Goal: Task Accomplishment & Management: Manage account settings

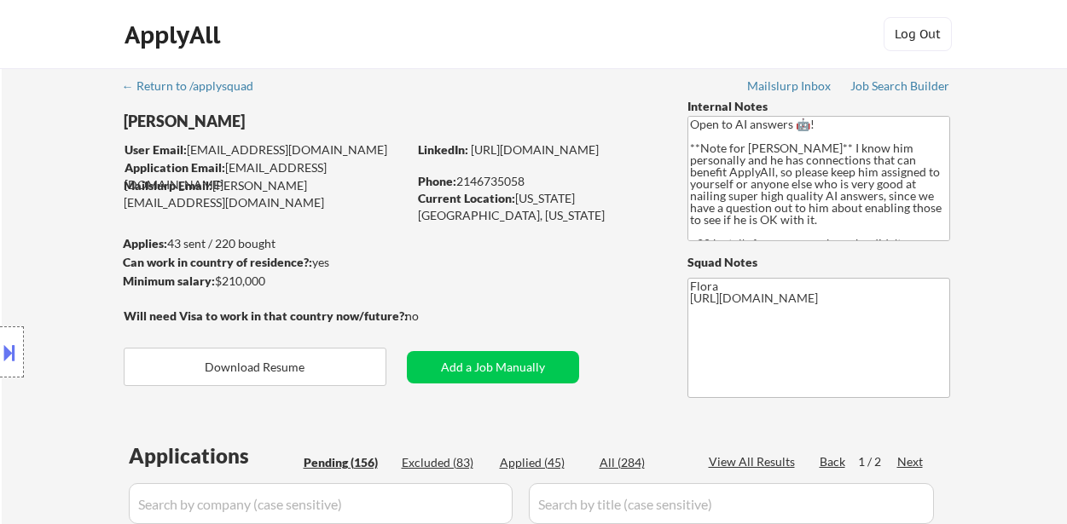
select select ""pending""
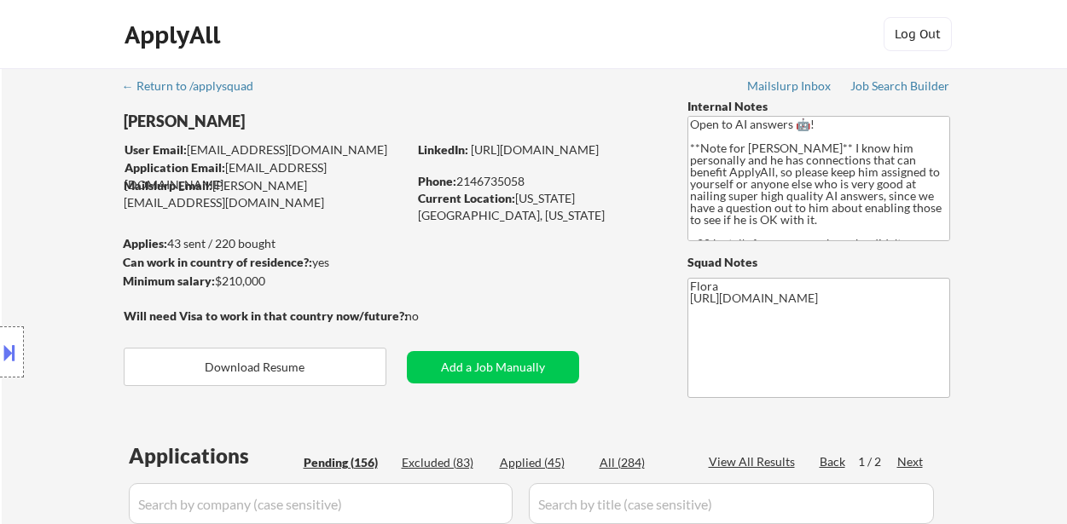
select select ""pending""
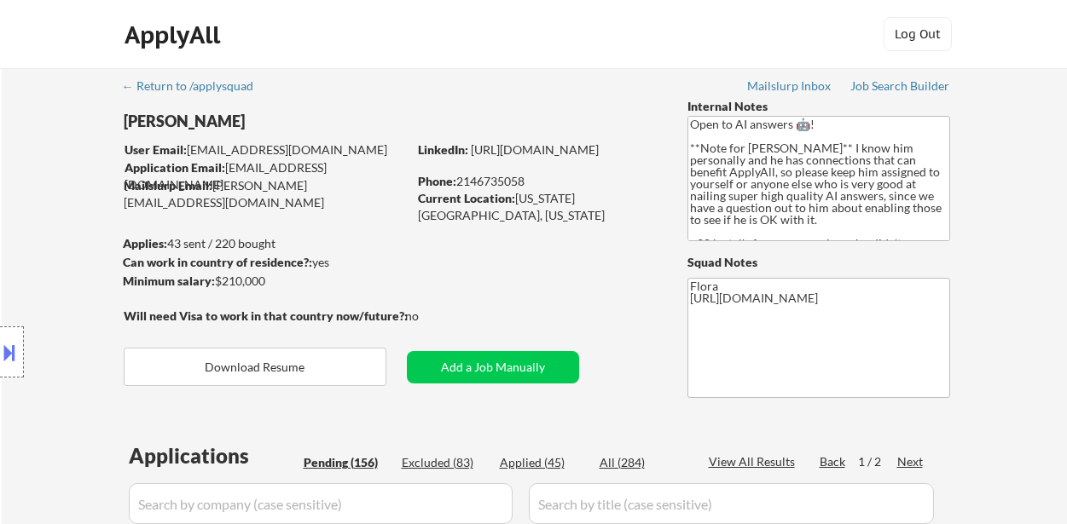
select select ""pending""
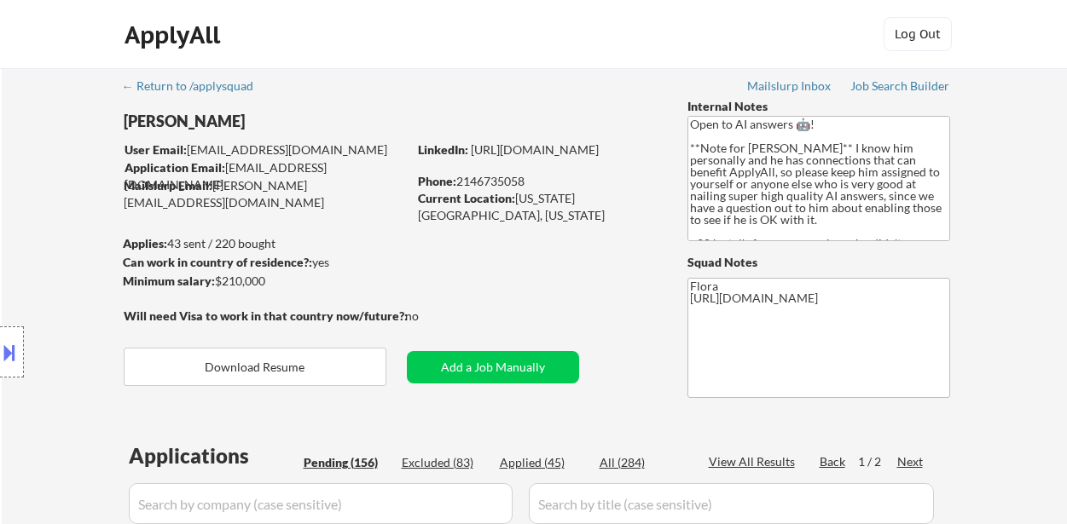
select select ""pending""
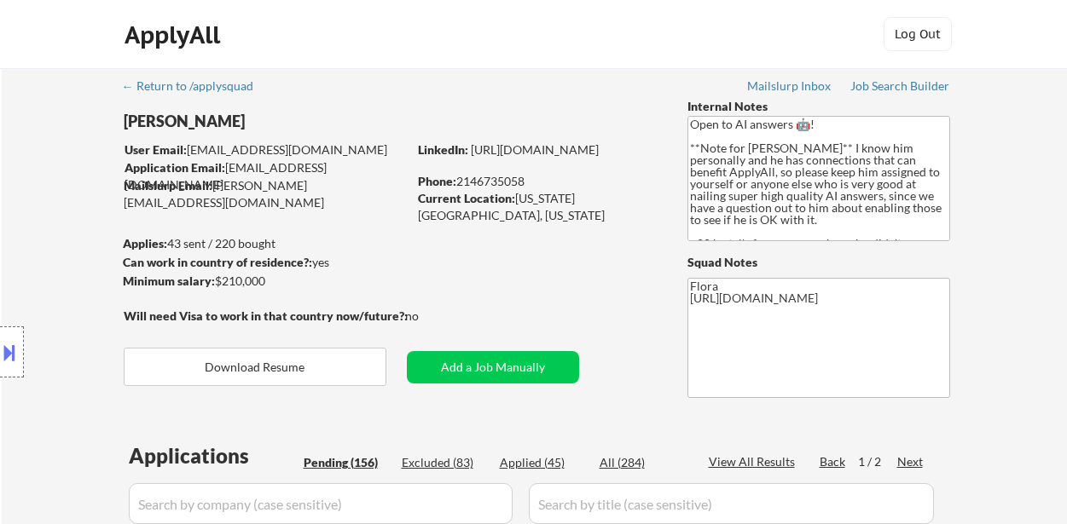
select select ""pending""
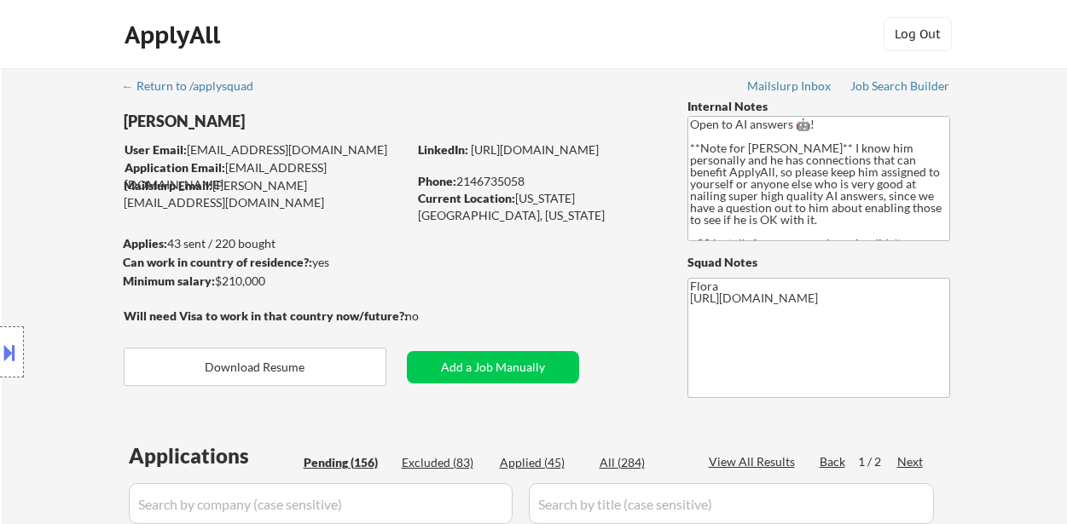
select select ""pending""
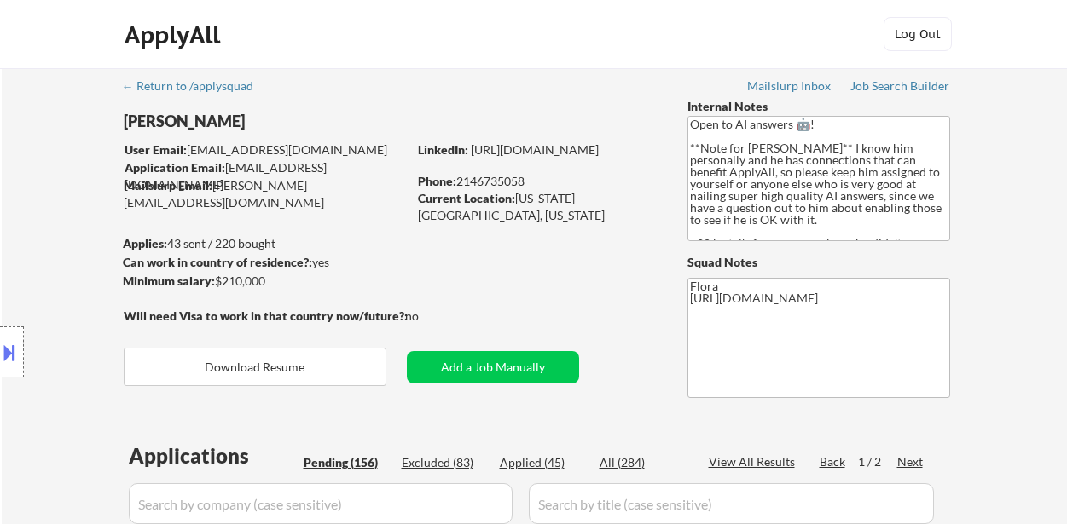
select select ""pending""
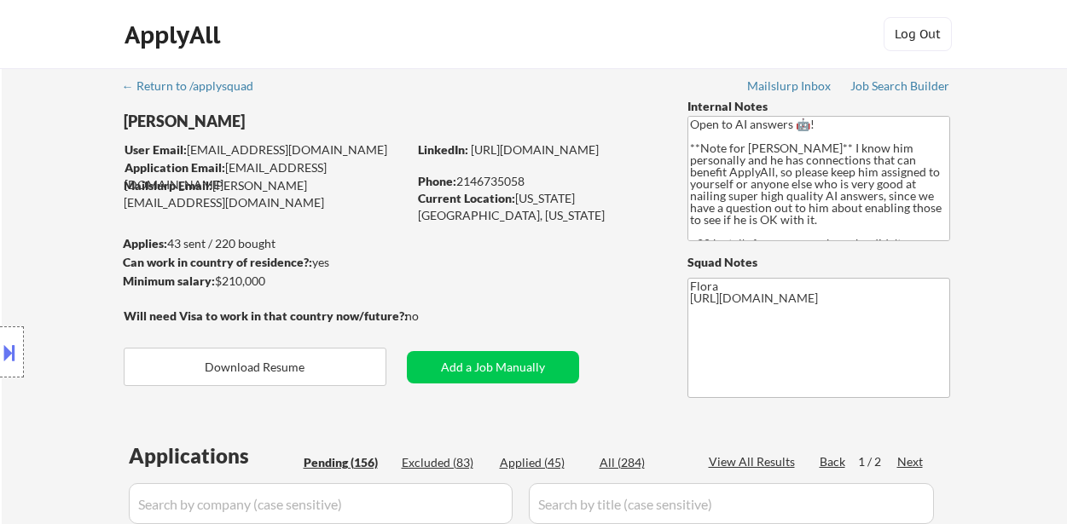
select select ""pending""
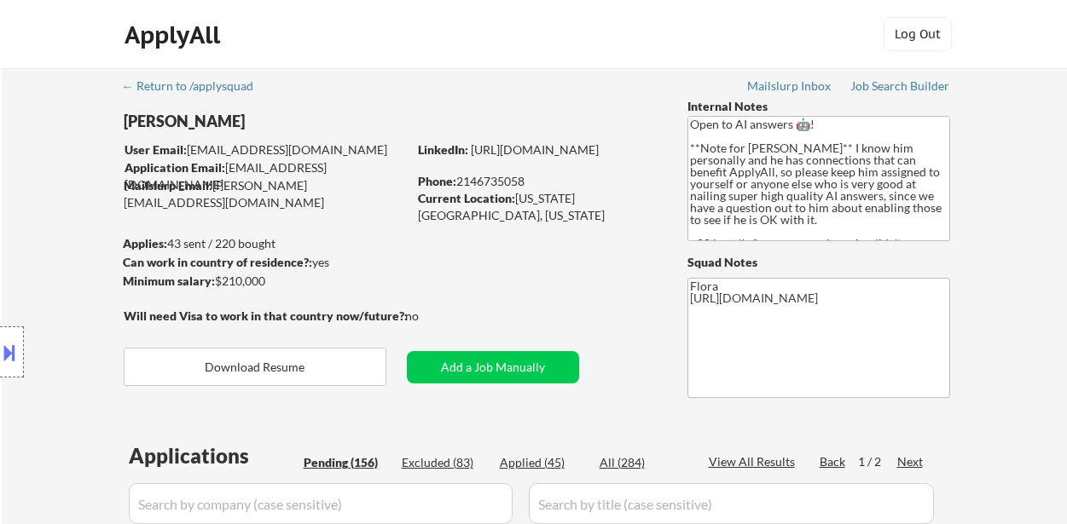
select select ""pending""
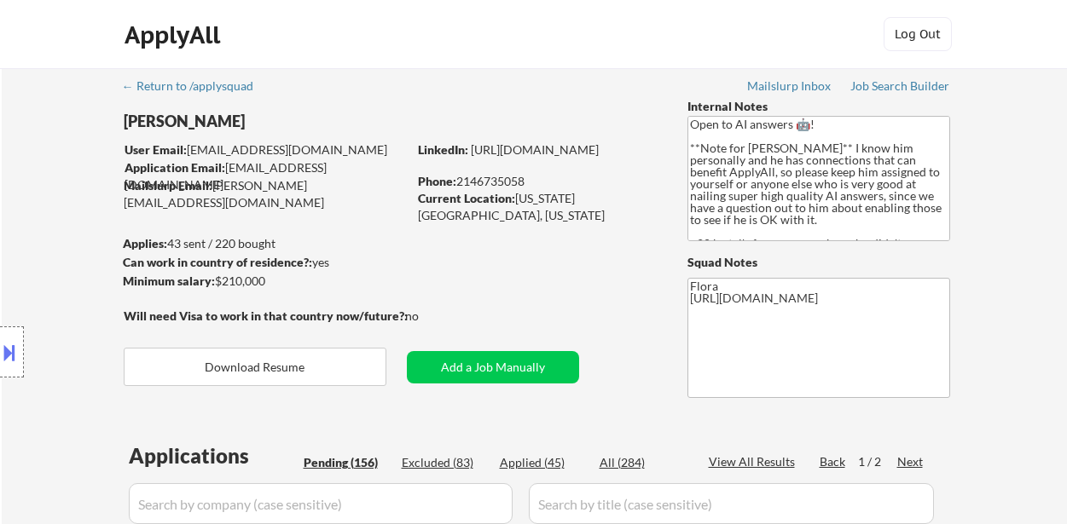
select select ""pending""
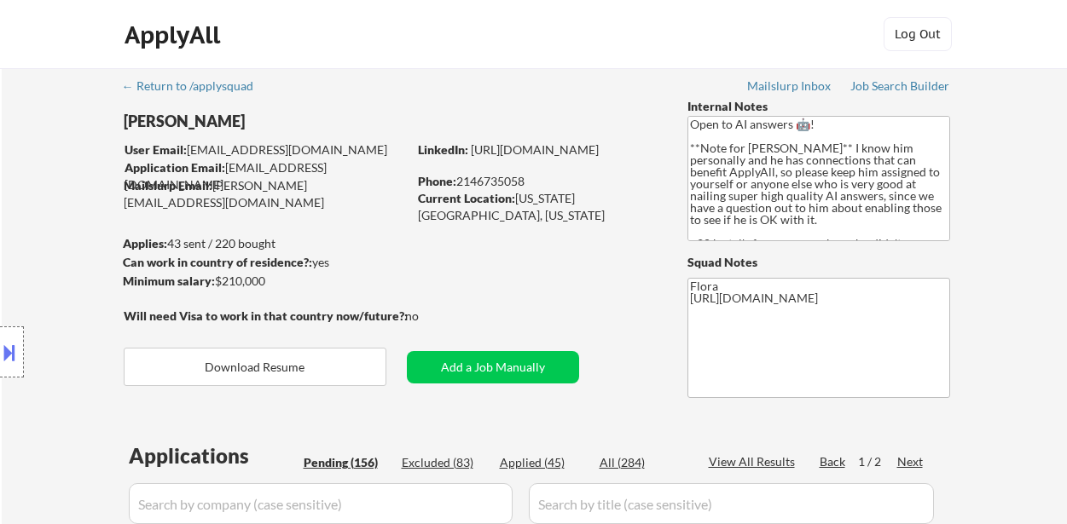
select select ""pending""
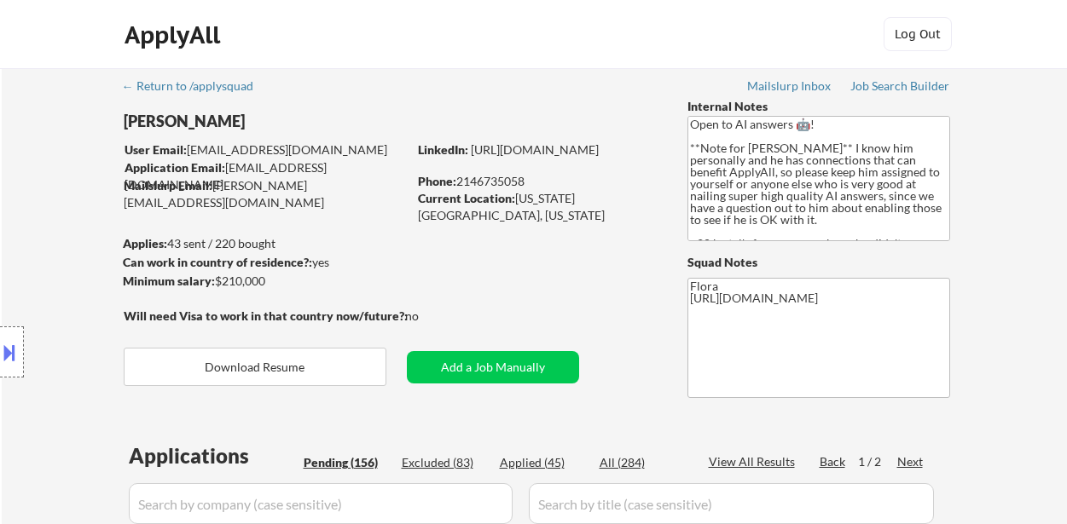
select select ""pending""
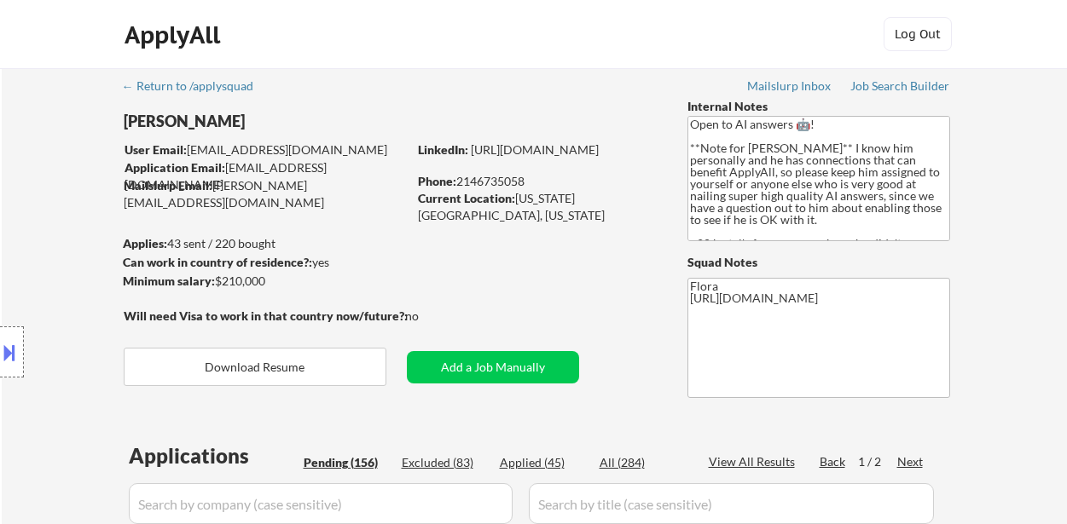
select select ""pending""
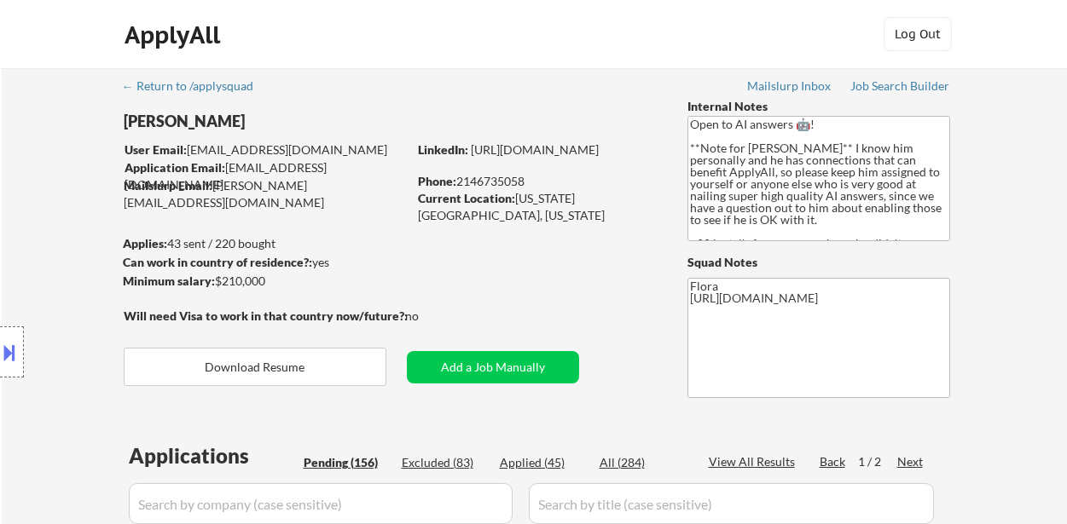
select select ""pending""
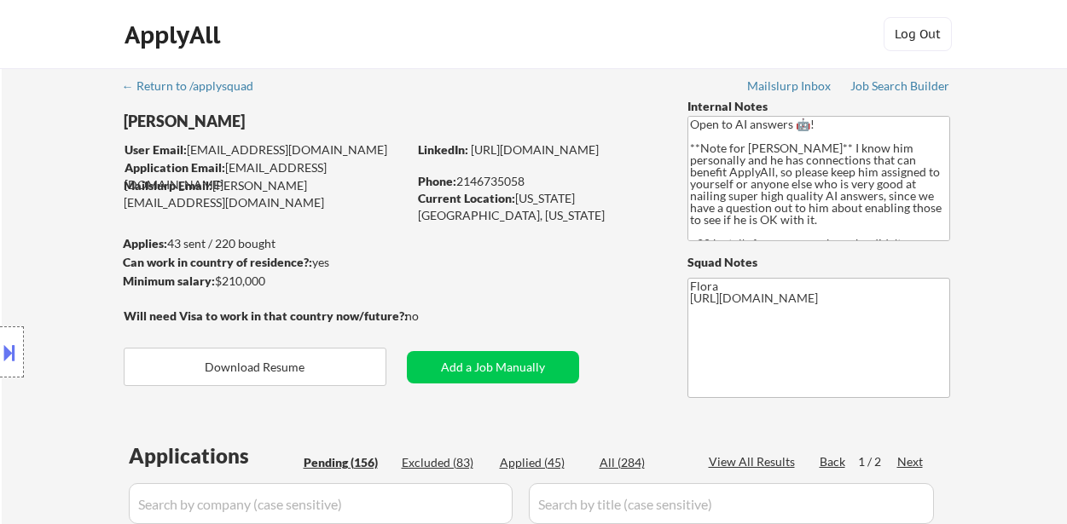
select select ""pending""
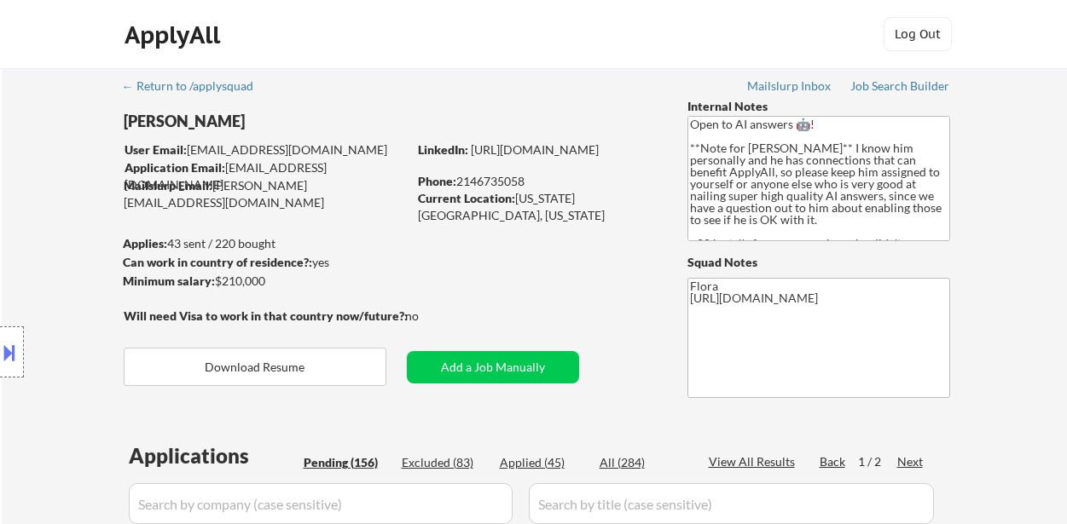
select select ""pending""
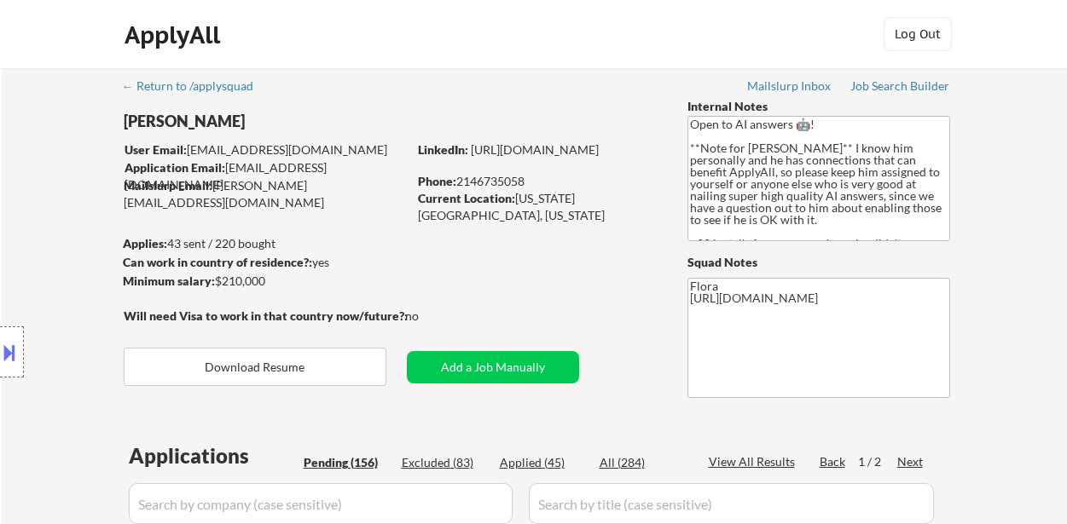
select select ""pending""
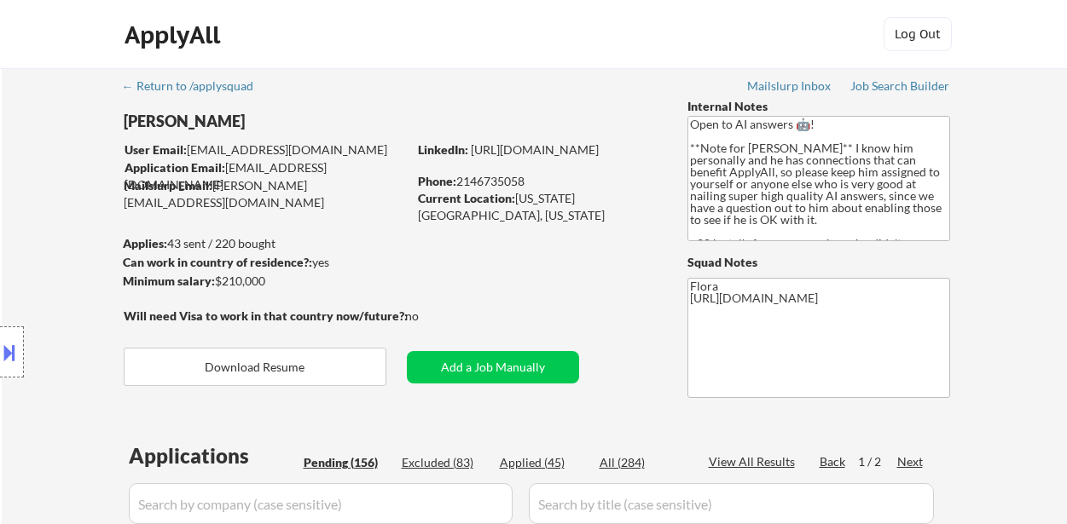
select select ""pending""
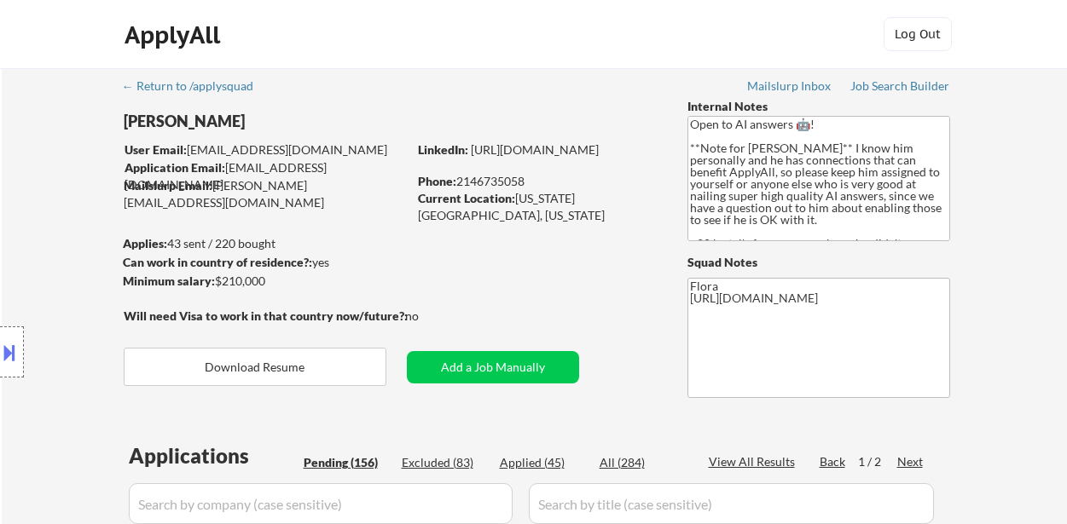
select select ""pending""
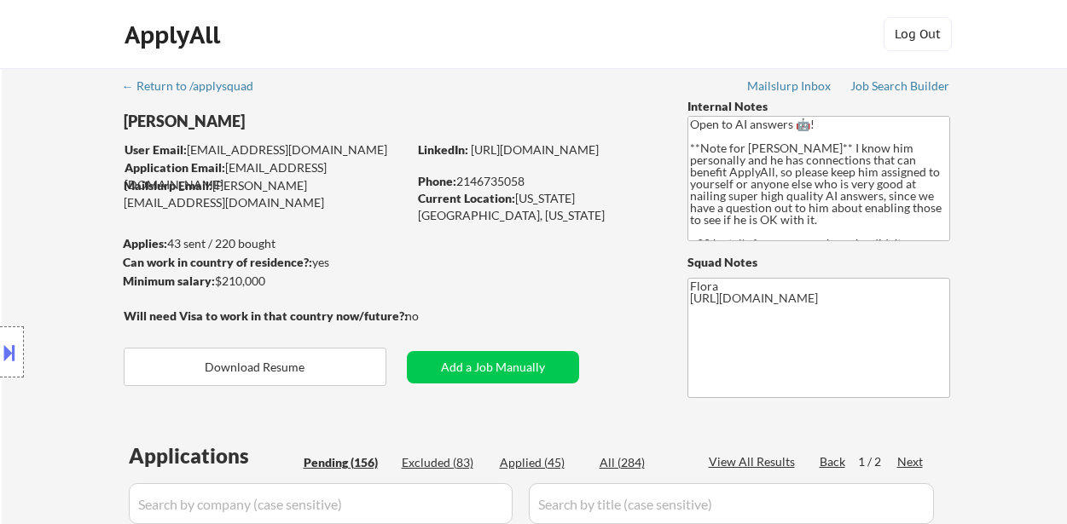
select select ""pending""
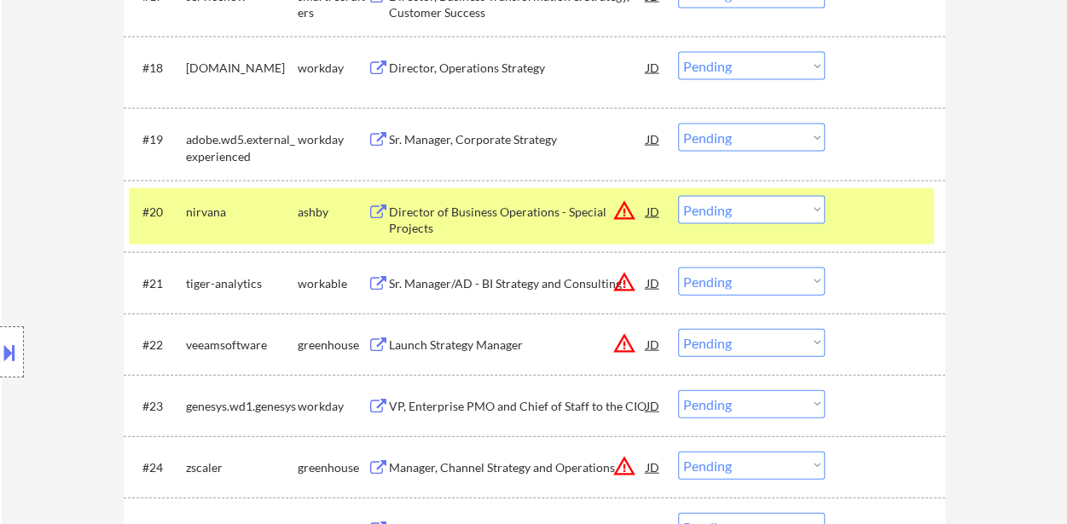
scroll to position [1706, 0]
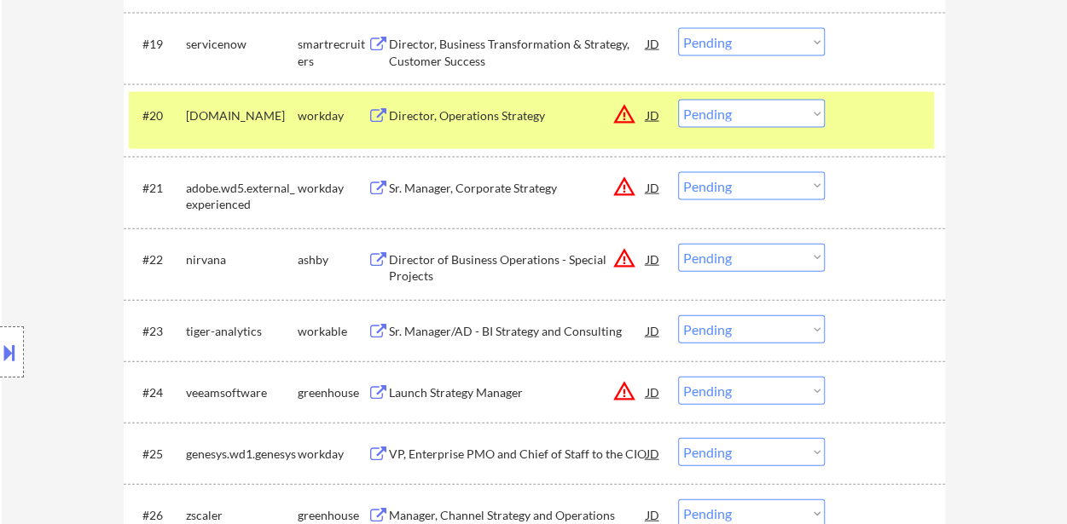
click at [863, 117] on div at bounding box center [886, 115] width 75 height 31
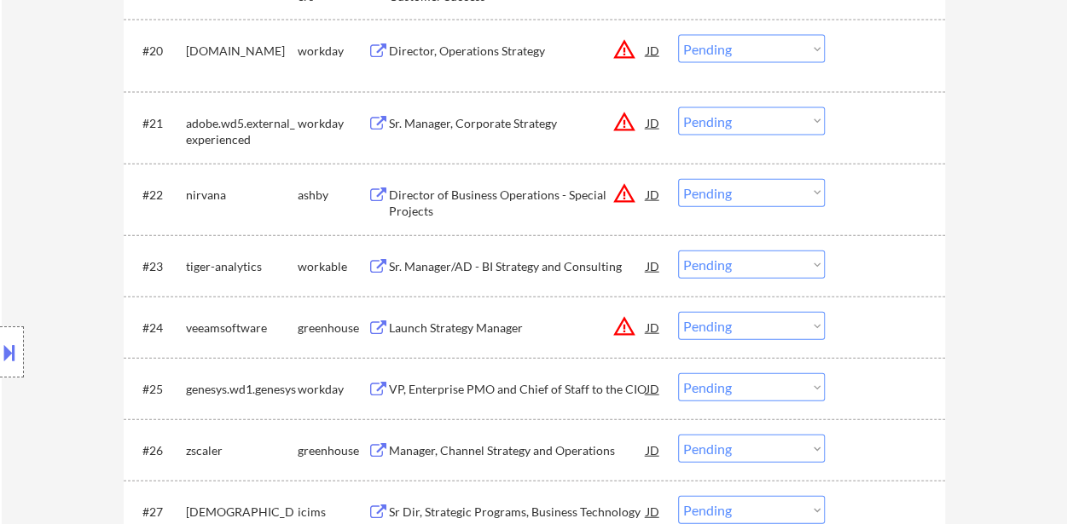
scroll to position [1876, 0]
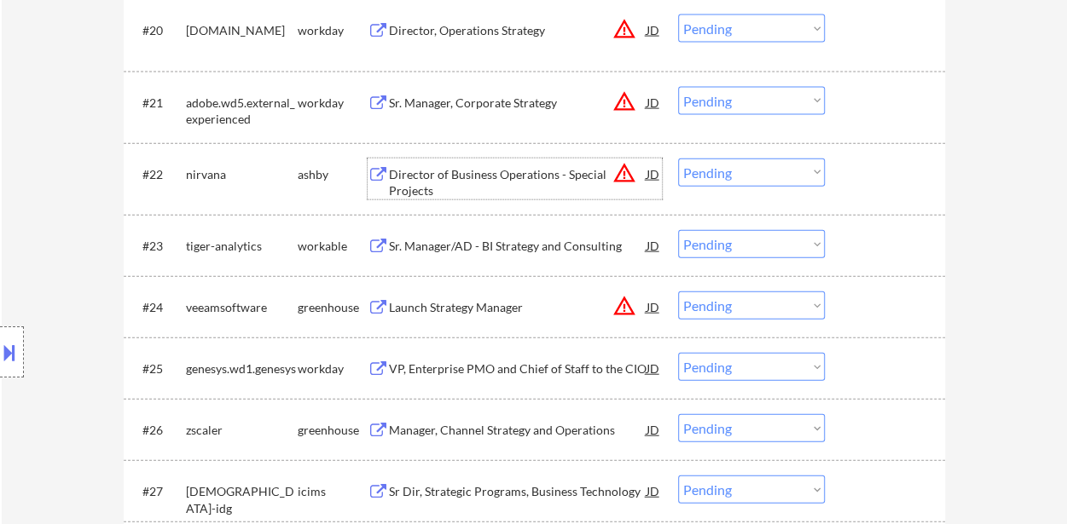
click at [505, 183] on div "Director of Business Operations - Special Projects" at bounding box center [518, 182] width 258 height 33
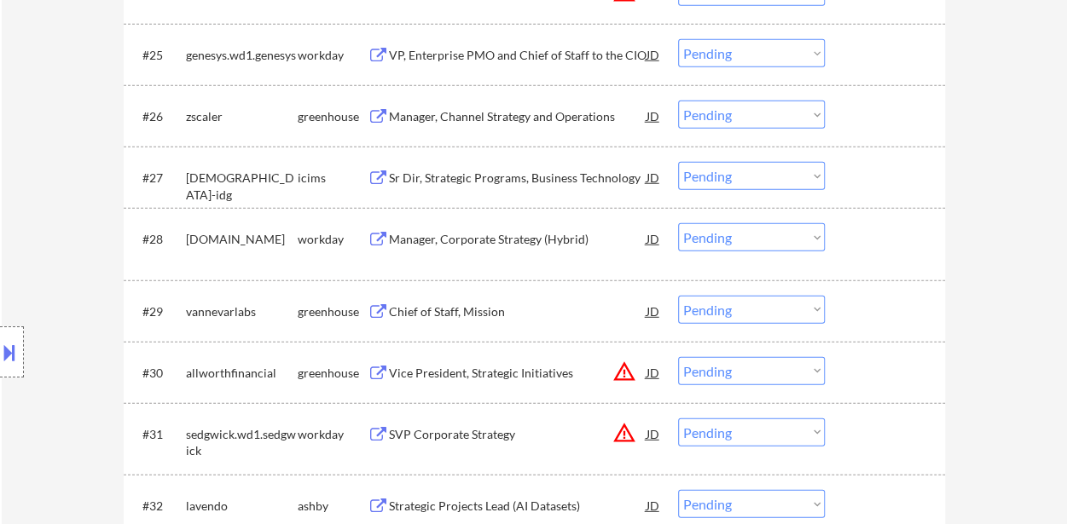
scroll to position [2217, 0]
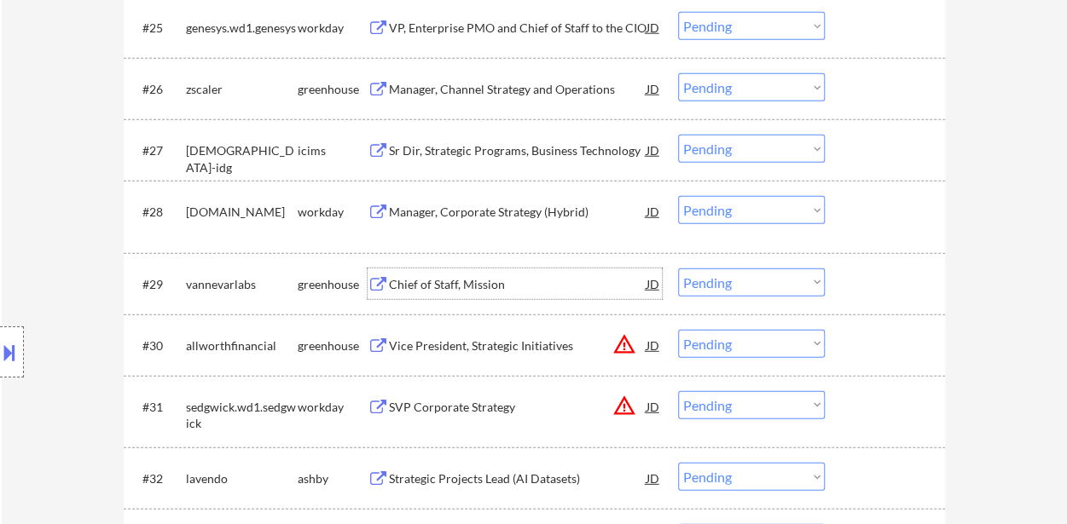
click at [469, 274] on div "Chief of Staff, Mission" at bounding box center [518, 284] width 258 height 31
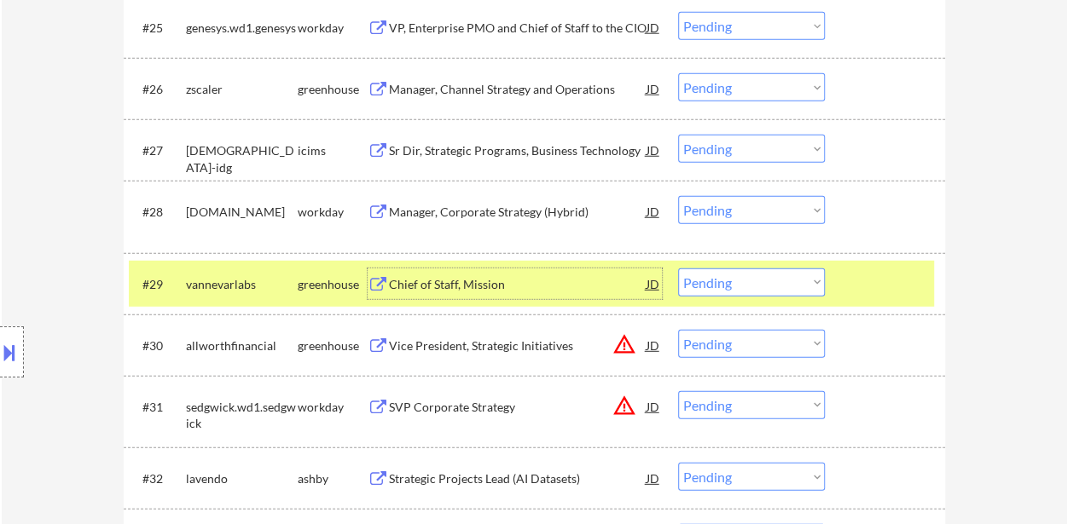
click at [479, 336] on div "Vice President, Strategic Initiatives" at bounding box center [518, 345] width 258 height 31
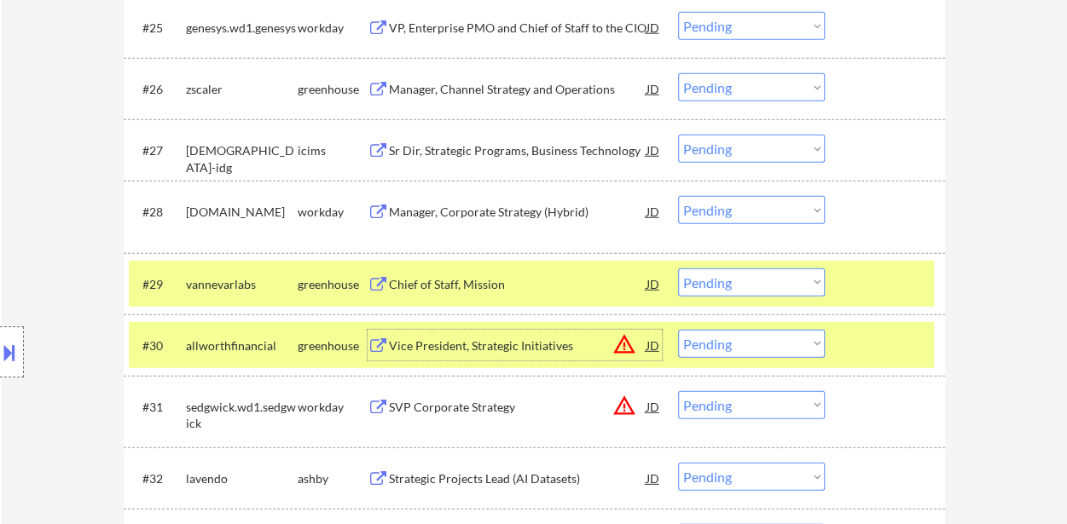
click at [714, 284] on select "Choose an option... Pending Applied Excluded (Questions) Excluded (Expired) Exc…" at bounding box center [751, 283] width 147 height 28
click at [678, 269] on select "Choose an option... Pending Applied Excluded (Questions) Excluded (Expired) Exc…" at bounding box center [751, 283] width 147 height 28
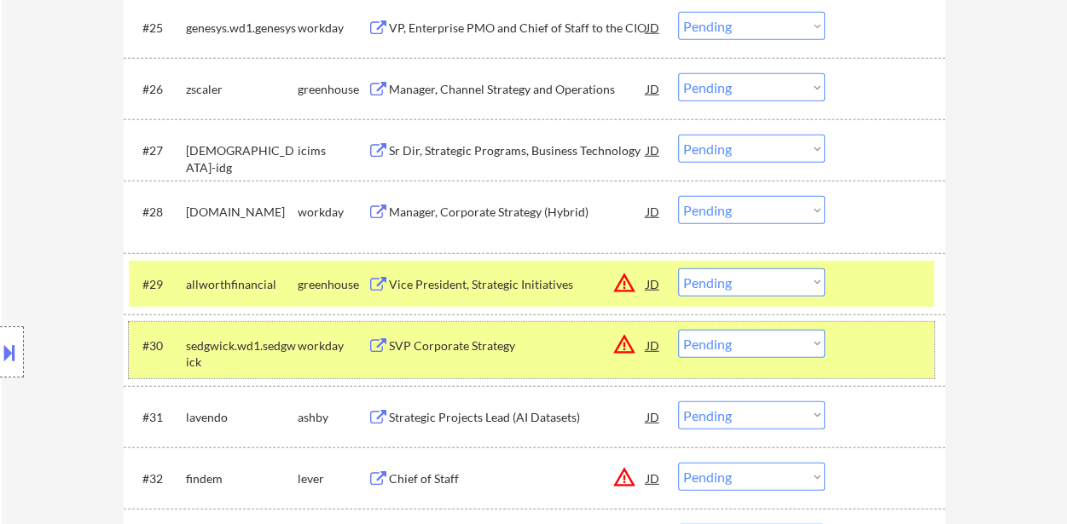
click at [888, 359] on div at bounding box center [886, 345] width 75 height 31
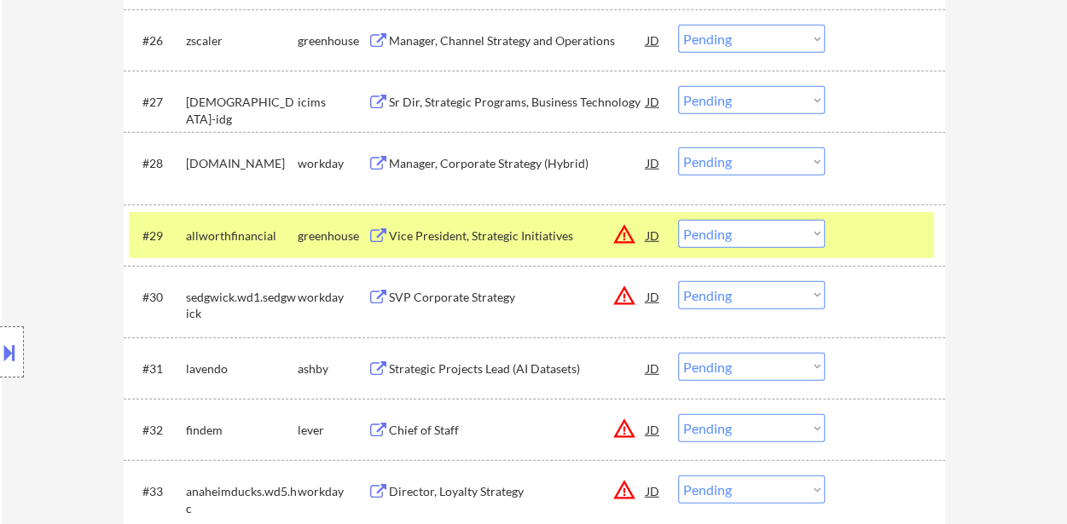
scroll to position [2303, 0]
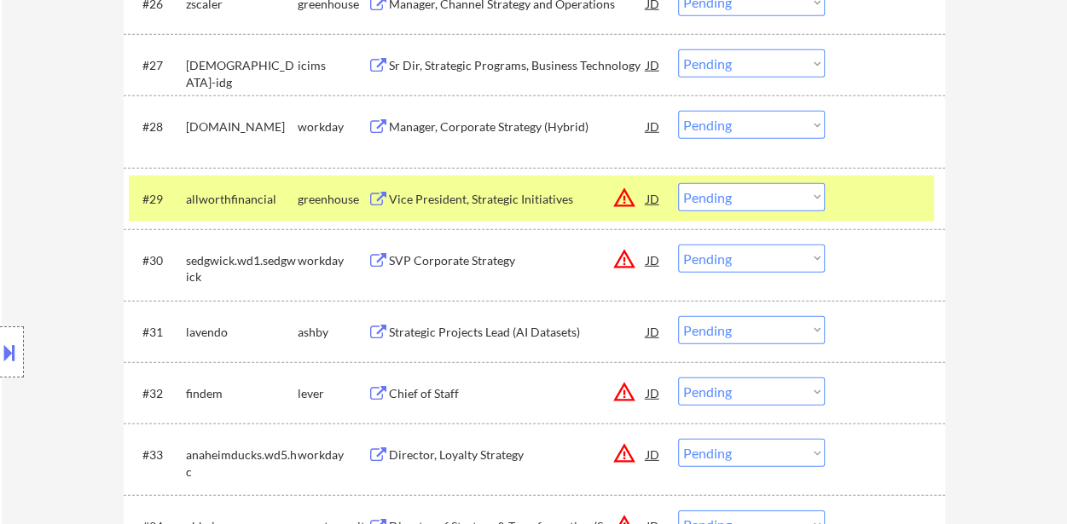
click at [550, 330] on div "Strategic Projects Lead (AI Datasets)" at bounding box center [518, 332] width 258 height 17
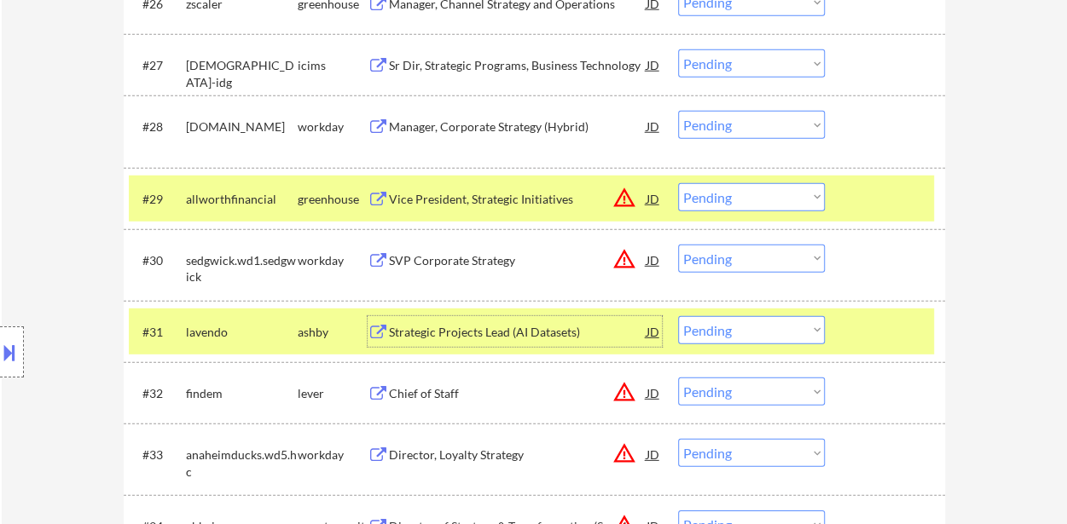
click at [758, 197] on select "Choose an option... Pending Applied Excluded (Questions) Excluded (Expired) Exc…" at bounding box center [751, 197] width 147 height 28
click at [678, 183] on select "Choose an option... Pending Applied Excluded (Questions) Excluded (Expired) Exc…" at bounding box center [751, 197] width 147 height 28
select select ""pending""
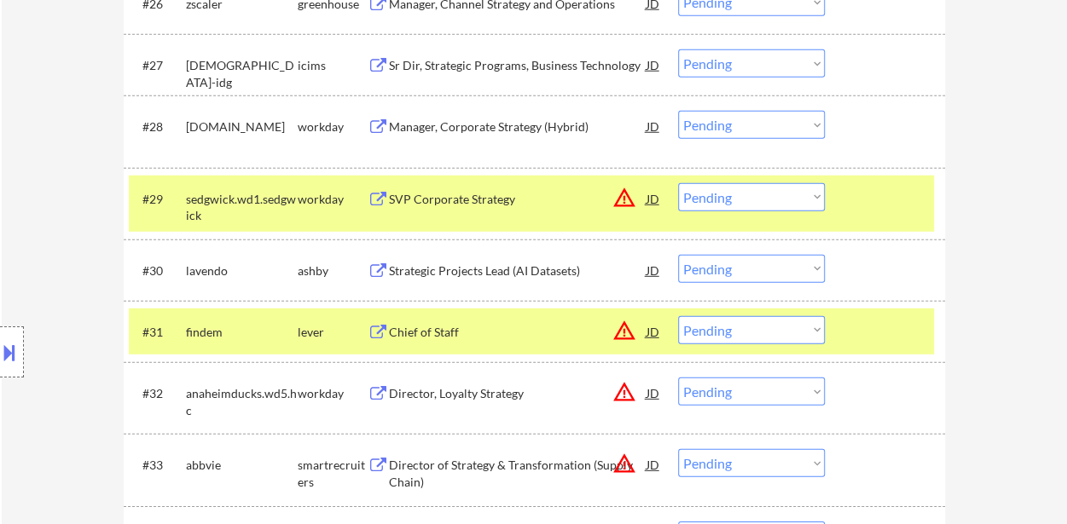
click at [869, 194] on div at bounding box center [886, 198] width 75 height 31
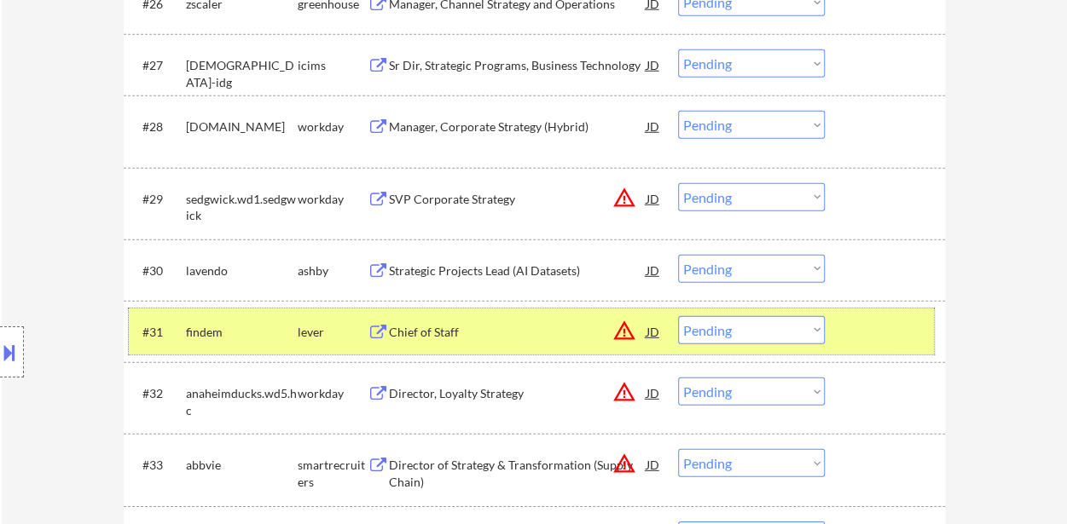
click at [892, 339] on div at bounding box center [886, 331] width 75 height 31
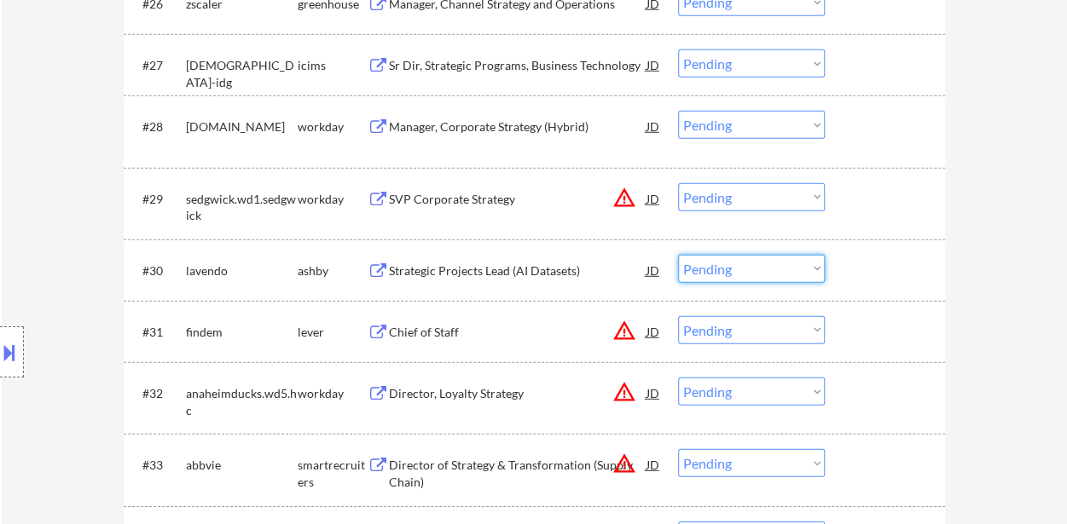
click at [725, 267] on select "Choose an option... Pending Applied Excluded (Questions) Excluded (Expired) Exc…" at bounding box center [751, 269] width 147 height 28
click at [678, 255] on select "Choose an option... Pending Applied Excluded (Questions) Excluded (Expired) Exc…" at bounding box center [751, 269] width 147 height 28
select select ""pending""
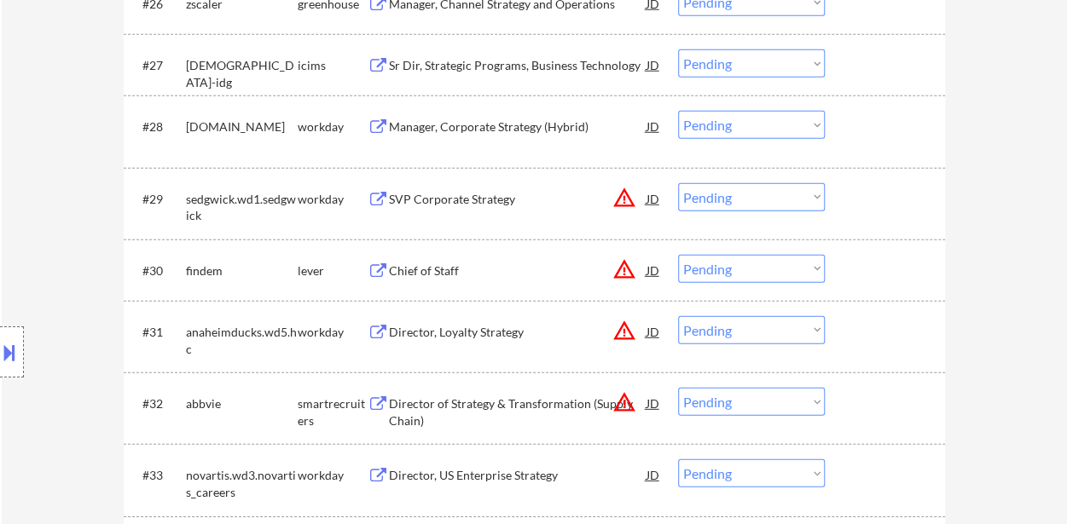
click at [440, 272] on div "Chief of Staff" at bounding box center [518, 271] width 258 height 17
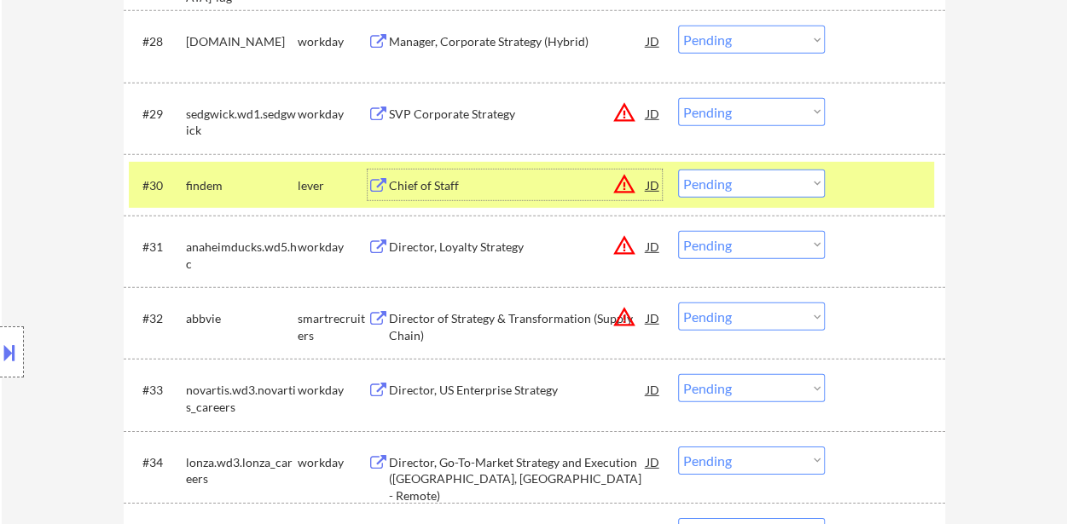
scroll to position [2473, 0]
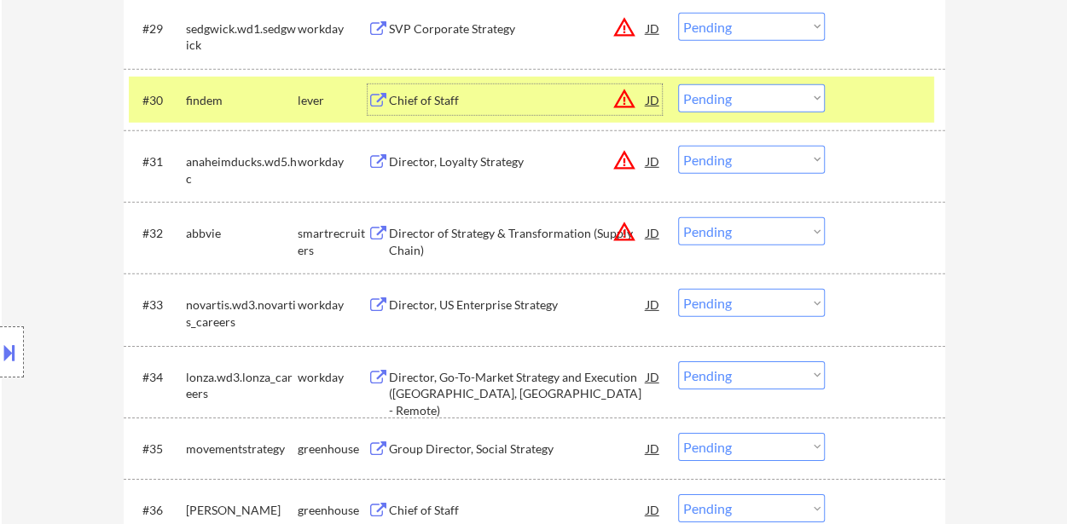
click at [518, 443] on div "Group Director, Social Strategy" at bounding box center [518, 449] width 258 height 17
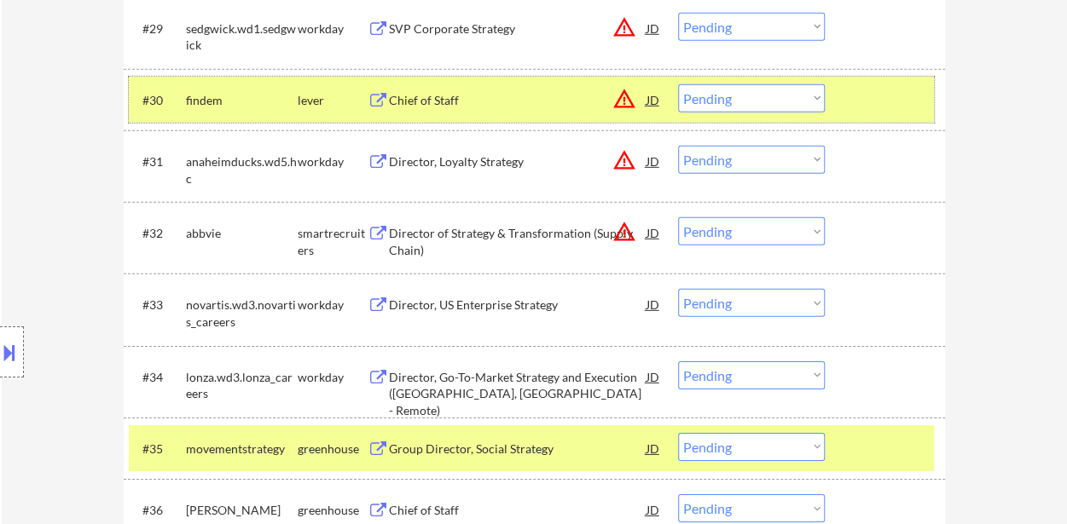
click at [872, 102] on div at bounding box center [886, 99] width 75 height 31
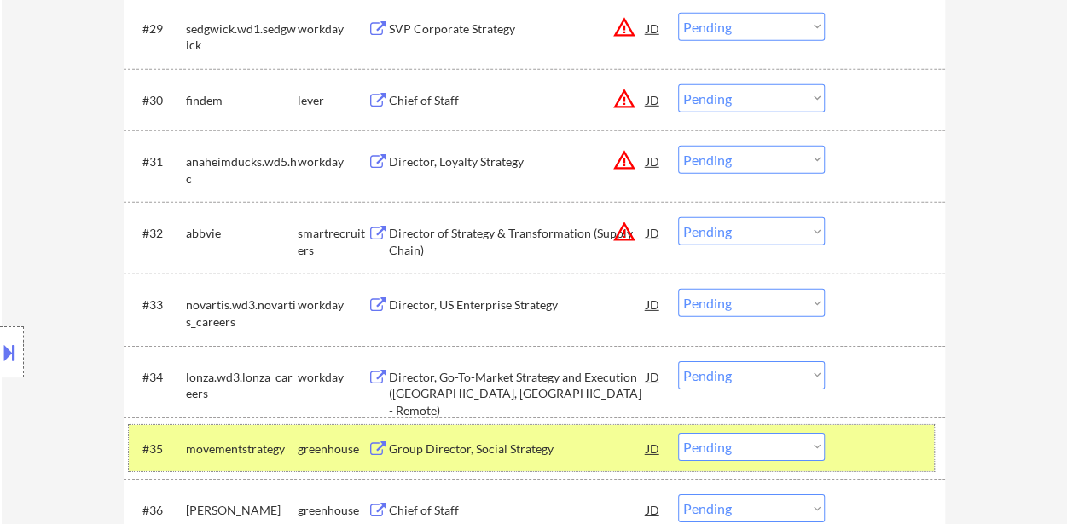
click at [865, 437] on div at bounding box center [886, 448] width 75 height 31
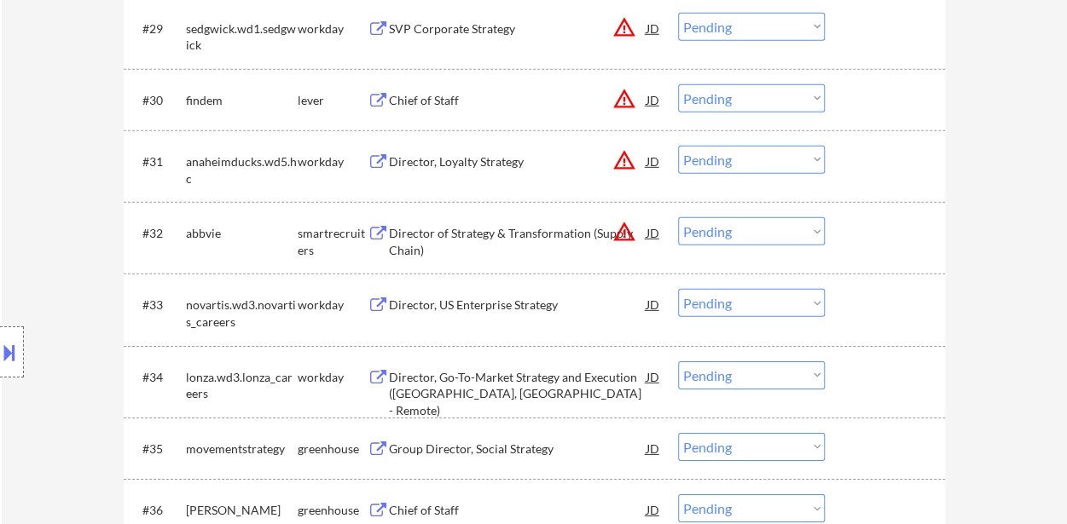
click at [761, 452] on select "Choose an option... Pending Applied Excluded (Questions) Excluded (Expired) Exc…" at bounding box center [751, 447] width 147 height 28
click at [678, 433] on select "Choose an option... Pending Applied Excluded (Questions) Excluded (Expired) Exc…" at bounding box center [751, 447] width 147 height 28
select select ""pending""
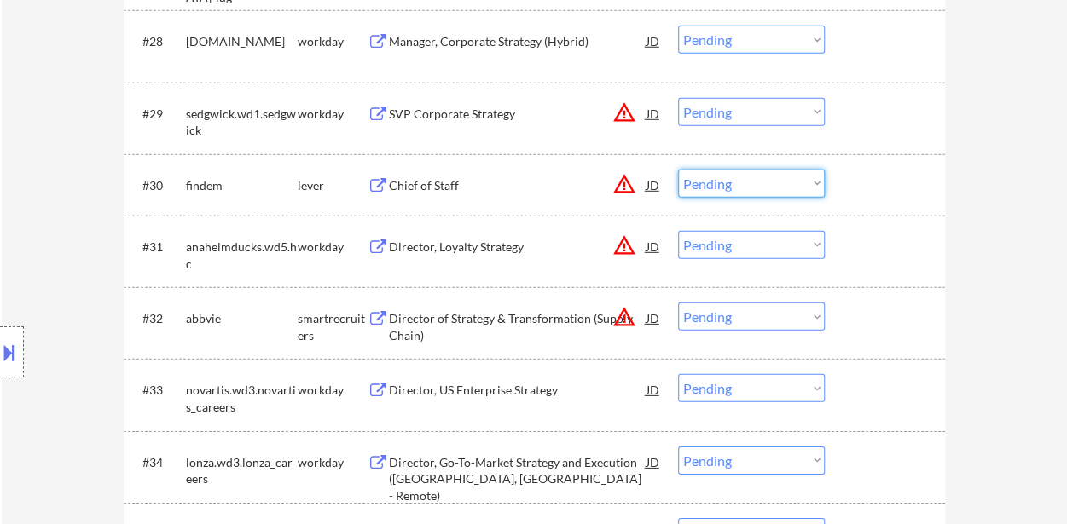
click at [743, 182] on select "Choose an option... Pending Applied Excluded (Questions) Excluded (Expired) Exc…" at bounding box center [751, 184] width 147 height 28
click at [678, 170] on select "Choose an option... Pending Applied Excluded (Questions) Excluded (Expired) Exc…" at bounding box center [751, 184] width 147 height 28
select select ""pending""
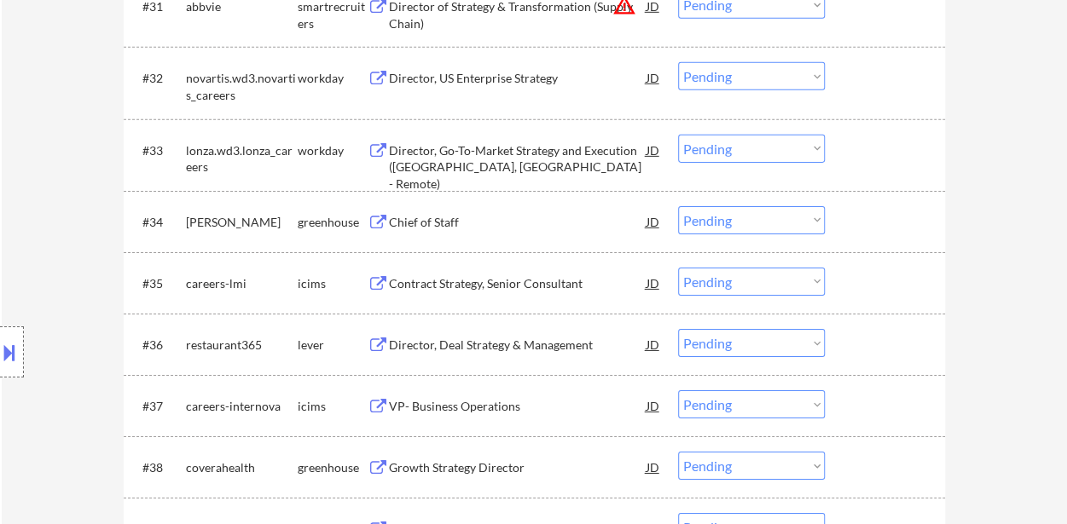
scroll to position [2644, 0]
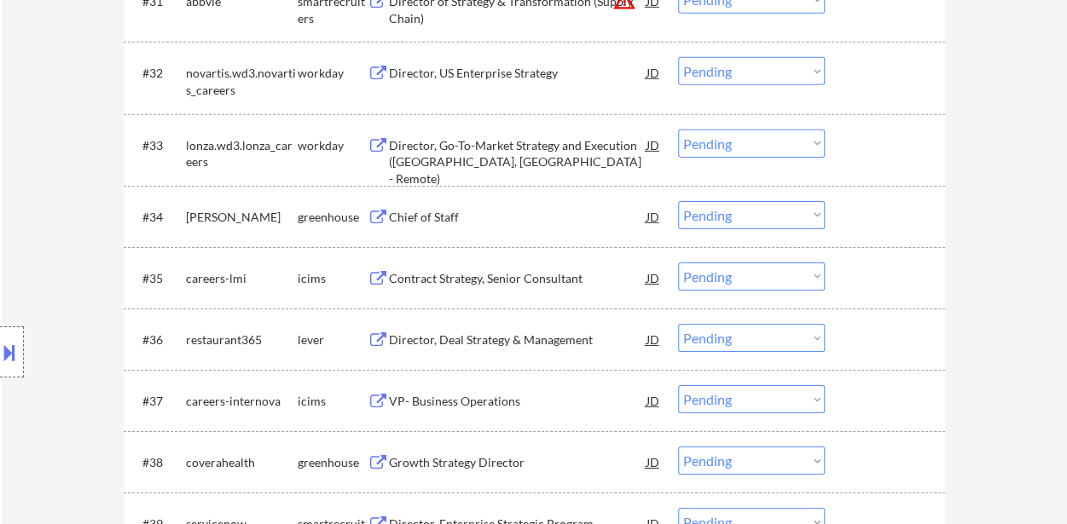
click at [435, 214] on div "Chief of Staff" at bounding box center [518, 217] width 258 height 17
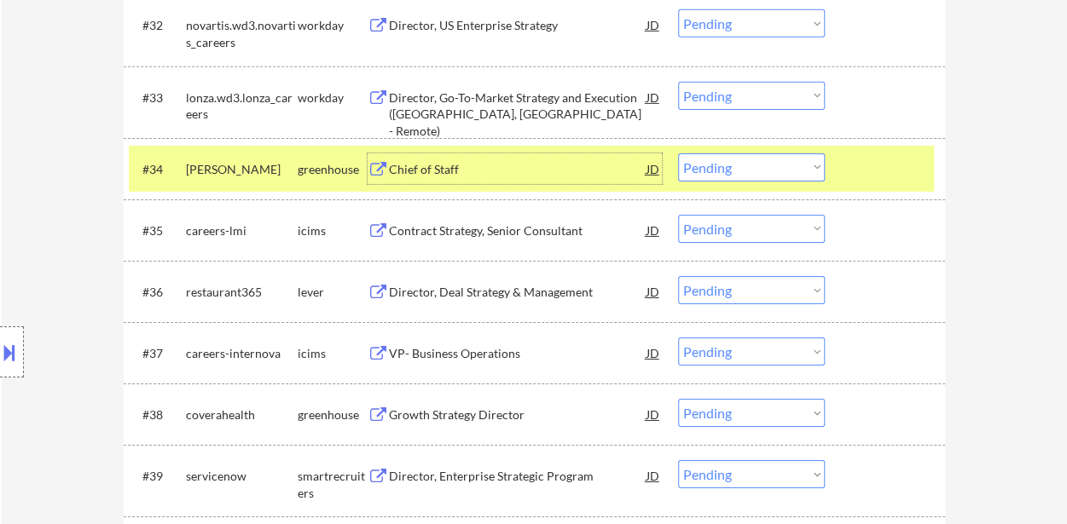
scroll to position [2729, 0]
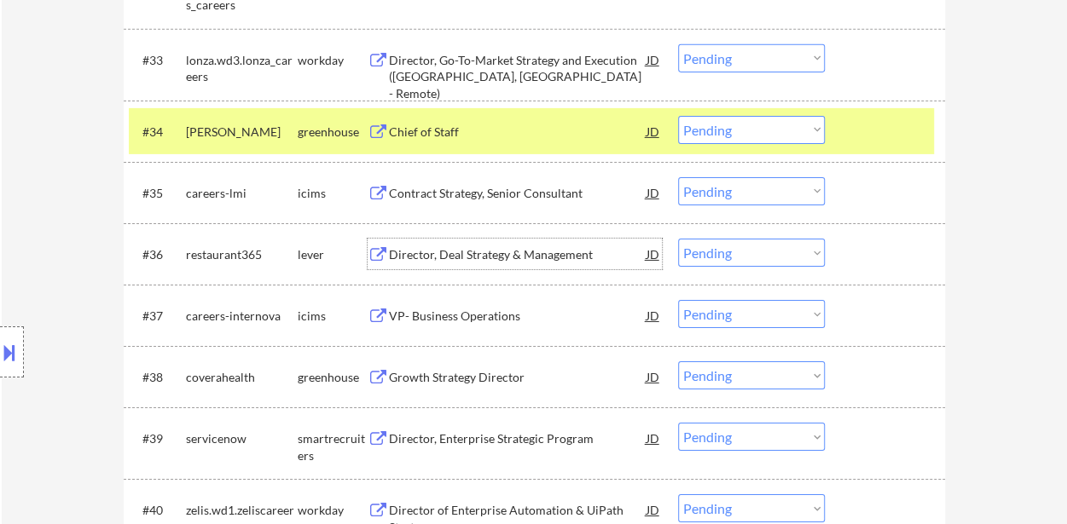
click at [554, 253] on div "Director, Deal Strategy & Management" at bounding box center [518, 254] width 258 height 17
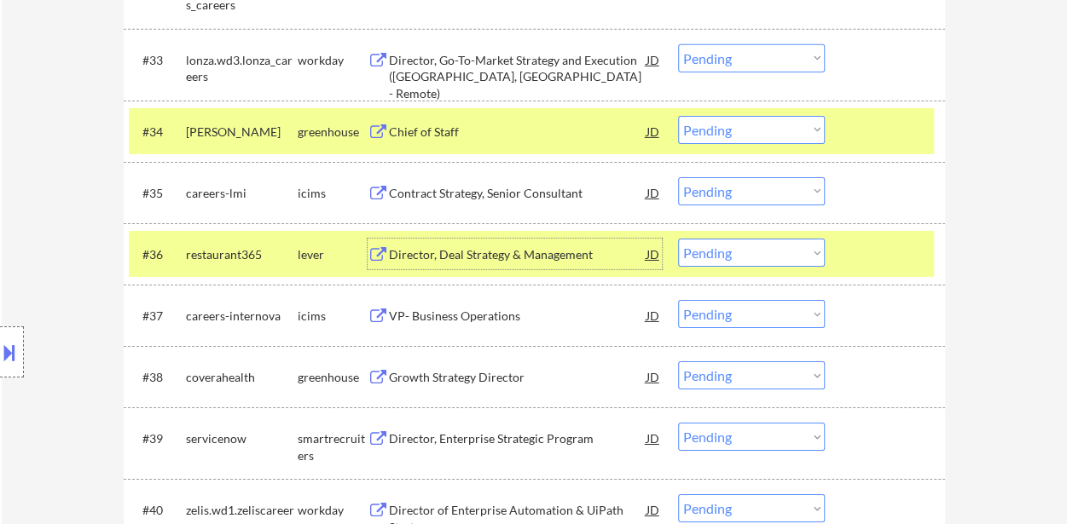
click at [764, 261] on select "Choose an option... Pending Applied Excluded (Questions) Excluded (Expired) Exc…" at bounding box center [751, 253] width 147 height 28
click at [678, 239] on select "Choose an option... Pending Applied Excluded (Questions) Excluded (Expired) Exc…" at bounding box center [751, 253] width 147 height 28
select select ""pending""
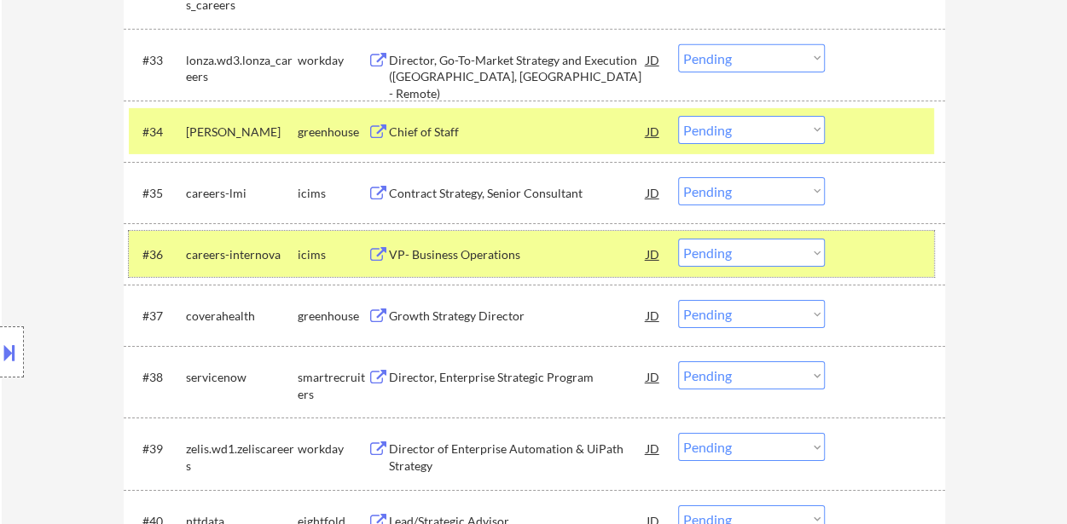
click at [872, 252] on div at bounding box center [886, 254] width 75 height 31
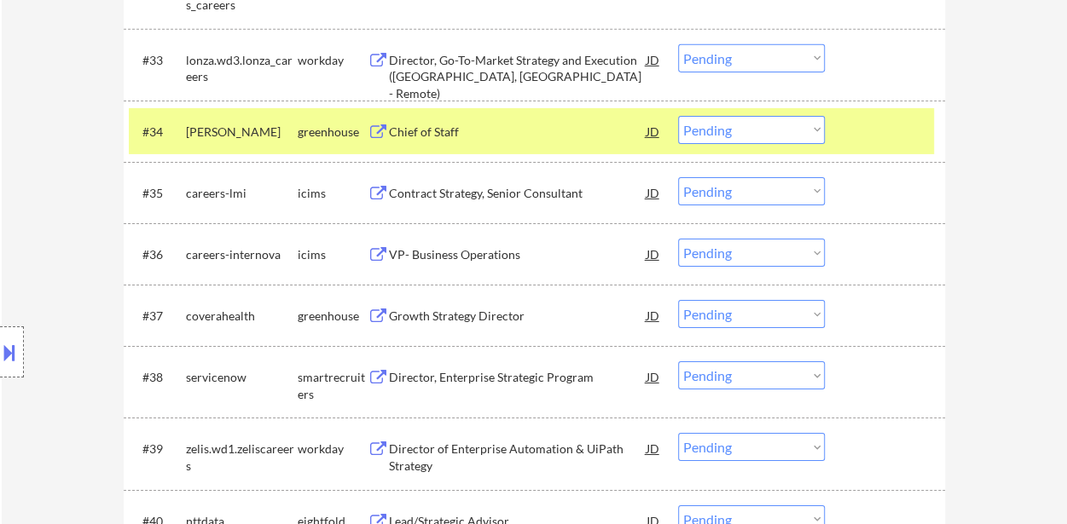
click at [457, 305] on div "Growth Strategy Director" at bounding box center [518, 315] width 258 height 31
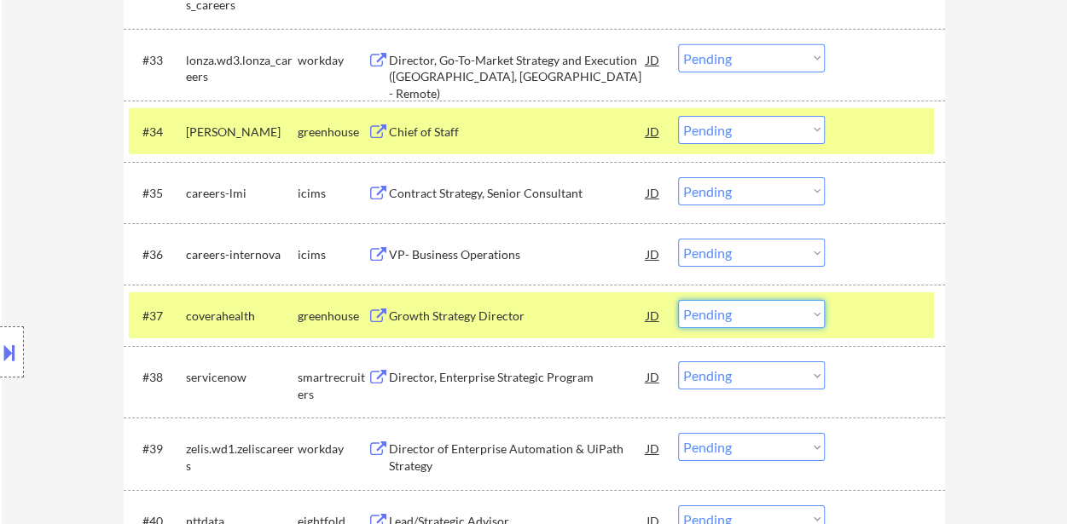
click at [761, 313] on select "Choose an option... Pending Applied Excluded (Questions) Excluded (Expired) Exc…" at bounding box center [751, 314] width 147 height 28
click at [678, 300] on select "Choose an option... Pending Applied Excluded (Questions) Excluded (Expired) Exc…" at bounding box center [751, 314] width 147 height 28
select select ""pending""
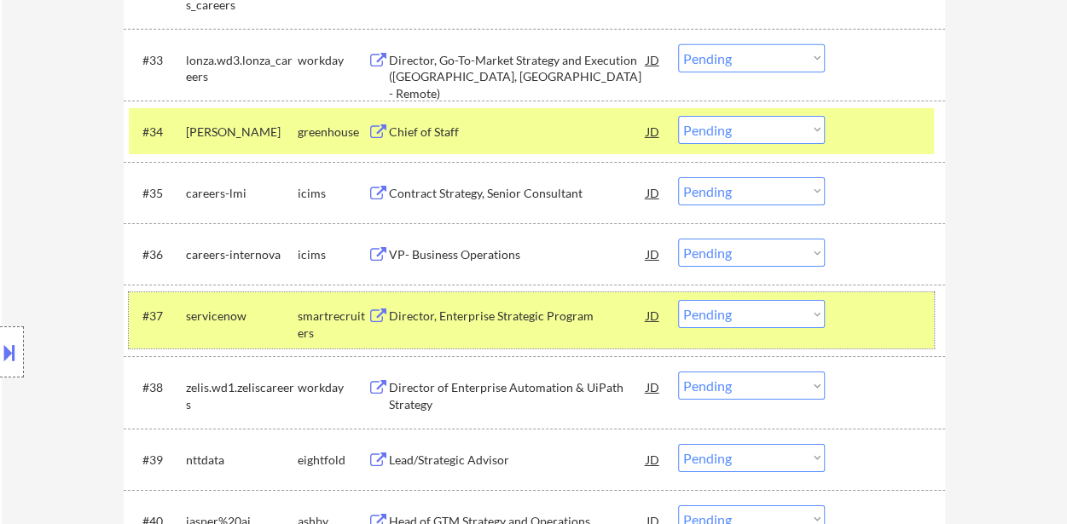
click at [890, 324] on div at bounding box center [886, 315] width 75 height 31
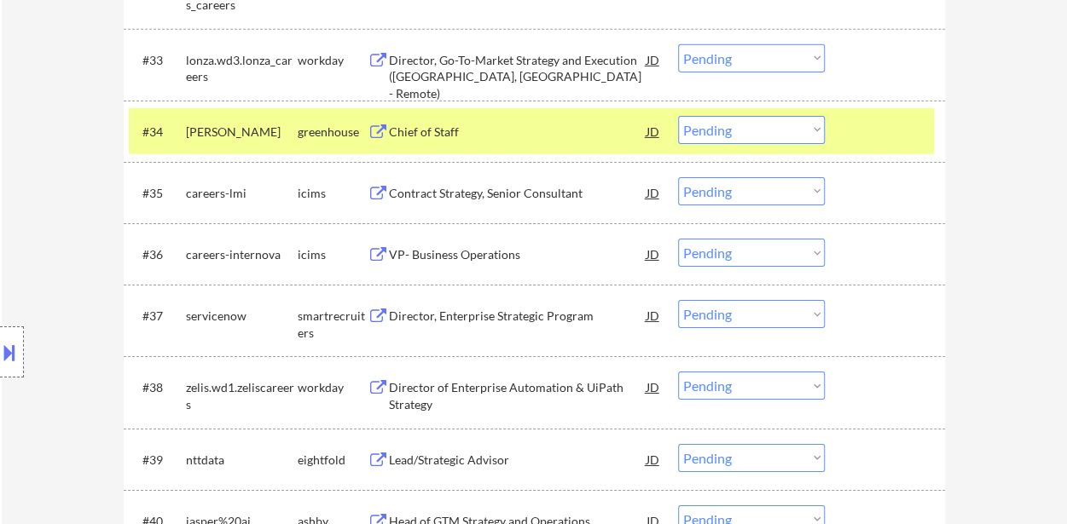
click at [773, 127] on select "Choose an option... Pending Applied Excluded (Questions) Excluded (Expired) Exc…" at bounding box center [751, 130] width 147 height 28
click at [678, 116] on select "Choose an option... Pending Applied Excluded (Questions) Excluded (Expired) Exc…" at bounding box center [751, 130] width 147 height 28
select select ""pending""
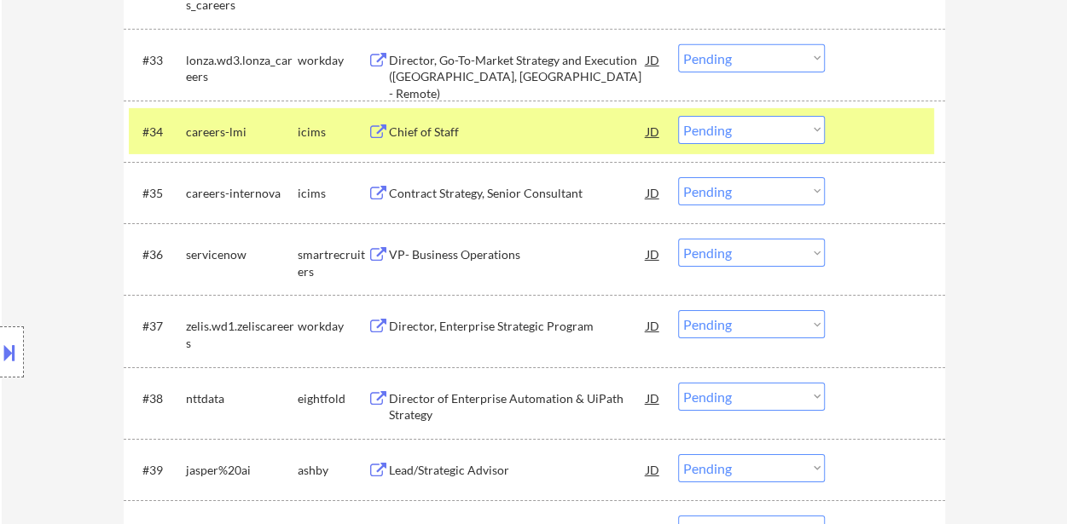
click at [912, 132] on div at bounding box center [886, 131] width 75 height 31
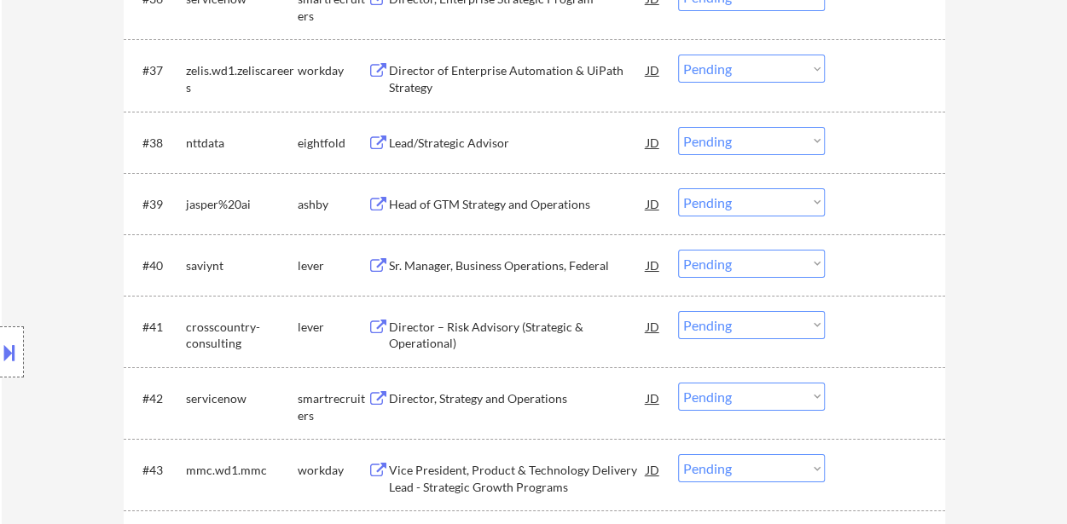
scroll to position [3070, 0]
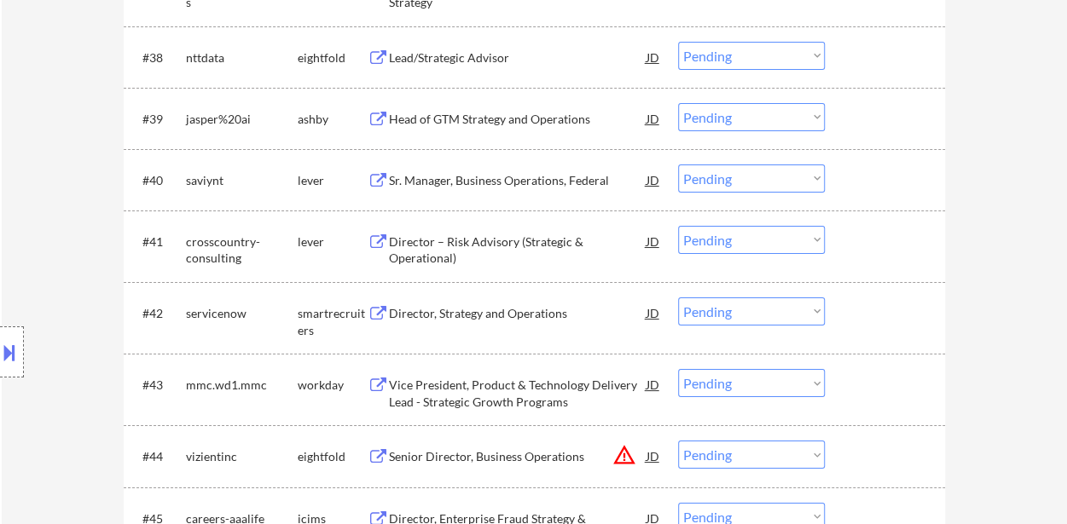
click at [525, 127] on div "Head of GTM Strategy and Operations" at bounding box center [518, 118] width 258 height 31
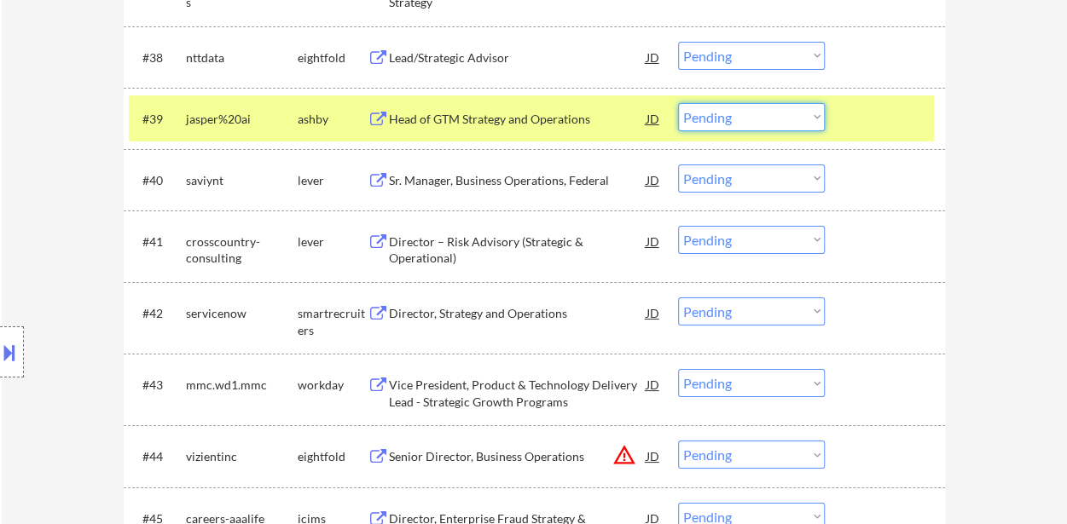
click at [786, 105] on select "Choose an option... Pending Applied Excluded (Questions) Excluded (Expired) Exc…" at bounding box center [751, 117] width 147 height 28
click at [678, 103] on select "Choose an option... Pending Applied Excluded (Questions) Excluded (Expired) Exc…" at bounding box center [751, 117] width 147 height 28
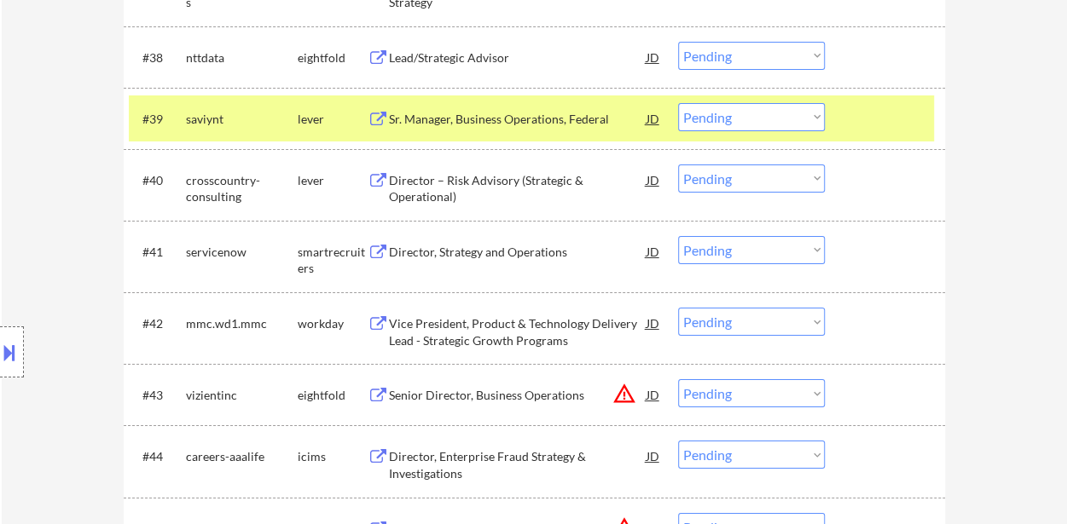
click at [890, 125] on div at bounding box center [886, 118] width 75 height 31
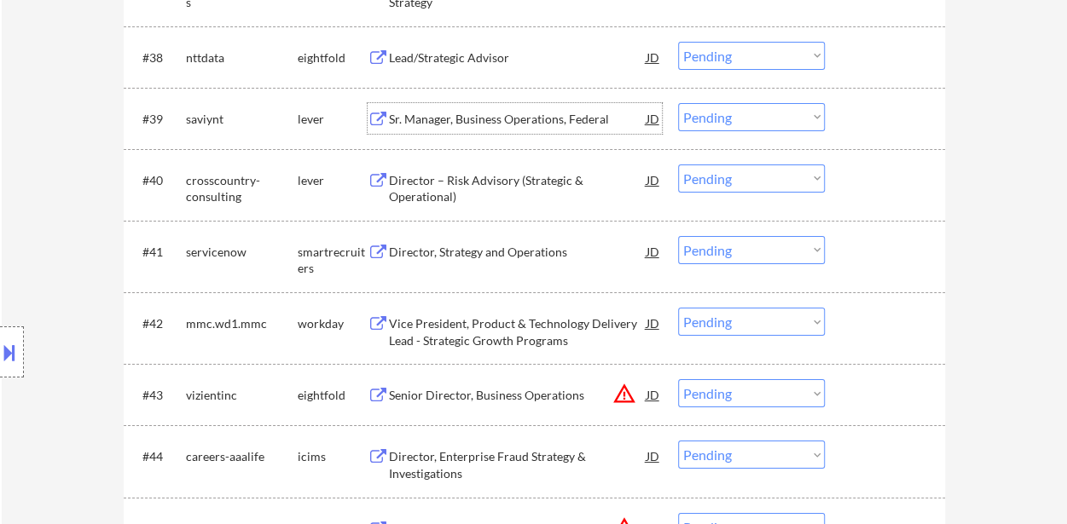
click at [504, 116] on div "Sr. Manager, Business Operations, Federal" at bounding box center [518, 119] width 258 height 17
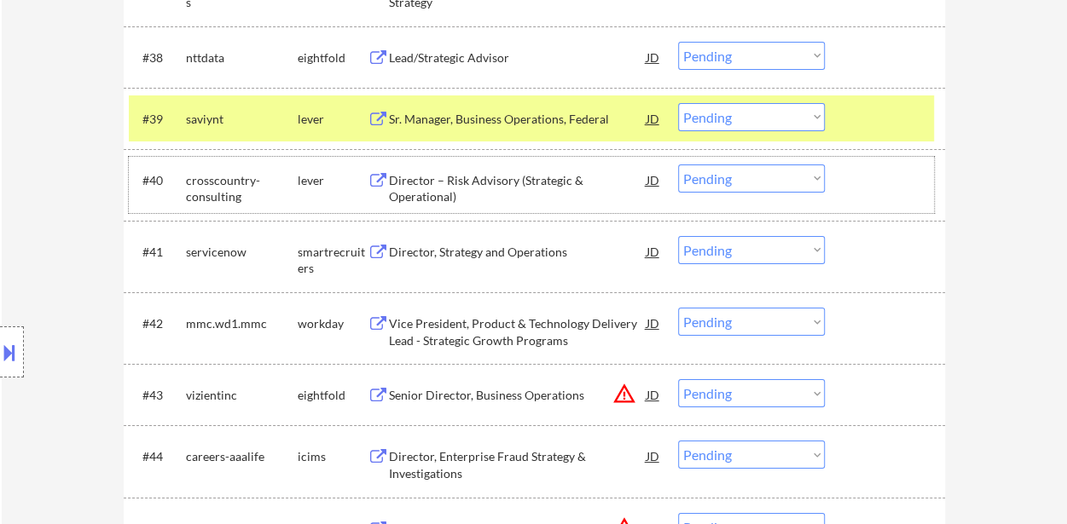
click at [478, 161] on div "#40 crosscountry-consulting lever Director – Risk Advisory (Strategic & Operati…" at bounding box center [531, 185] width 805 height 56
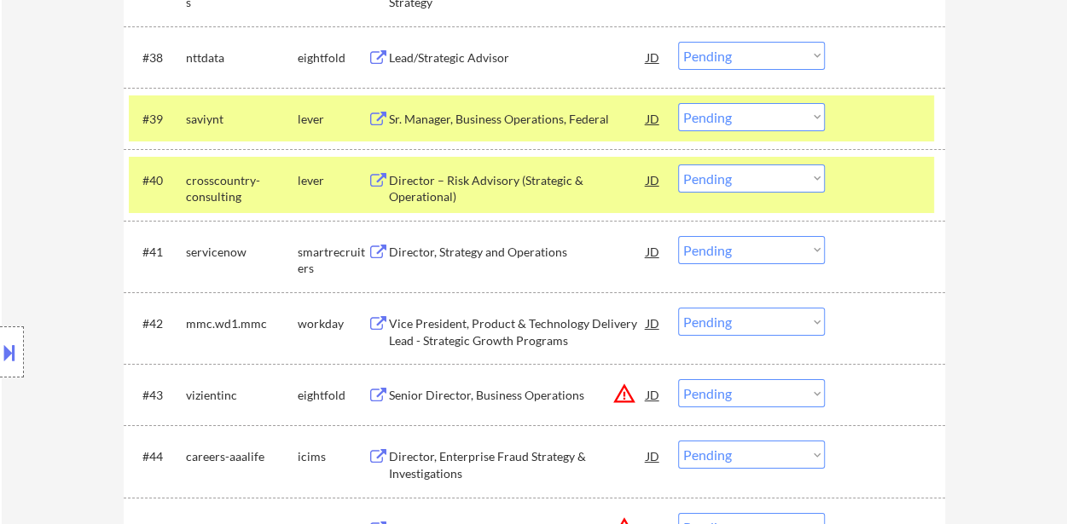
click at [519, 202] on div "Director – Risk Advisory (Strategic & Operational)" at bounding box center [518, 188] width 258 height 33
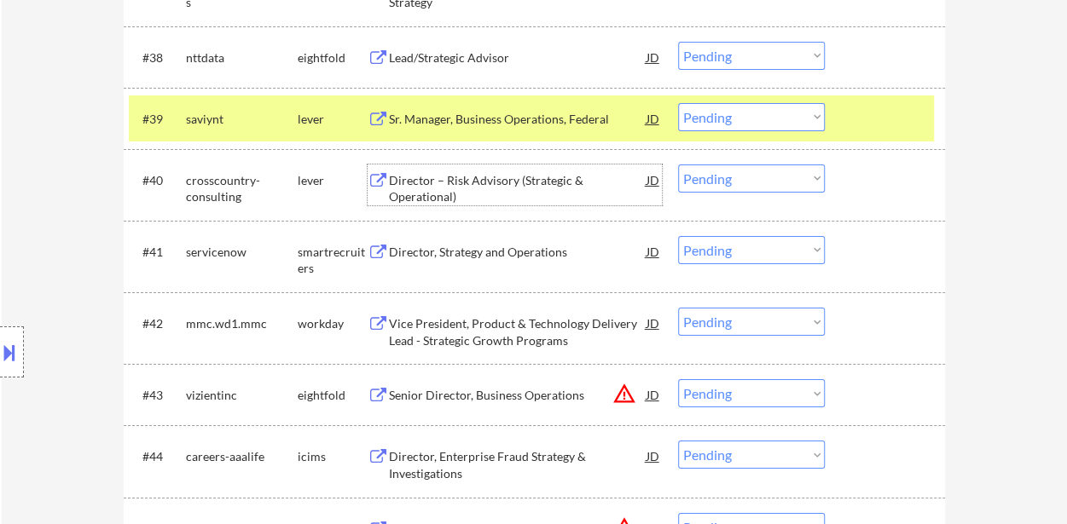
click at [768, 113] on select "Choose an option... Pending Applied Excluded (Questions) Excluded (Expired) Exc…" at bounding box center [751, 117] width 147 height 28
click at [678, 103] on select "Choose an option... Pending Applied Excluded (Questions) Excluded (Expired) Exc…" at bounding box center [751, 117] width 147 height 28
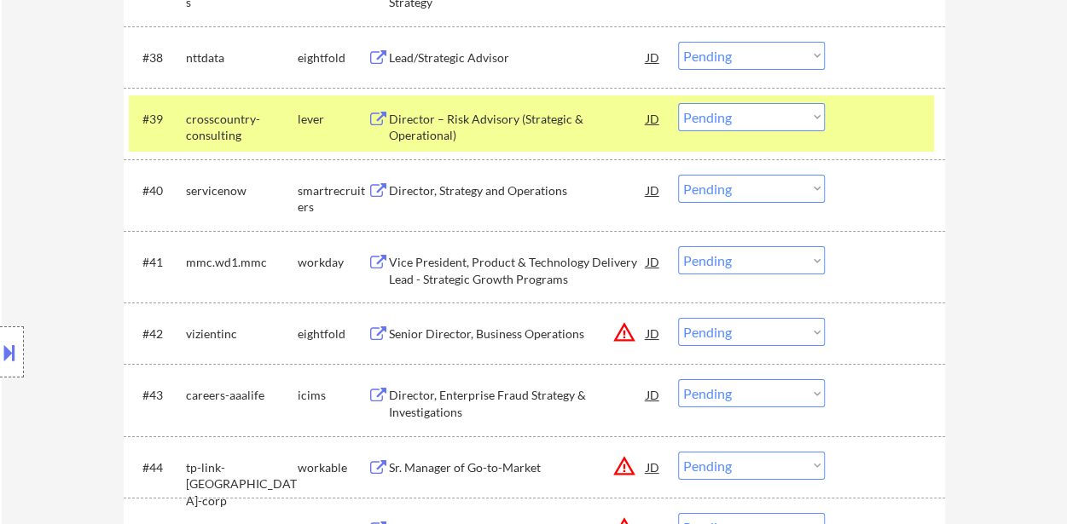
click at [718, 125] on select "Choose an option... Pending Applied Excluded (Questions) Excluded (Expired) Exc…" at bounding box center [751, 117] width 147 height 28
click at [678, 103] on select "Choose an option... Pending Applied Excluded (Questions) Excluded (Expired) Exc…" at bounding box center [751, 117] width 147 height 28
select select ""pending""
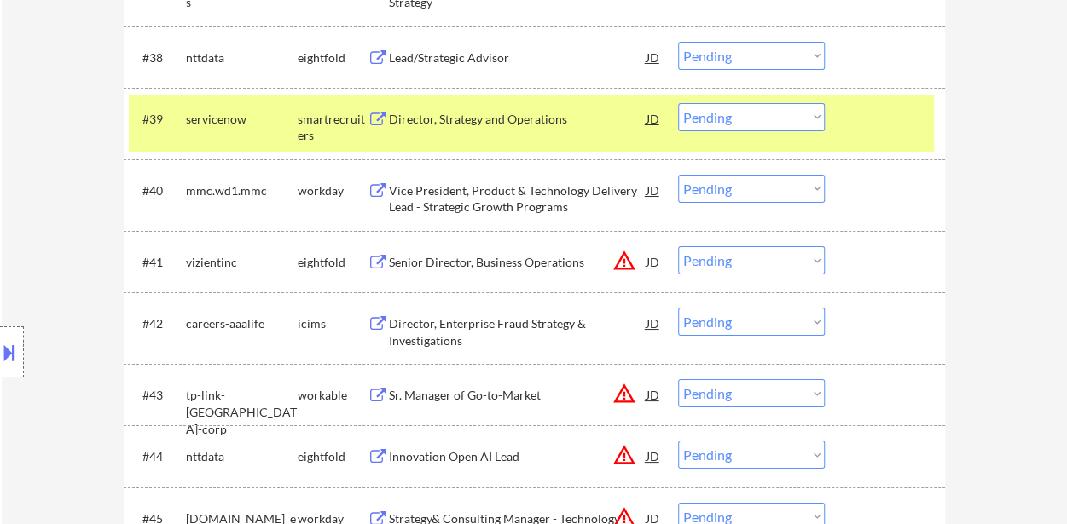
drag, startPoint x: 895, startPoint y: 120, endPoint x: 884, endPoint y: 140, distance: 22.5
click at [894, 120] on div at bounding box center [886, 118] width 75 height 31
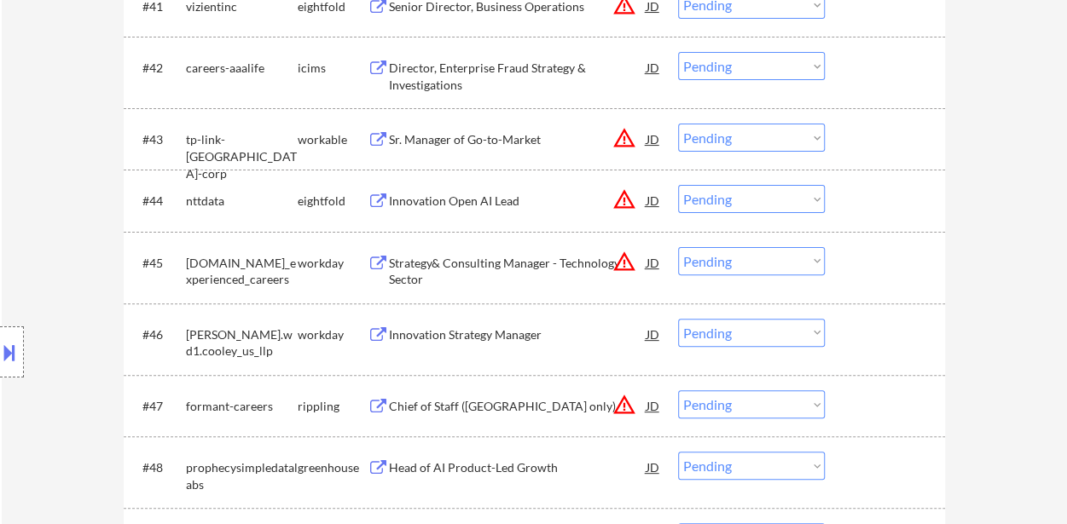
scroll to position [3411, 0]
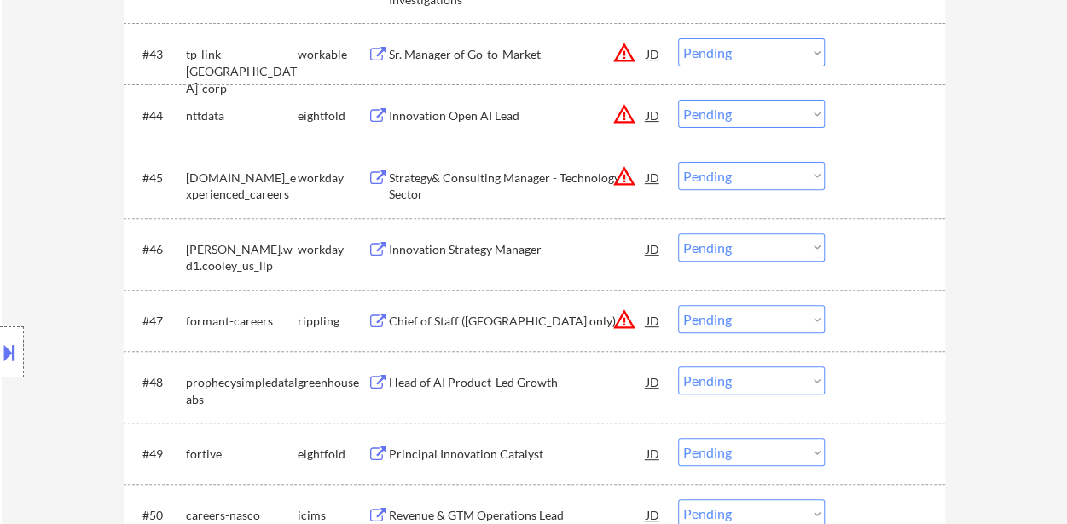
click at [493, 52] on div "Sr. Manager of Go-to-Market" at bounding box center [518, 54] width 258 height 17
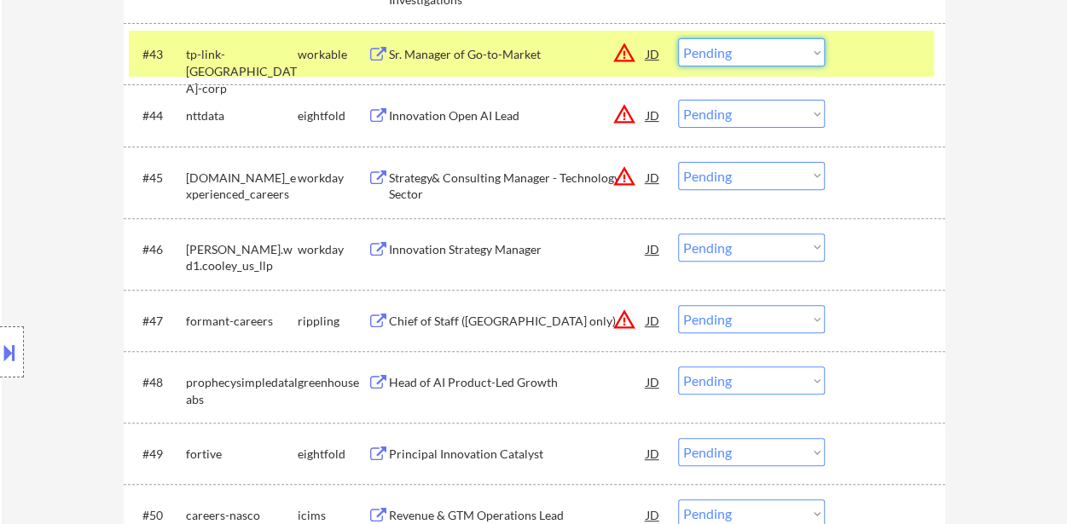
click at [731, 52] on select "Choose an option... Pending Applied Excluded (Questions) Excluded (Expired) Exc…" at bounding box center [751, 52] width 147 height 28
click at [678, 38] on select "Choose an option... Pending Applied Excluded (Questions) Excluded (Expired) Exc…" at bounding box center [751, 52] width 147 height 28
select select ""pending""
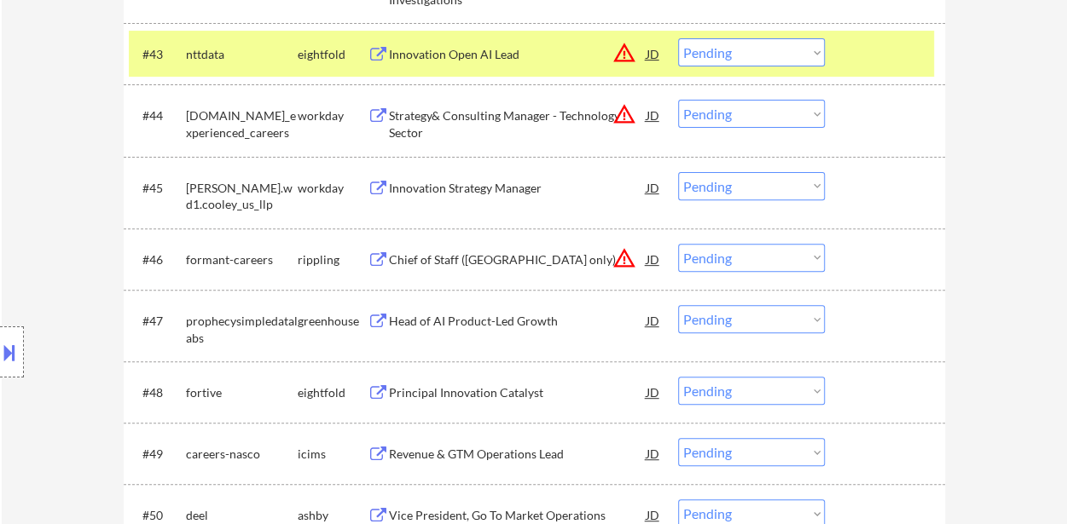
click at [906, 54] on div at bounding box center [886, 53] width 75 height 31
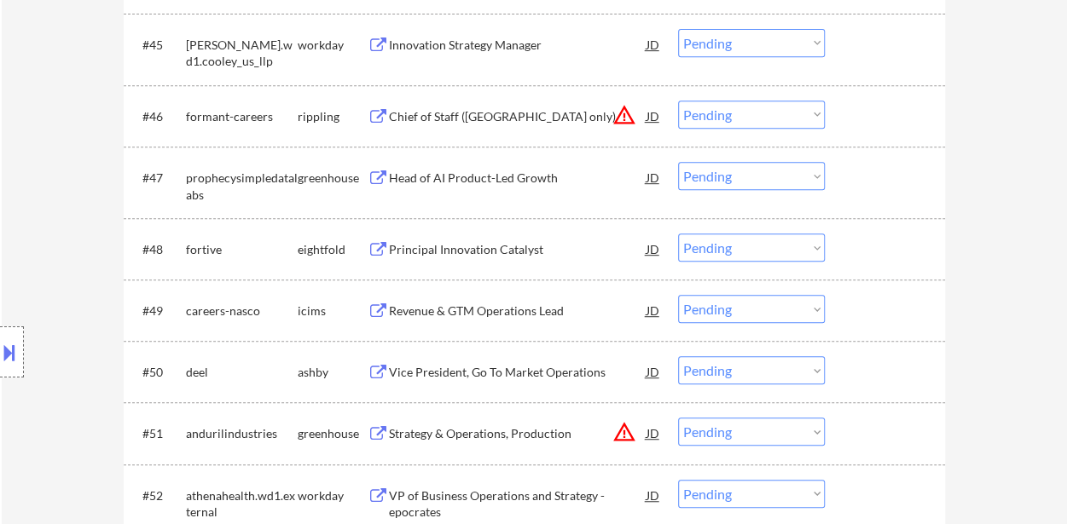
scroll to position [3582, 0]
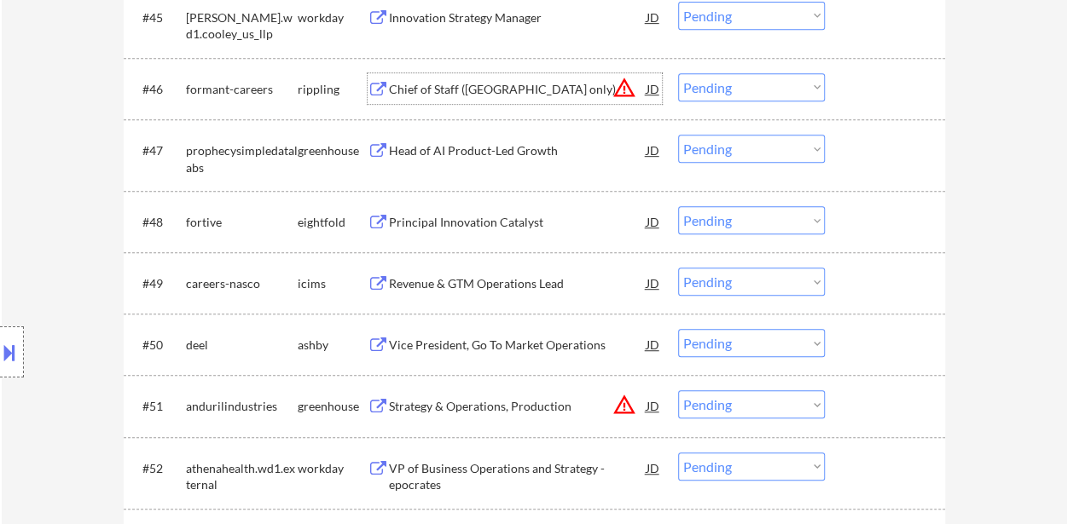
click at [466, 81] on div "Chief of Staff ([GEOGRAPHIC_DATA] only)" at bounding box center [518, 89] width 258 height 17
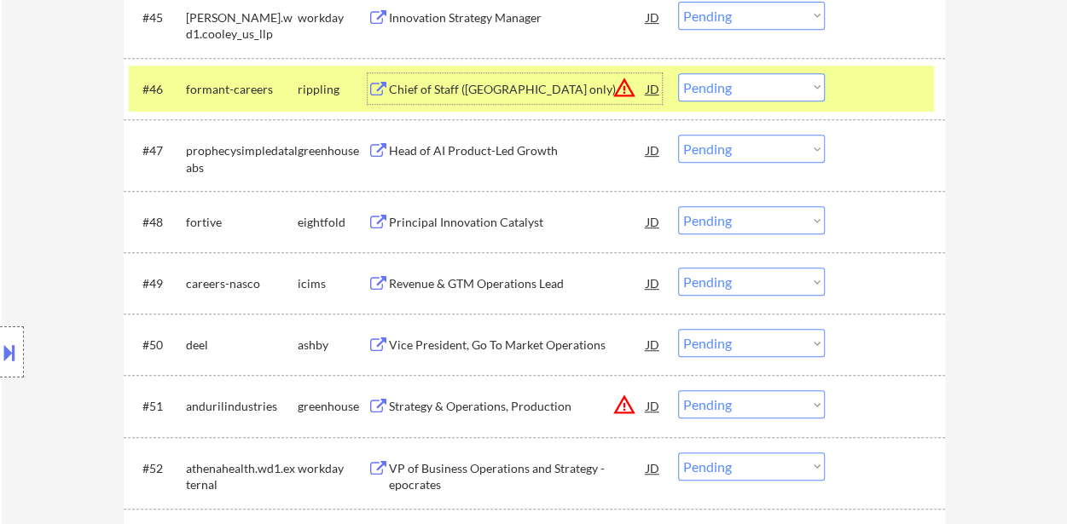
click at [772, 84] on select "Choose an option... Pending Applied Excluded (Questions) Excluded (Expired) Exc…" at bounding box center [751, 87] width 147 height 28
click at [678, 73] on select "Choose an option... Pending Applied Excluded (Questions) Excluded (Expired) Exc…" at bounding box center [751, 87] width 147 height 28
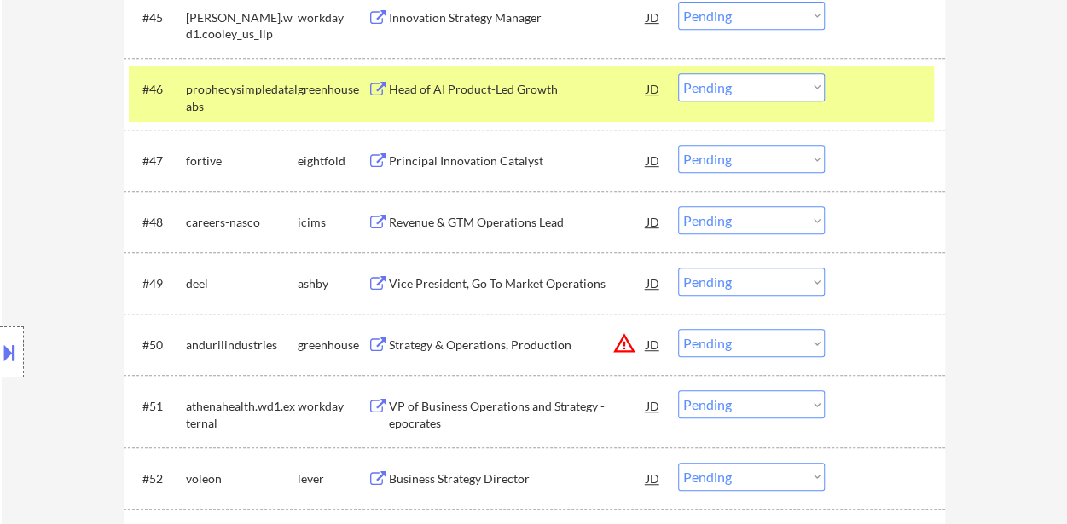
click at [866, 86] on div at bounding box center [886, 88] width 75 height 31
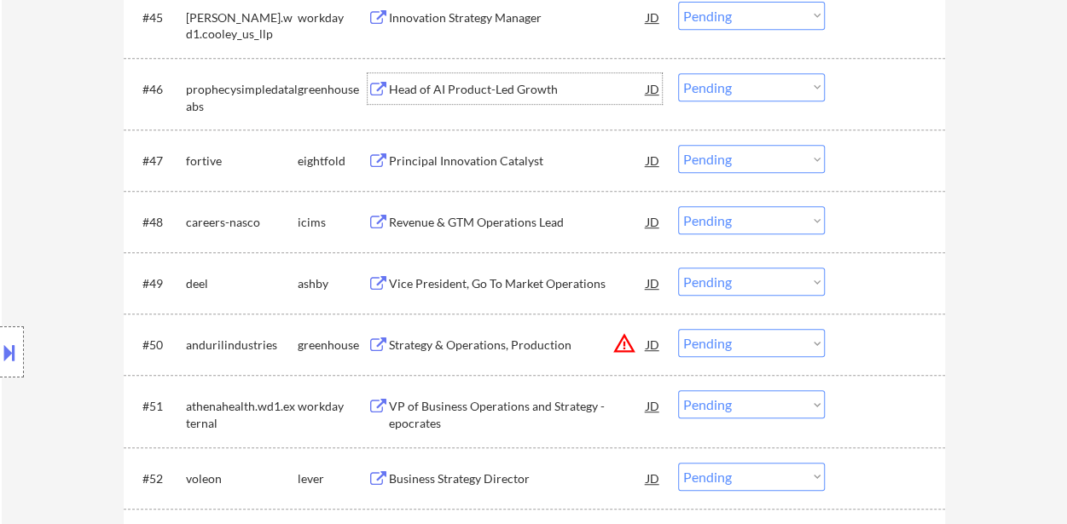
click at [479, 85] on div "Head of AI Product-Led Growth" at bounding box center [518, 89] width 258 height 17
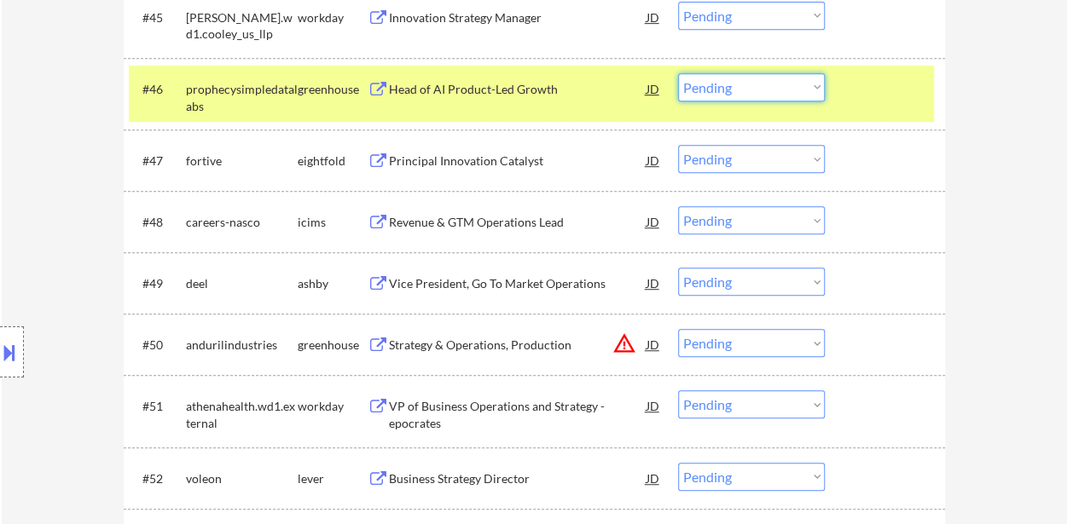
click at [771, 89] on select "Choose an option... Pending Applied Excluded (Questions) Excluded (Expired) Exc…" at bounding box center [751, 87] width 147 height 28
click at [678, 73] on select "Choose an option... Pending Applied Excluded (Questions) Excluded (Expired) Exc…" at bounding box center [751, 87] width 147 height 28
select select ""pending""
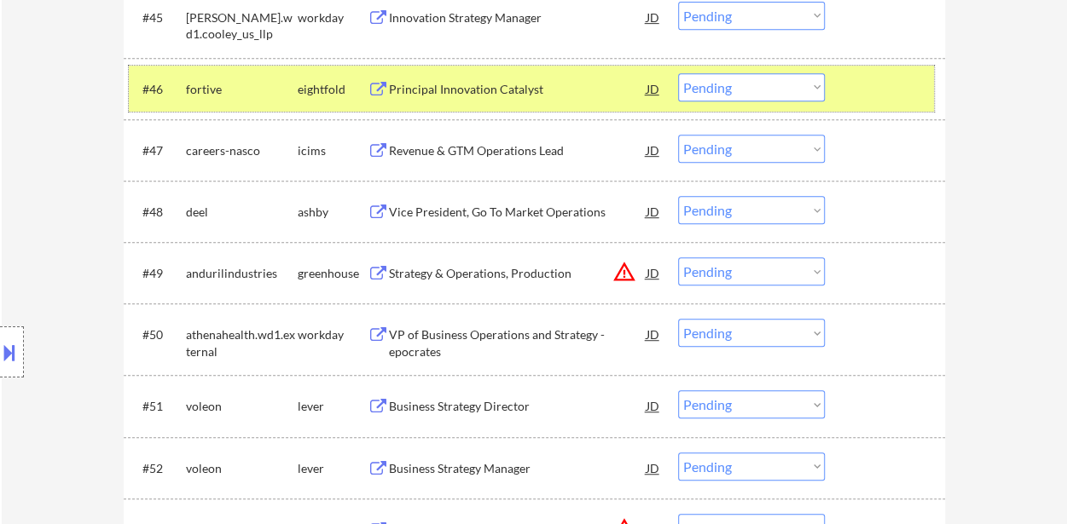
click at [866, 91] on div at bounding box center [886, 88] width 75 height 31
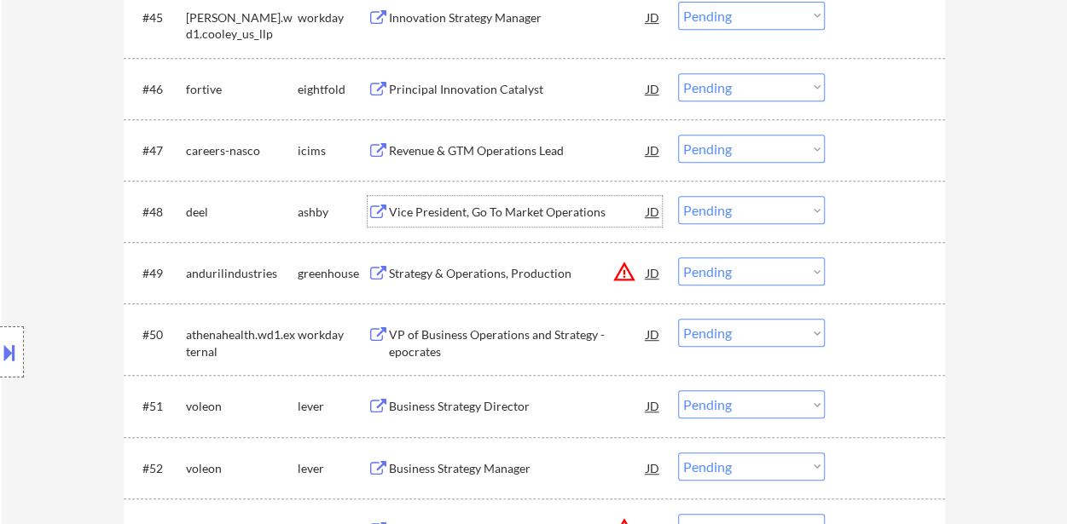
click at [536, 211] on div "Vice President, Go To Market Operations" at bounding box center [518, 212] width 258 height 17
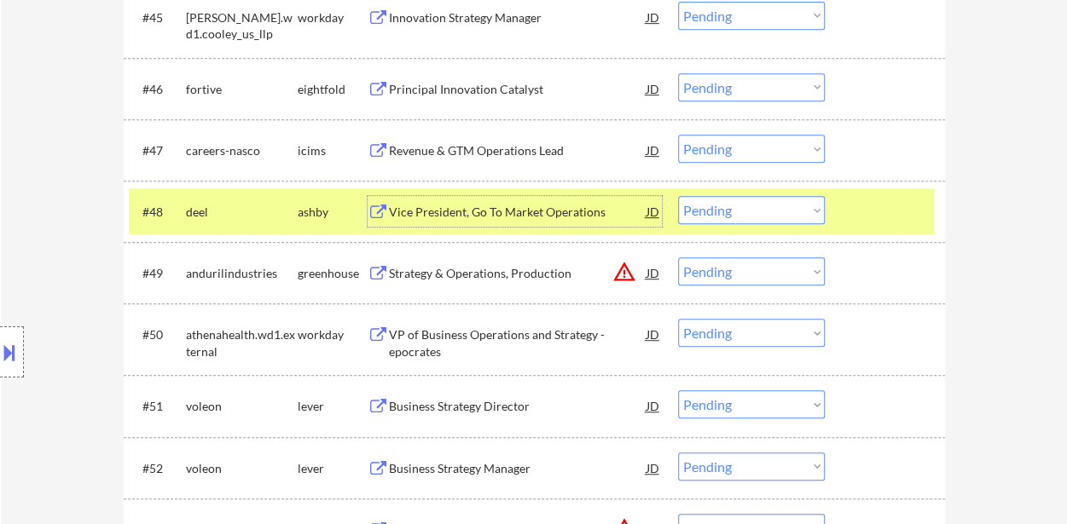
click at [805, 207] on select "Choose an option... Pending Applied Excluded (Questions) Excluded (Expired) Exc…" at bounding box center [751, 210] width 147 height 28
click at [678, 196] on select "Choose an option... Pending Applied Excluded (Questions) Excluded (Expired) Exc…" at bounding box center [751, 210] width 147 height 28
select select ""pending""
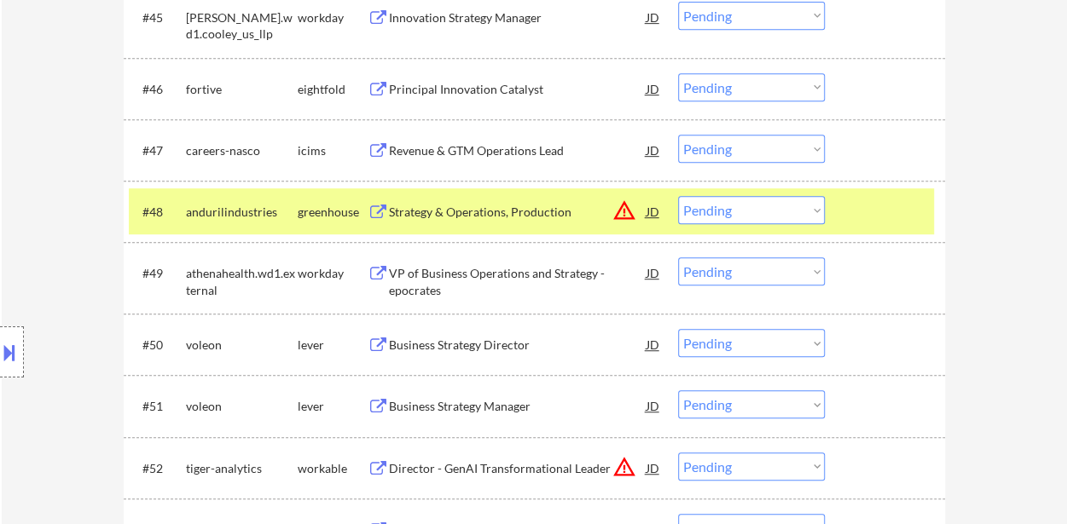
click at [856, 214] on div at bounding box center [886, 211] width 75 height 31
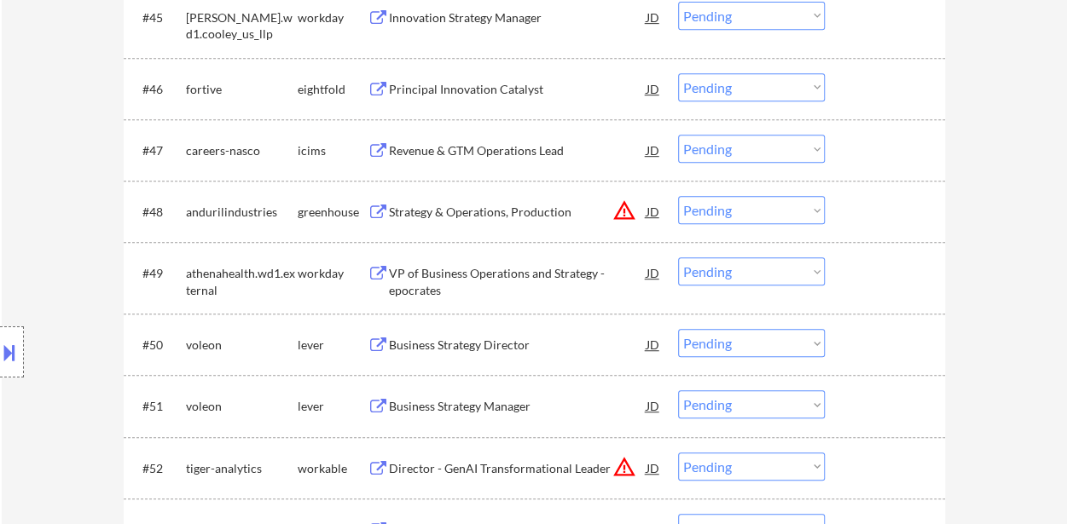
scroll to position [3838, 0]
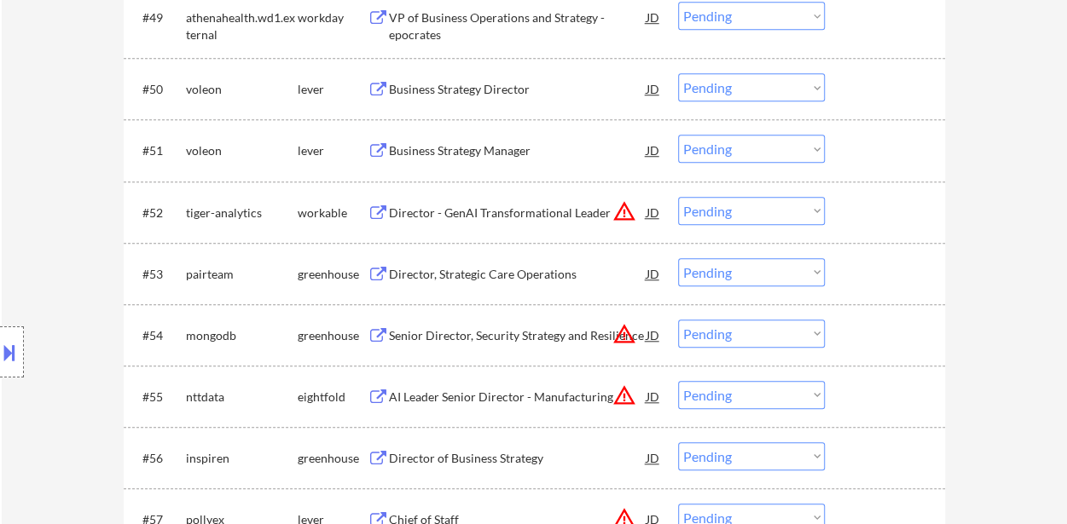
click at [469, 72] on div "#50 voleon lever Business Strategy Director JD warning_amber Choose an option..…" at bounding box center [531, 89] width 805 height 46
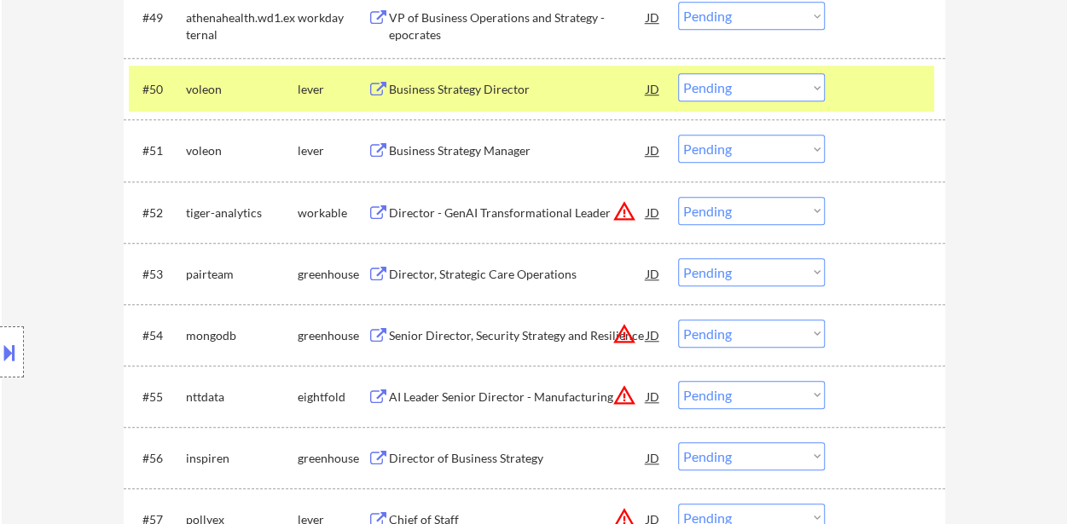
click at [892, 105] on div "#50 voleon lever Business Strategy Director JD warning_amber Choose an option..…" at bounding box center [531, 89] width 805 height 46
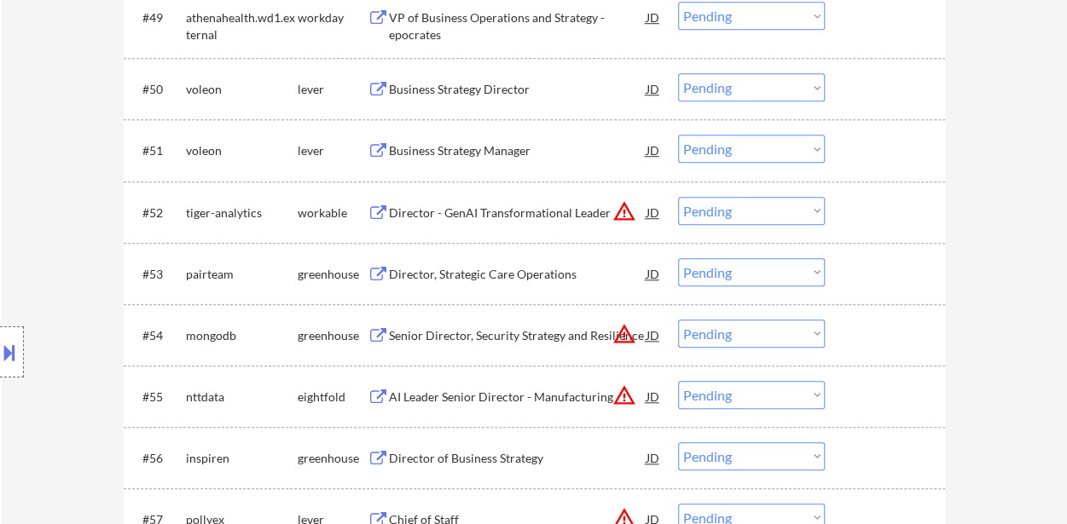
click at [454, 96] on div "Business Strategy Director" at bounding box center [518, 89] width 258 height 17
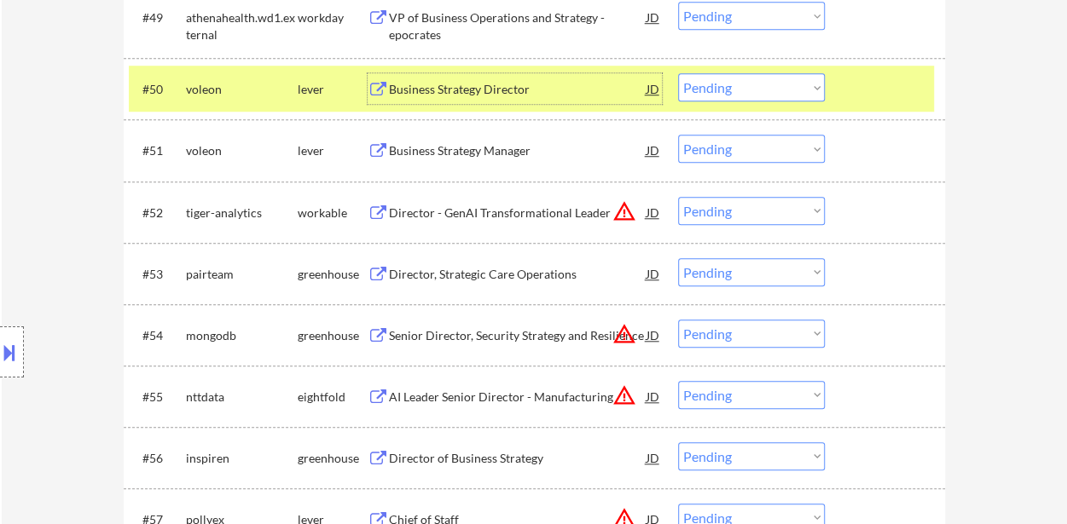
click at [773, 84] on select "Choose an option... Pending Applied Excluded (Questions) Excluded (Expired) Exc…" at bounding box center [751, 87] width 147 height 28
click at [678, 73] on select "Choose an option... Pending Applied Excluded (Questions) Excluded (Expired) Exc…" at bounding box center [751, 87] width 147 height 28
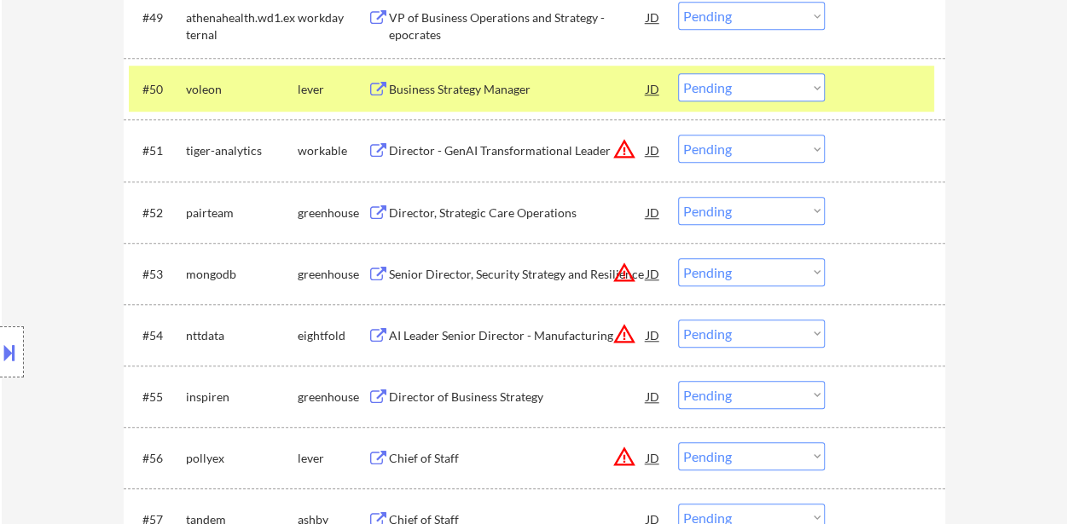
click at [774, 84] on select "Choose an option... Pending Applied Excluded (Questions) Excluded (Expired) Exc…" at bounding box center [751, 87] width 147 height 28
click at [678, 73] on select "Choose an option... Pending Applied Excluded (Questions) Excluded (Expired) Exc…" at bounding box center [751, 87] width 147 height 28
select select ""pending""
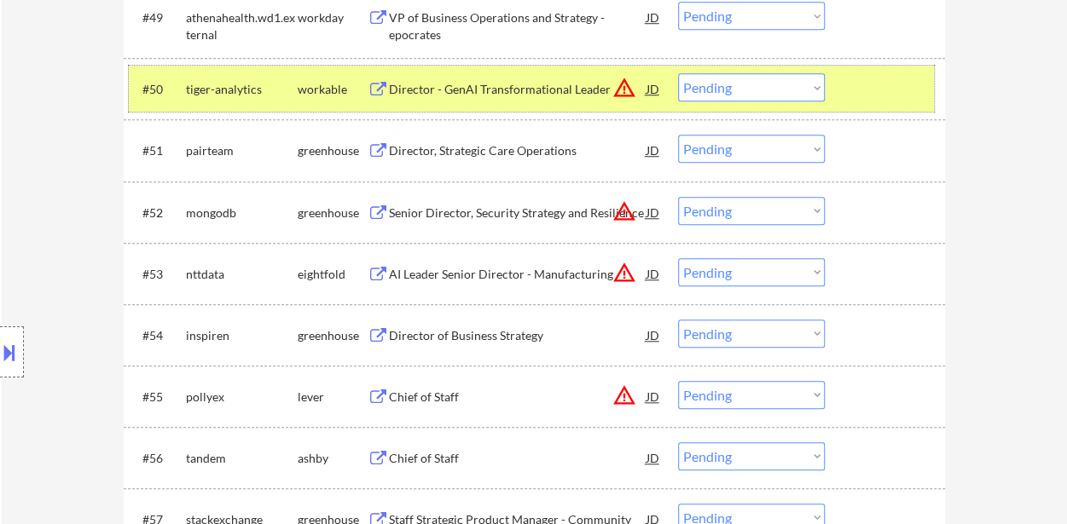
click at [877, 67] on div "#50 tiger-analytics workable Director - GenAI Transformational Leader JD warnin…" at bounding box center [531, 89] width 805 height 46
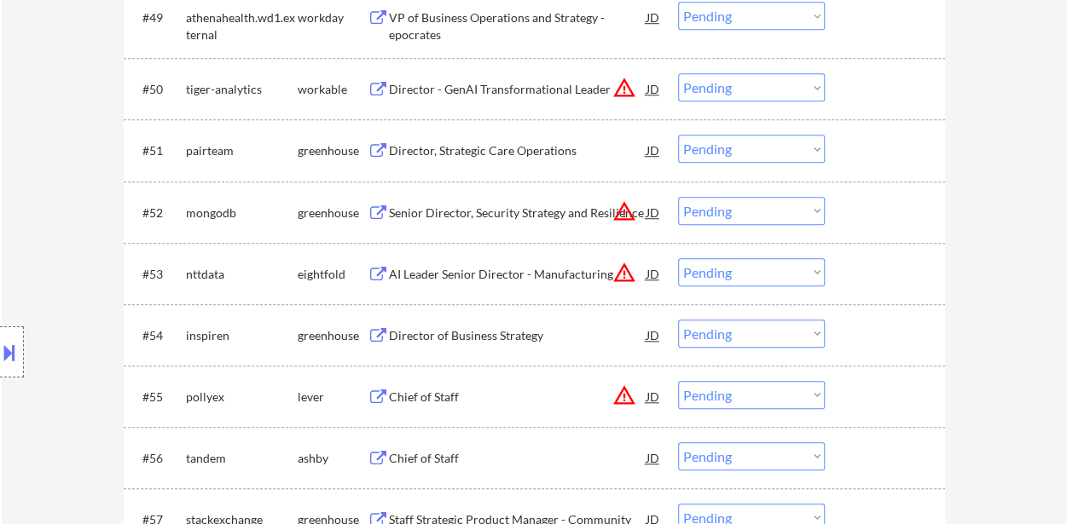
click at [486, 136] on div "Director, Strategic Care Operations" at bounding box center [518, 150] width 258 height 31
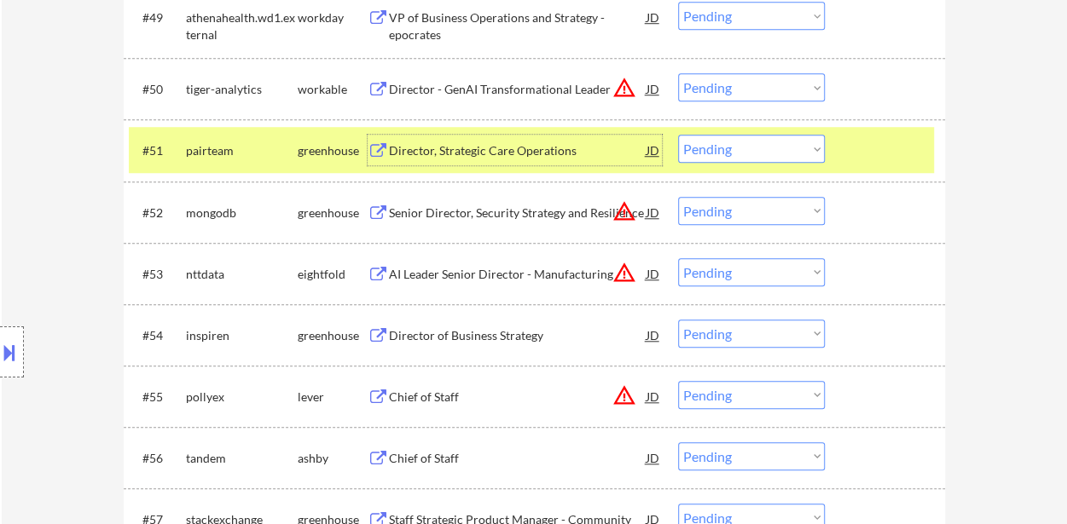
drag, startPoint x: 740, startPoint y: 148, endPoint x: 740, endPoint y: 161, distance: 13.6
click at [740, 148] on select "Choose an option... Pending Applied Excluded (Questions) Excluded (Expired) Exc…" at bounding box center [751, 149] width 147 height 28
click at [678, 135] on select "Choose an option... Pending Applied Excluded (Questions) Excluded (Expired) Exc…" at bounding box center [751, 149] width 147 height 28
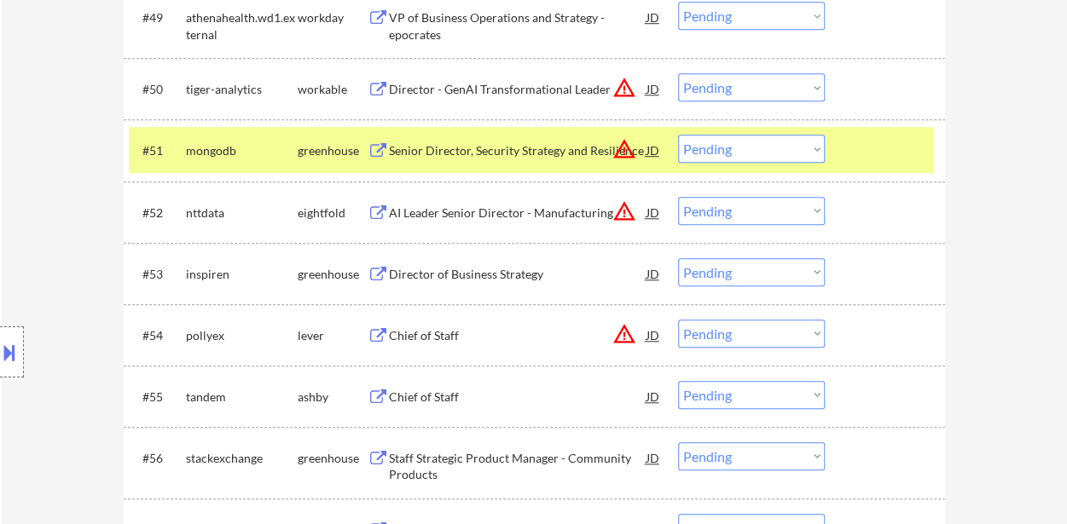
click at [878, 141] on div at bounding box center [886, 150] width 75 height 31
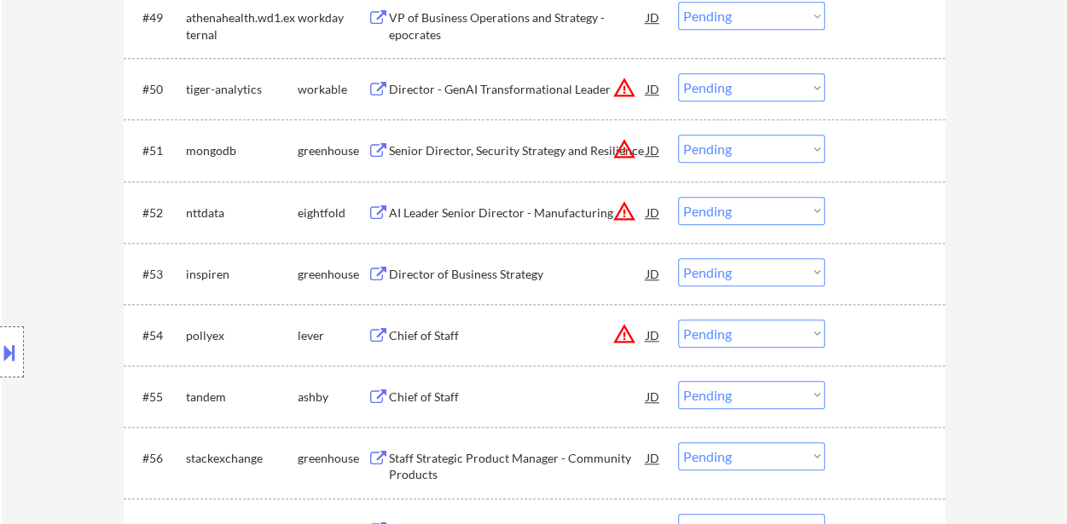
click at [559, 153] on div "Senior Director, Security Strategy and Resilience" at bounding box center [518, 150] width 258 height 17
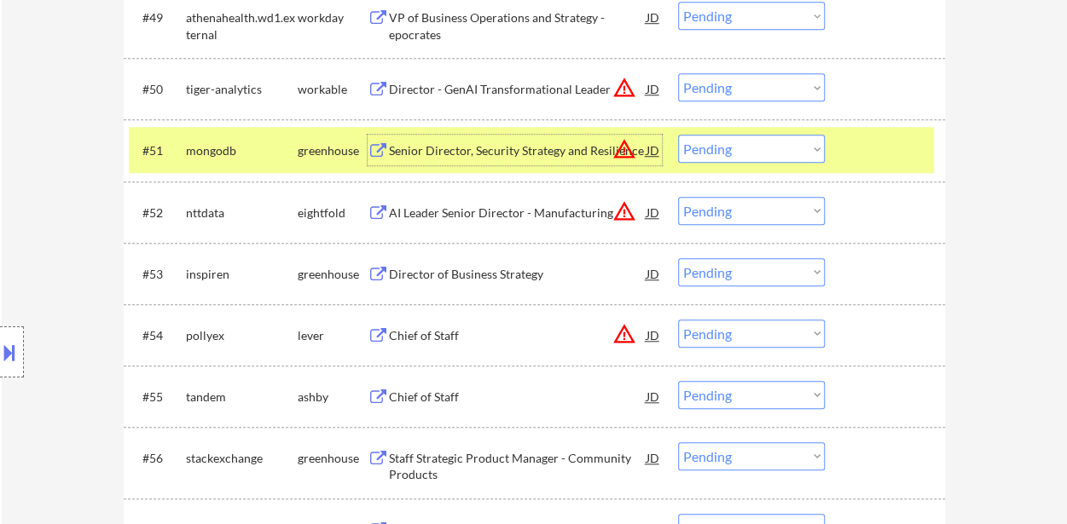
click at [758, 148] on select "Choose an option... Pending Applied Excluded (Questions) Excluded (Expired) Exc…" at bounding box center [751, 149] width 147 height 28
click at [678, 135] on select "Choose an option... Pending Applied Excluded (Questions) Excluded (Expired) Exc…" at bounding box center [751, 149] width 147 height 28
select select ""pending""
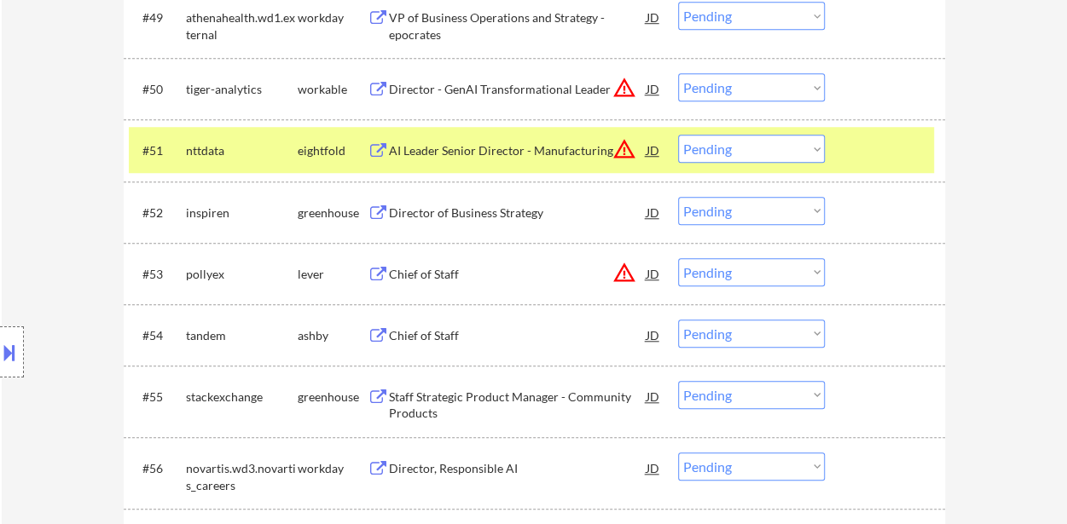
click at [895, 159] on div at bounding box center [886, 150] width 75 height 31
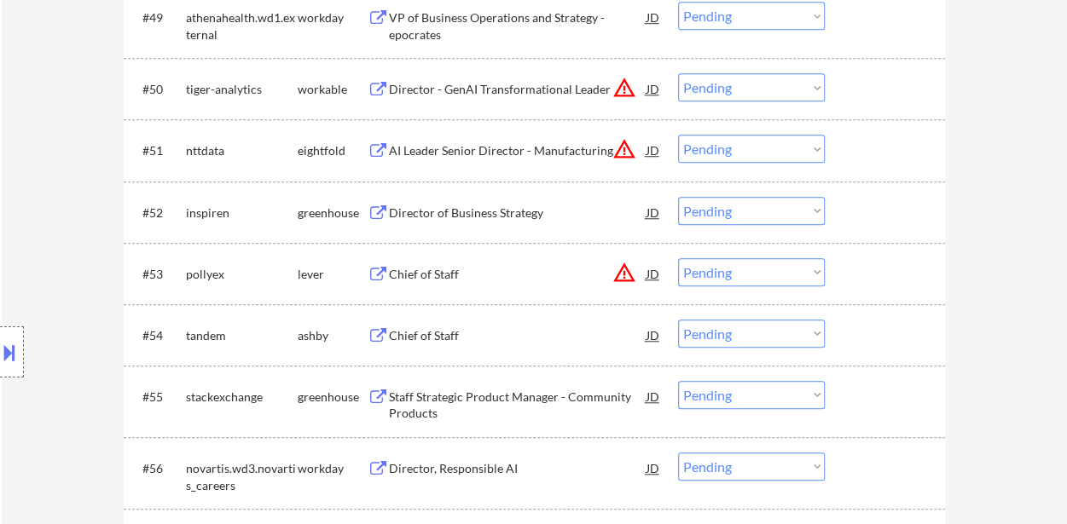
click at [513, 217] on div "Director of Business Strategy" at bounding box center [518, 213] width 258 height 17
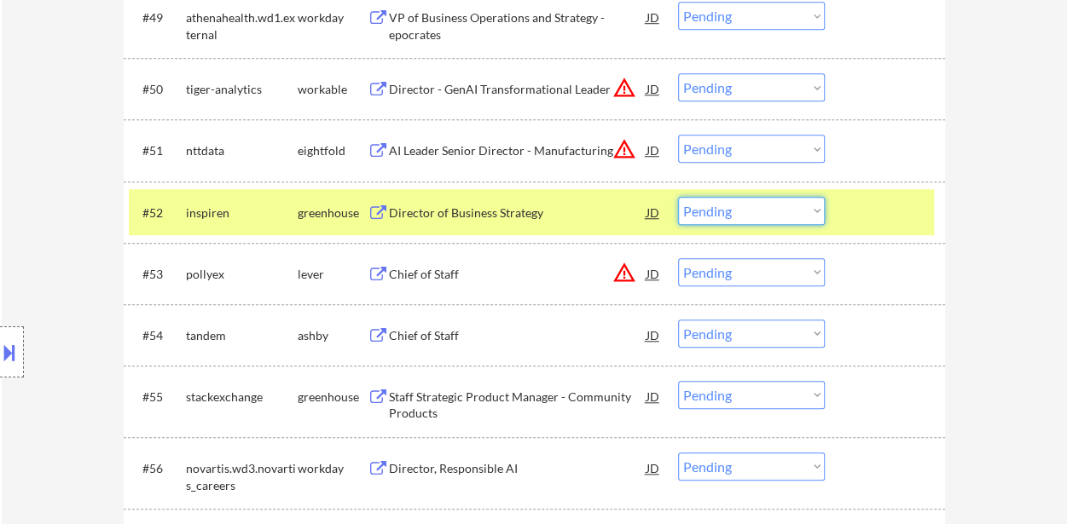
drag, startPoint x: 715, startPoint y: 211, endPoint x: 728, endPoint y: 223, distance: 18.1
click at [715, 211] on select "Choose an option... Pending Applied Excluded (Questions) Excluded (Expired) Exc…" at bounding box center [751, 211] width 147 height 28
click at [678, 197] on select "Choose an option... Pending Applied Excluded (Questions) Excluded (Expired) Exc…" at bounding box center [751, 211] width 147 height 28
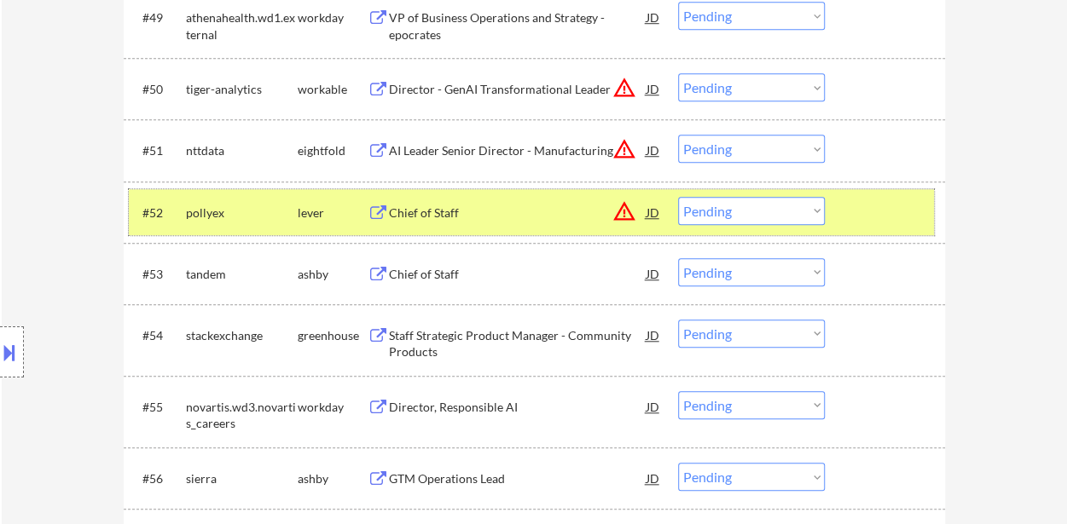
click at [902, 209] on div at bounding box center [886, 212] width 75 height 31
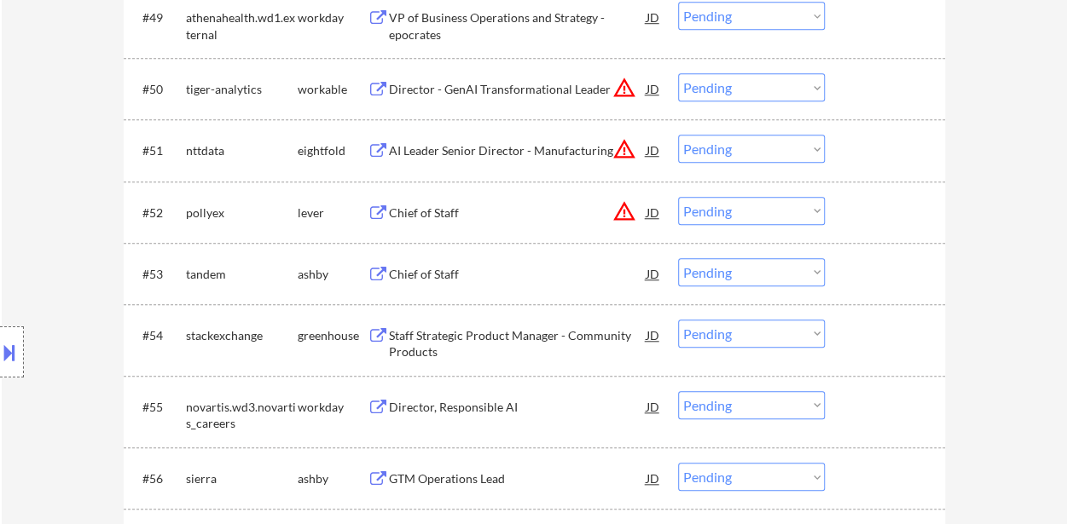
click at [430, 207] on div "Chief of Staff" at bounding box center [518, 213] width 258 height 17
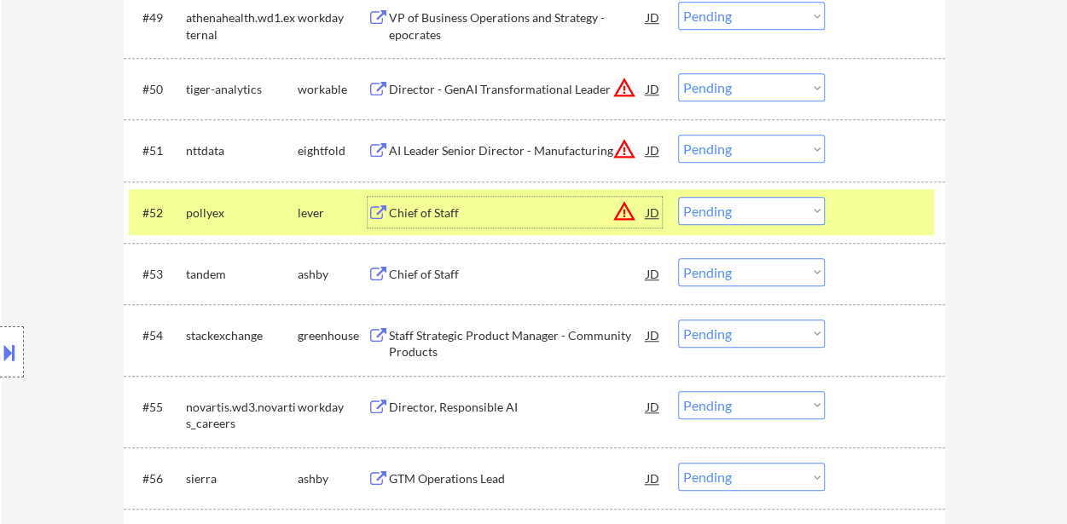
click at [732, 213] on select "Choose an option... Pending Applied Excluded (Questions) Excluded (Expired) Exc…" at bounding box center [751, 211] width 147 height 28
click at [678, 197] on select "Choose an option... Pending Applied Excluded (Questions) Excluded (Expired) Exc…" at bounding box center [751, 211] width 147 height 28
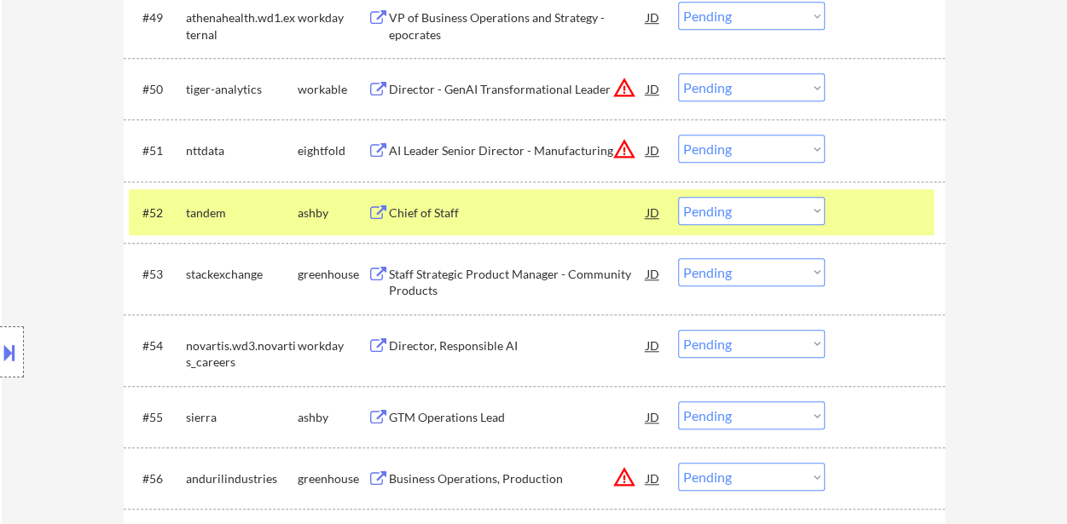
click at [899, 208] on div at bounding box center [886, 212] width 75 height 31
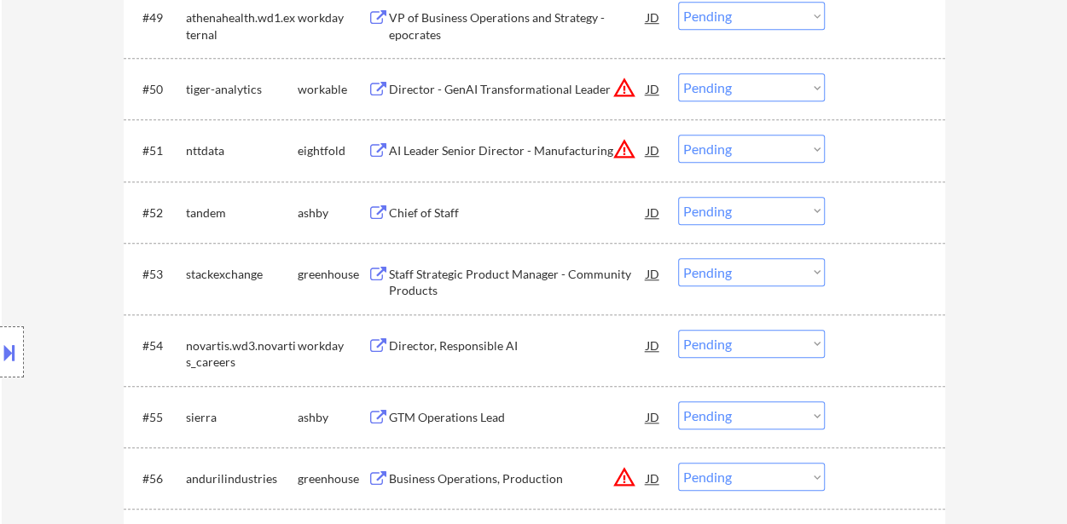
click at [484, 216] on div "Chief of Staff" at bounding box center [518, 213] width 258 height 17
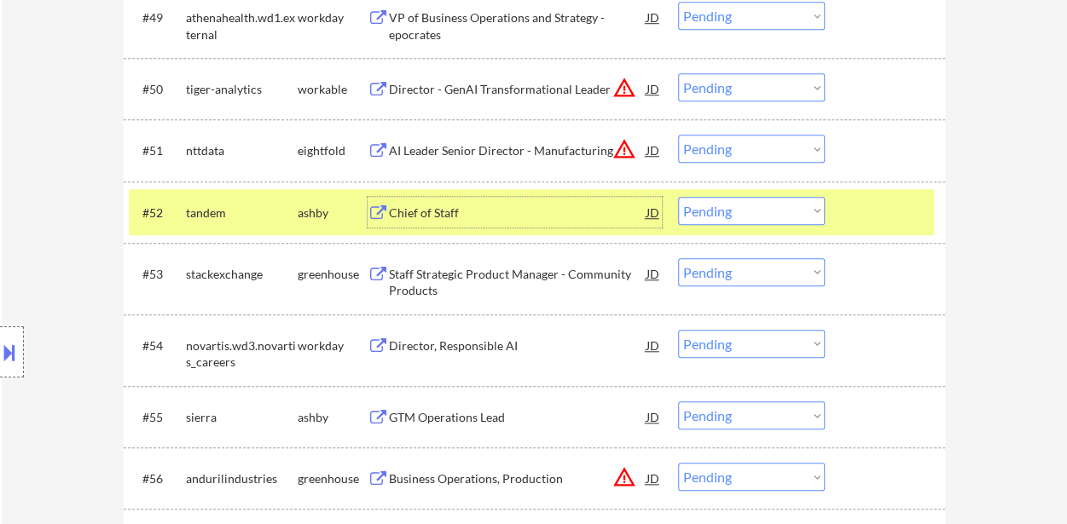
click at [815, 209] on select "Choose an option... Pending Applied Excluded (Questions) Excluded (Expired) Exc…" at bounding box center [751, 211] width 147 height 28
click at [678, 197] on select "Choose an option... Pending Applied Excluded (Questions) Excluded (Expired) Exc…" at bounding box center [751, 211] width 147 height 28
click at [510, 264] on div "Staff Strategic Product Manager - Community Products" at bounding box center [518, 278] width 258 height 41
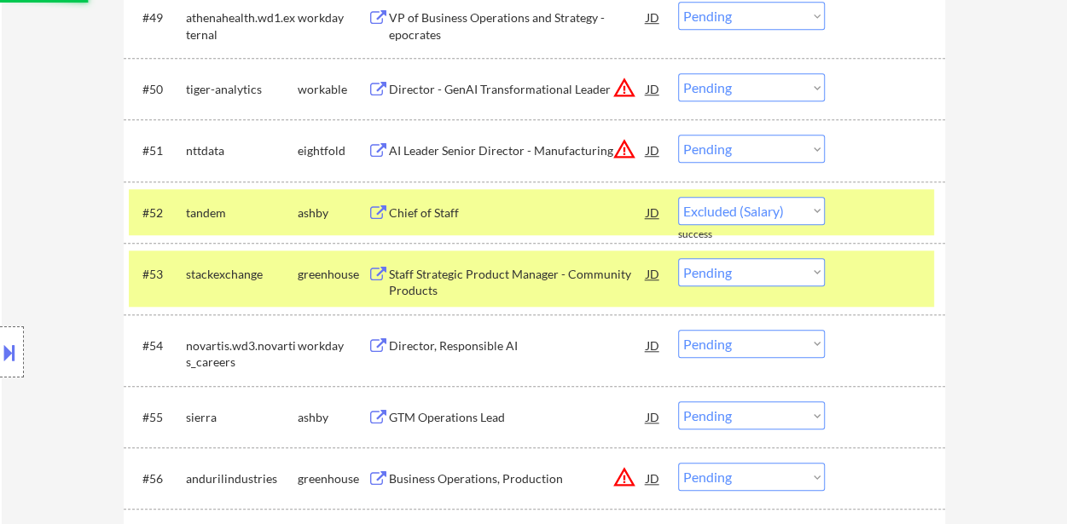
select select ""pending""
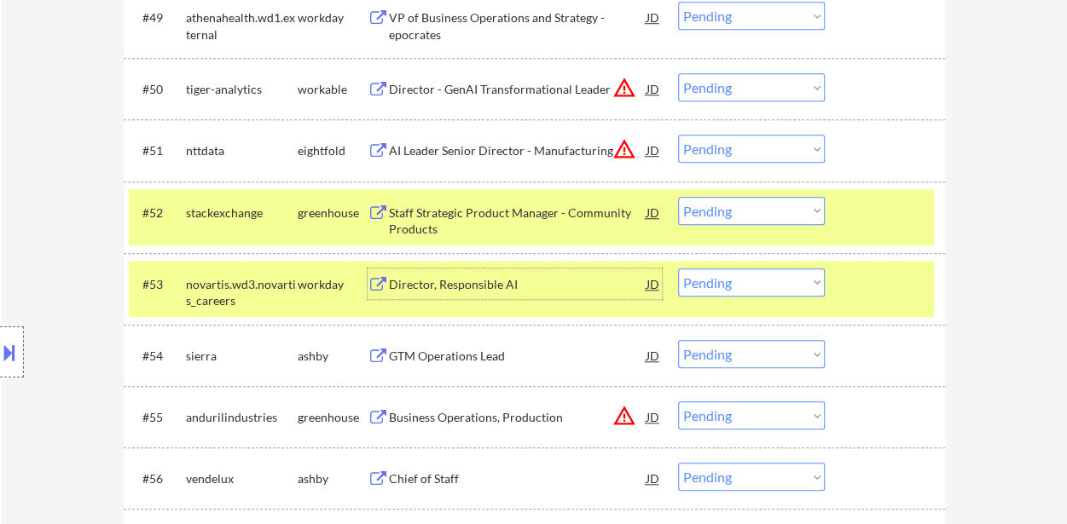
click at [875, 274] on div at bounding box center [886, 284] width 75 height 31
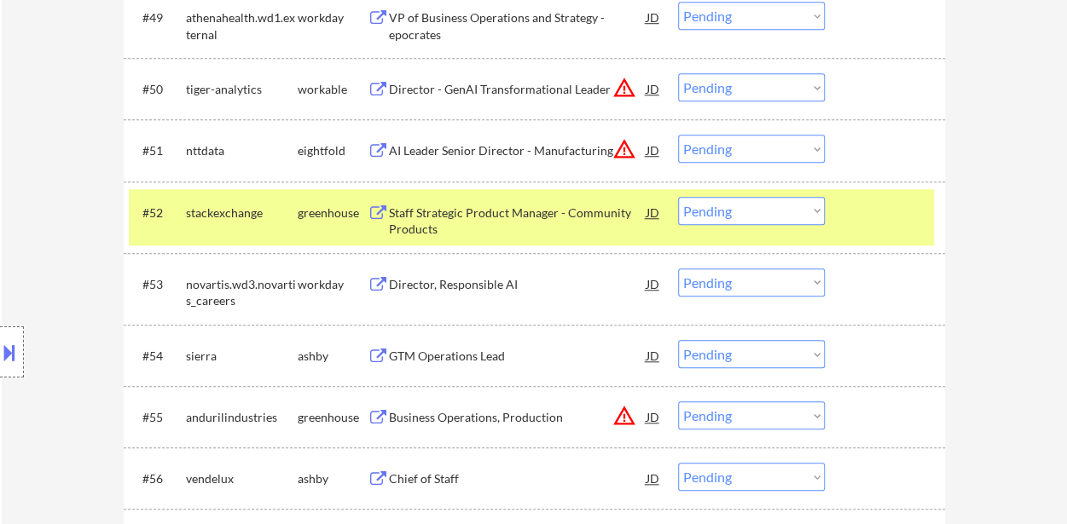
click at [885, 225] on div at bounding box center [886, 212] width 75 height 31
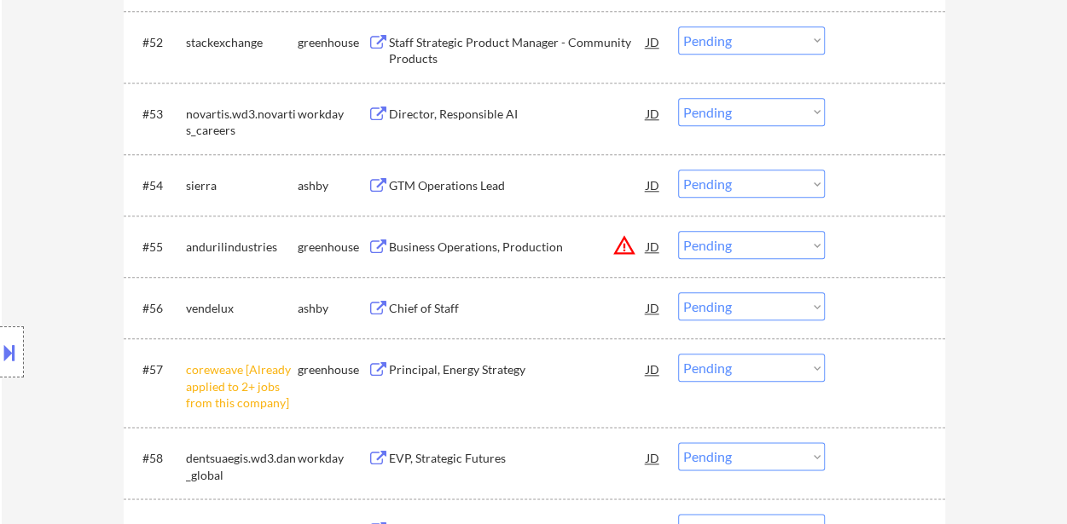
scroll to position [4093, 0]
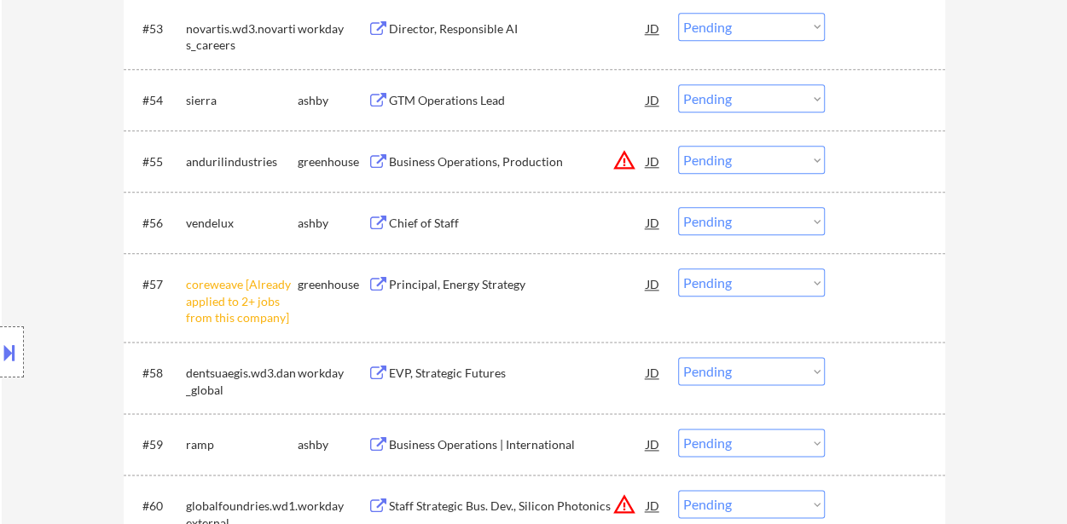
click at [790, 283] on select "Choose an option... Pending Applied Excluded (Questions) Excluded (Expired) Exc…" at bounding box center [751, 283] width 147 height 28
click at [678, 269] on select "Choose an option... Pending Applied Excluded (Questions) Excluded (Expired) Exc…" at bounding box center [751, 283] width 147 height 28
select select ""pending""
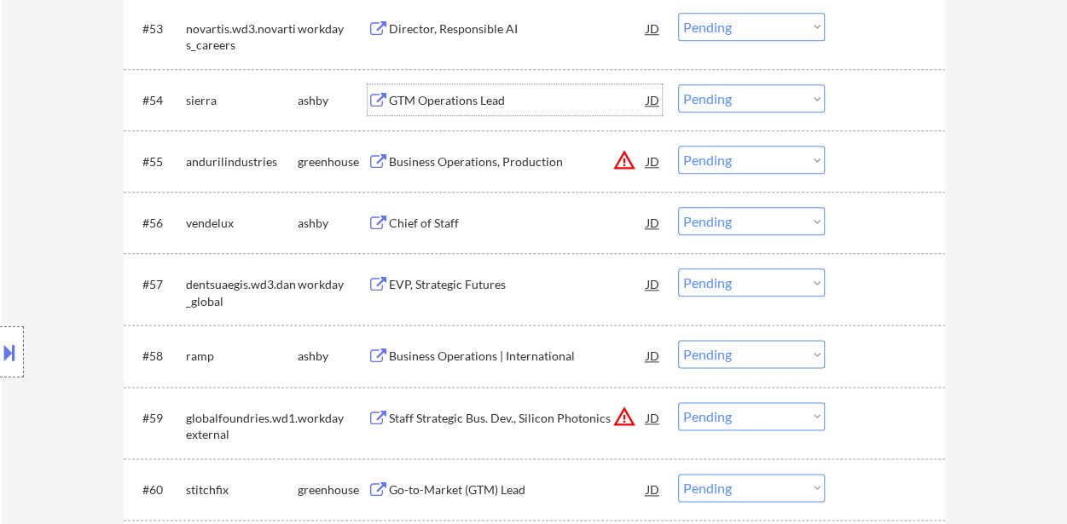
click at [456, 110] on div "GTM Operations Lead" at bounding box center [518, 99] width 258 height 31
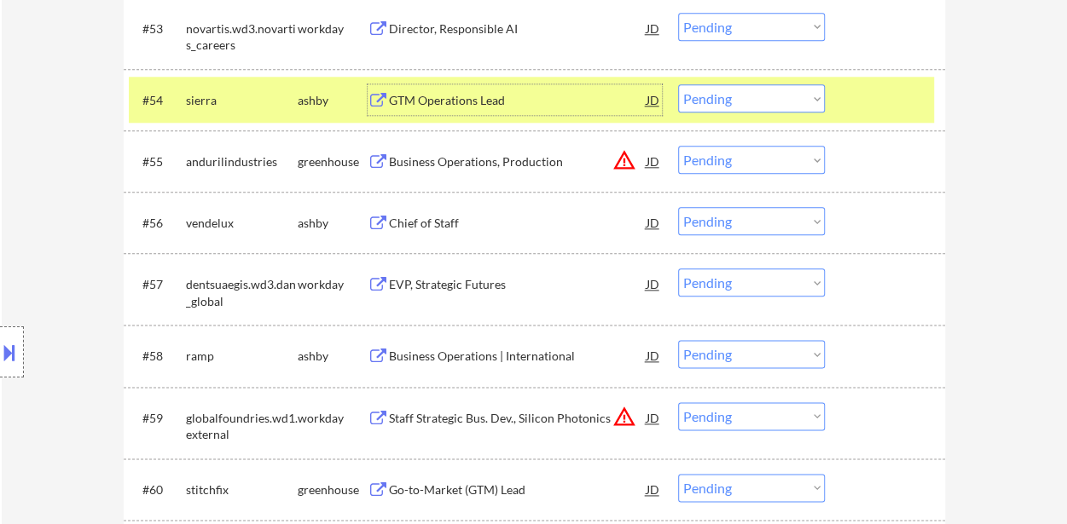
click at [750, 96] on select "Choose an option... Pending Applied Excluded (Questions) Excluded (Expired) Exc…" at bounding box center [751, 98] width 147 height 28
click at [678, 84] on select "Choose an option... Pending Applied Excluded (Questions) Excluded (Expired) Exc…" at bounding box center [751, 98] width 147 height 28
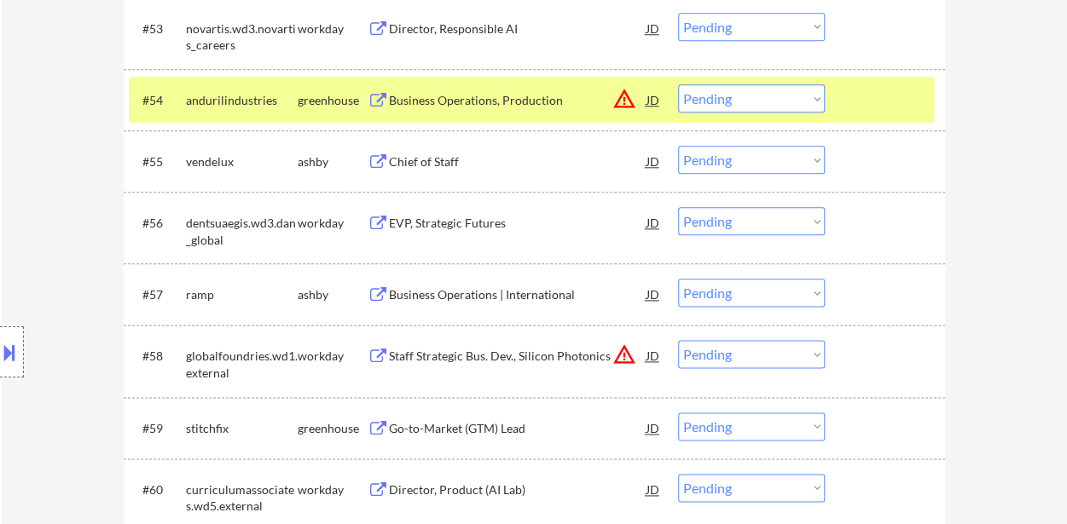
click at [873, 101] on div at bounding box center [886, 99] width 75 height 31
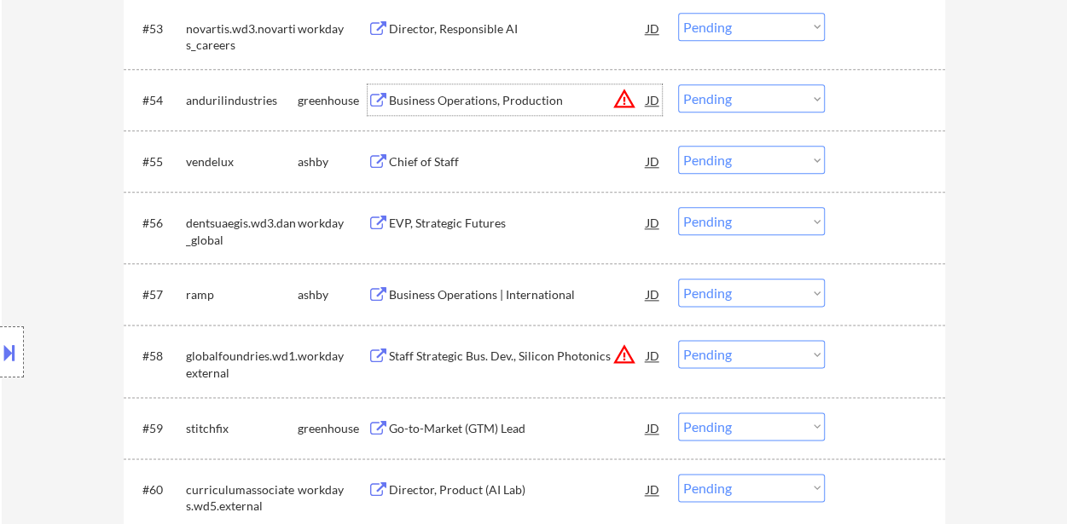
click at [532, 99] on div "Business Operations, Production" at bounding box center [518, 100] width 258 height 17
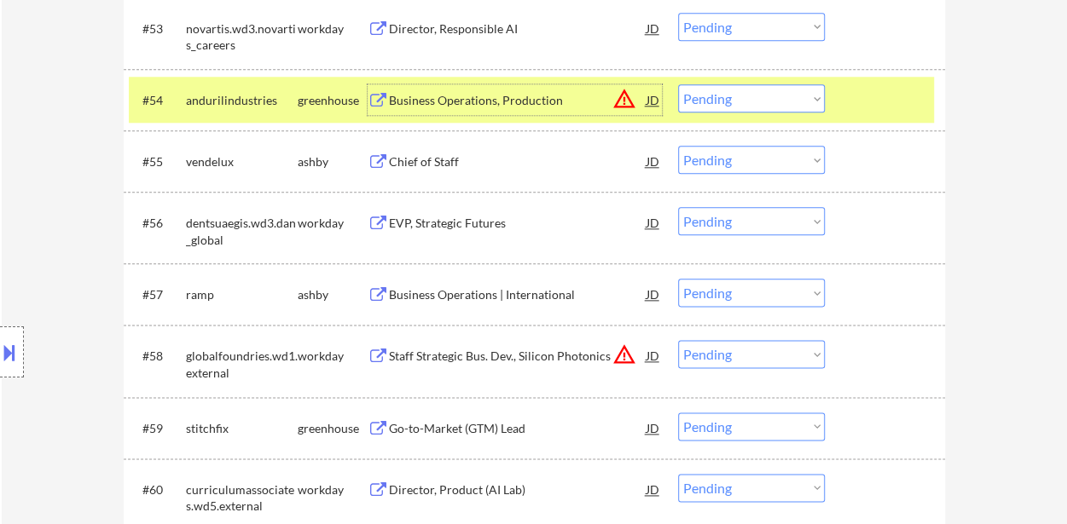
click at [733, 90] on select "Choose an option... Pending Applied Excluded (Questions) Excluded (Expired) Exc…" at bounding box center [751, 98] width 147 height 28
click at [678, 84] on select "Choose an option... Pending Applied Excluded (Questions) Excluded (Expired) Exc…" at bounding box center [751, 98] width 147 height 28
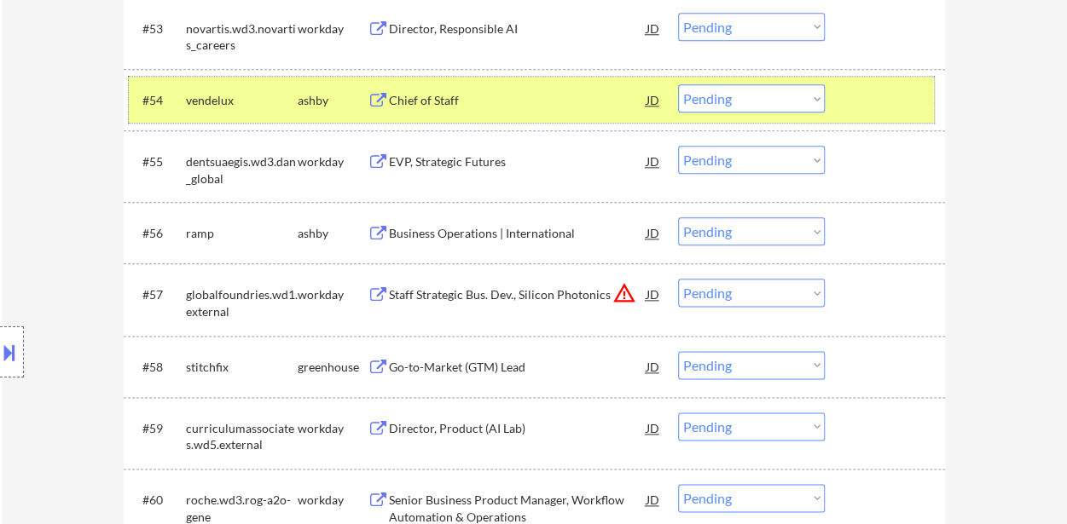
click at [894, 107] on div at bounding box center [886, 99] width 75 height 31
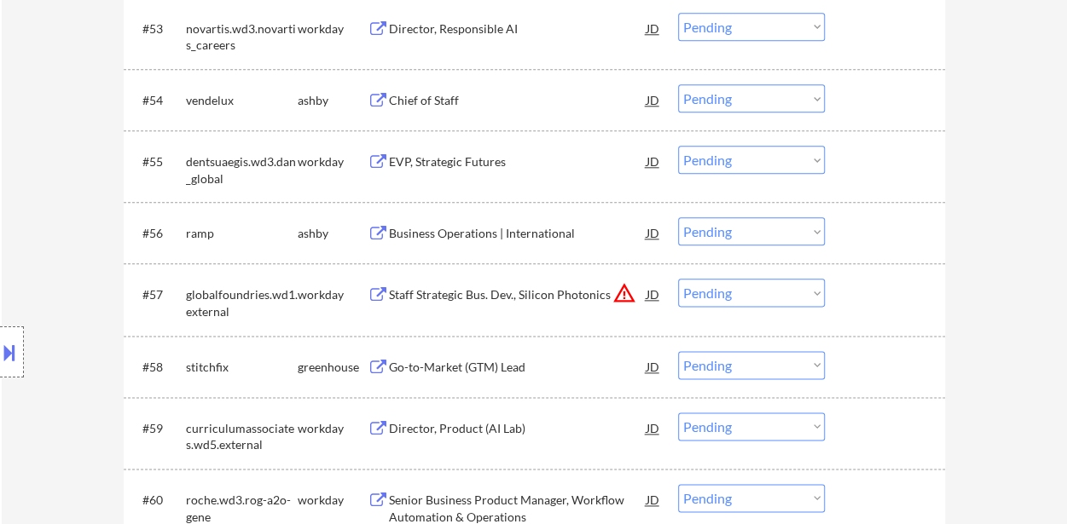
click at [450, 102] on div "Chief of Staff" at bounding box center [518, 100] width 258 height 17
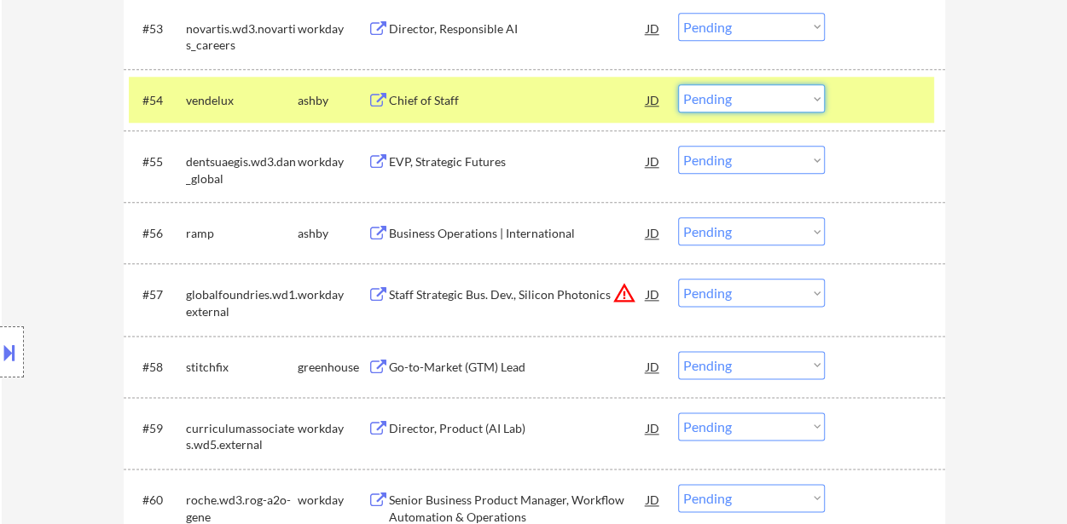
click at [759, 96] on select "Choose an option... Pending Applied Excluded (Questions) Excluded (Expired) Exc…" at bounding box center [751, 98] width 147 height 28
click at [678, 84] on select "Choose an option... Pending Applied Excluded (Questions) Excluded (Expired) Exc…" at bounding box center [751, 98] width 147 height 28
select select ""pending""
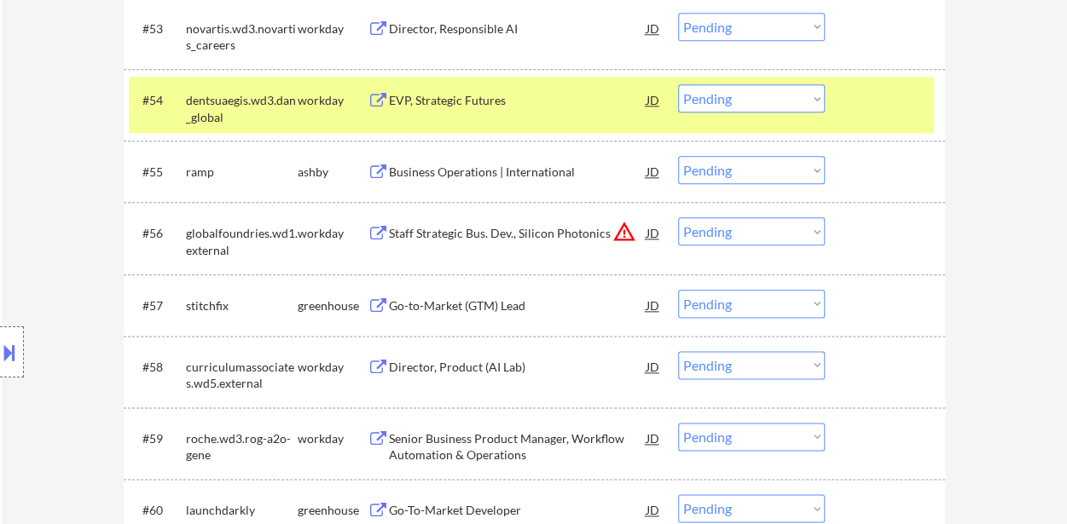
click at [524, 171] on div "Business Operations | International" at bounding box center [518, 172] width 258 height 17
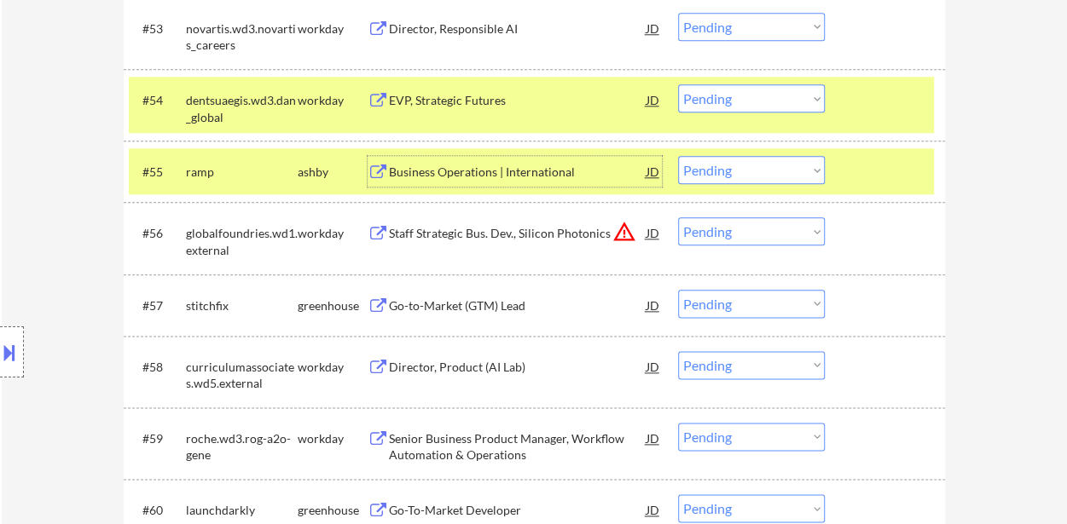
click at [909, 114] on div at bounding box center [886, 99] width 75 height 31
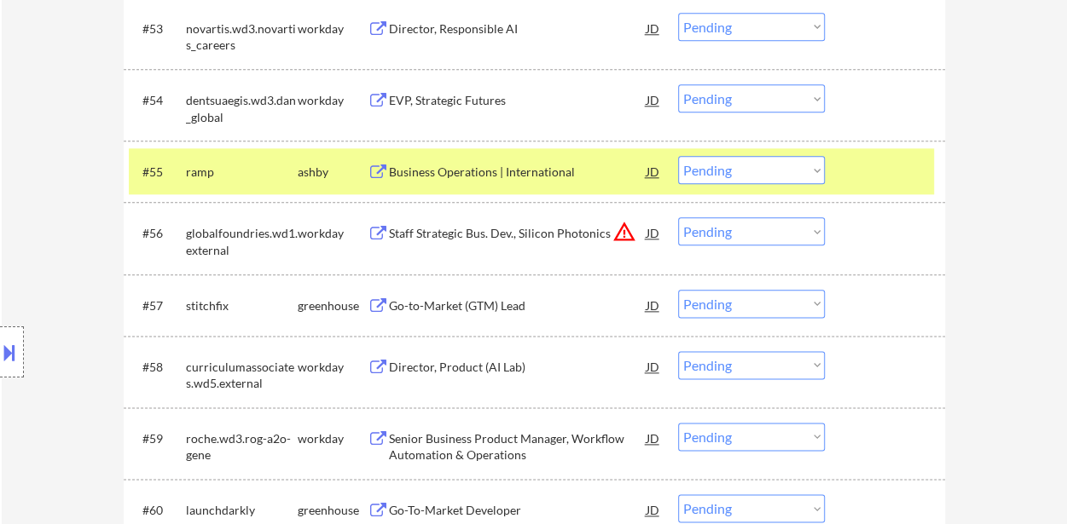
click at [797, 165] on select "Choose an option... Pending Applied Excluded (Questions) Excluded (Expired) Exc…" at bounding box center [751, 170] width 147 height 28
click at [678, 156] on select "Choose an option... Pending Applied Excluded (Questions) Excluded (Expired) Exc…" at bounding box center [751, 170] width 147 height 28
select select ""pending""
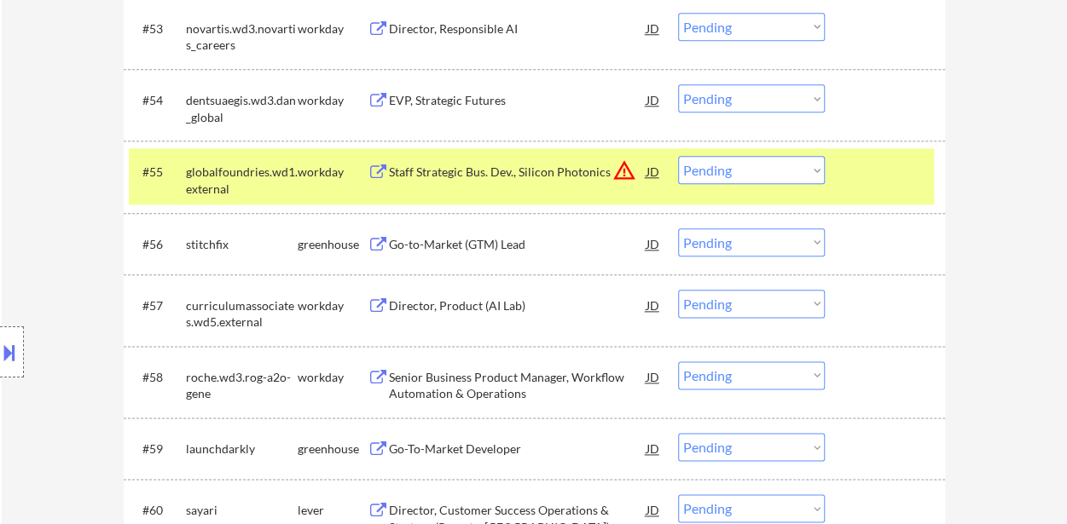
click at [875, 177] on div at bounding box center [886, 171] width 75 height 31
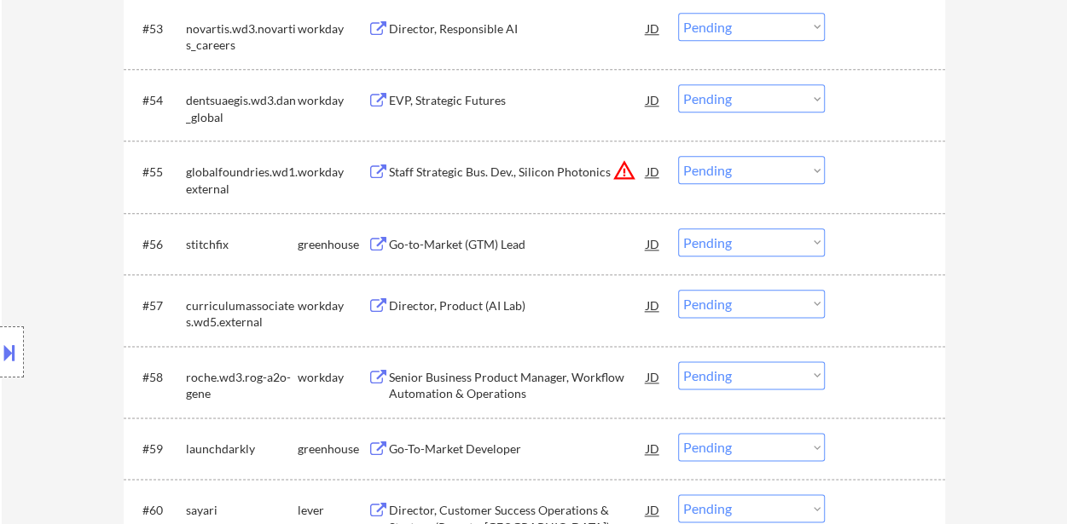
click at [478, 236] on div "Go-to-Market (GTM) Lead" at bounding box center [518, 244] width 258 height 17
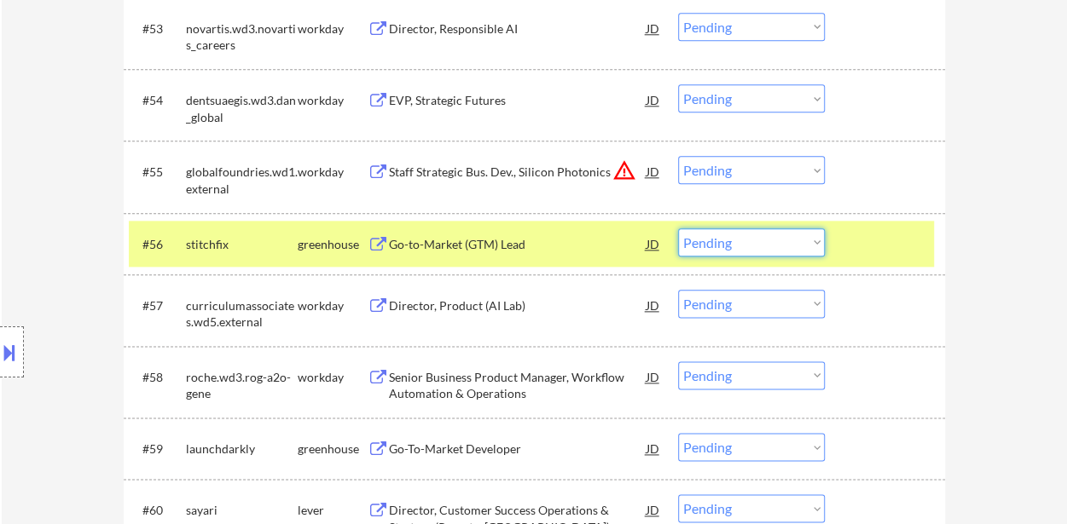
click at [742, 239] on select "Choose an option... Pending Applied Excluded (Questions) Excluded (Expired) Exc…" at bounding box center [751, 243] width 147 height 28
click at [678, 229] on select "Choose an option... Pending Applied Excluded (Questions) Excluded (Expired) Exc…" at bounding box center [751, 243] width 147 height 28
select select ""pending""
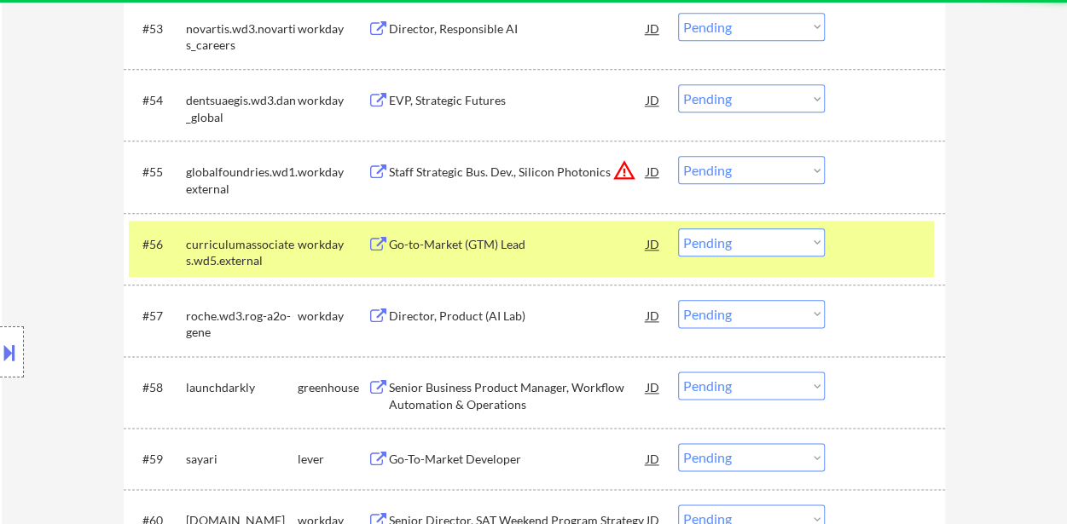
click at [895, 242] on div at bounding box center [886, 244] width 75 height 31
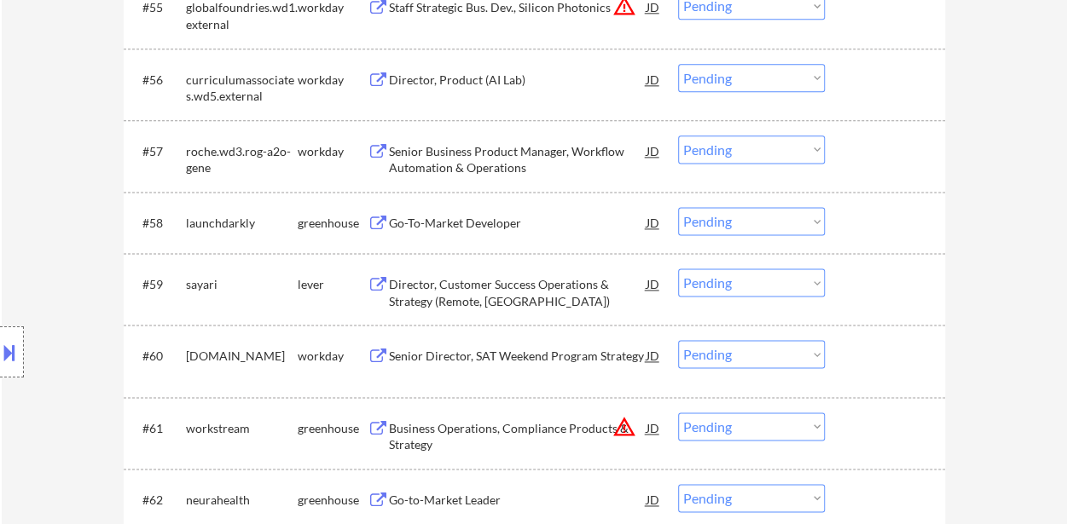
scroll to position [4264, 0]
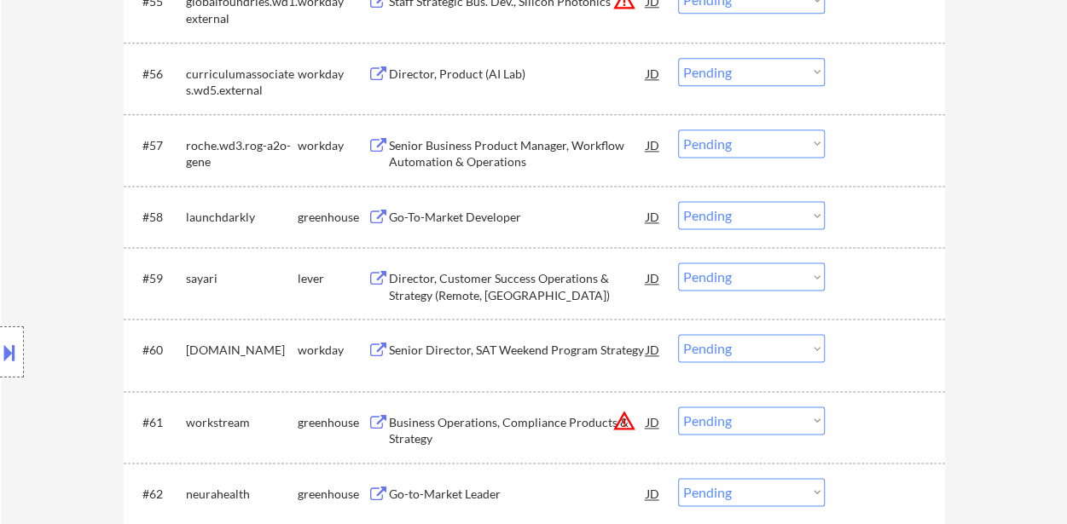
click at [482, 224] on div "Go-To-Market Developer" at bounding box center [518, 217] width 258 height 17
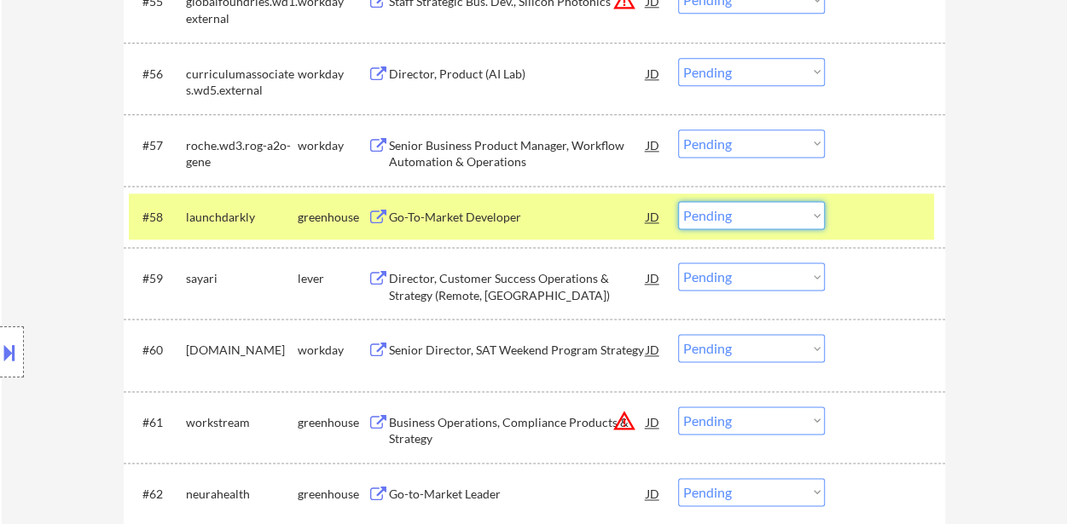
drag, startPoint x: 766, startPoint y: 206, endPoint x: 769, endPoint y: 223, distance: 18.2
click at [766, 206] on select "Choose an option... Pending Applied Excluded (Questions) Excluded (Expired) Exc…" at bounding box center [751, 215] width 147 height 28
click at [678, 201] on select "Choose an option... Pending Applied Excluded (Questions) Excluded (Expired) Exc…" at bounding box center [751, 215] width 147 height 28
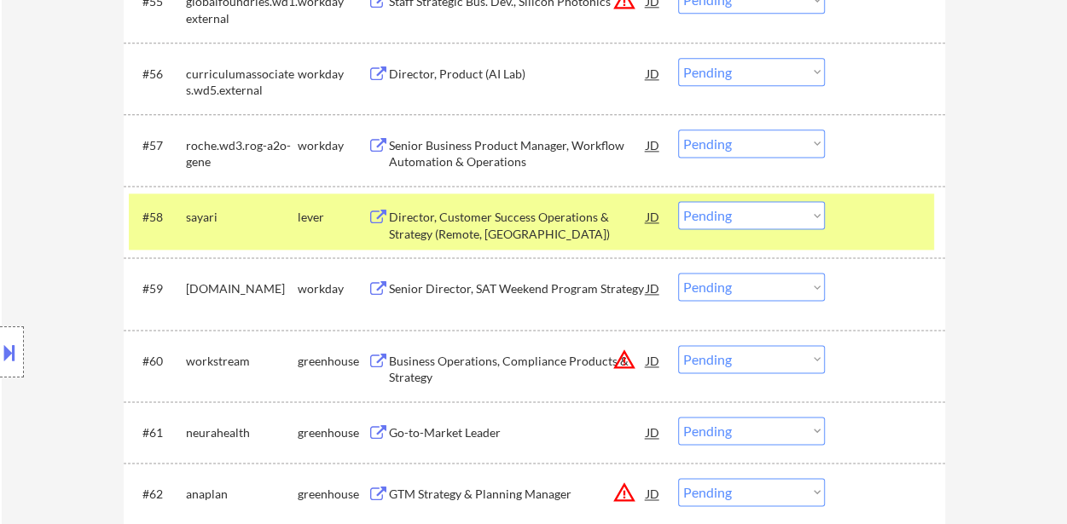
click at [881, 229] on div at bounding box center [886, 216] width 75 height 31
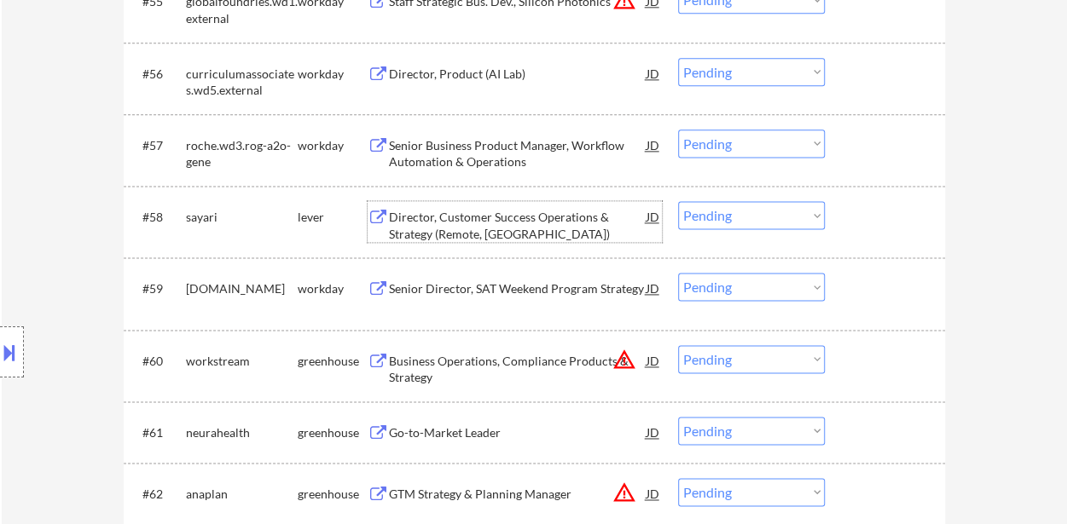
click at [437, 223] on div "Director, Customer Success Operations & Strategy (Remote, [GEOGRAPHIC_DATA])" at bounding box center [518, 225] width 258 height 33
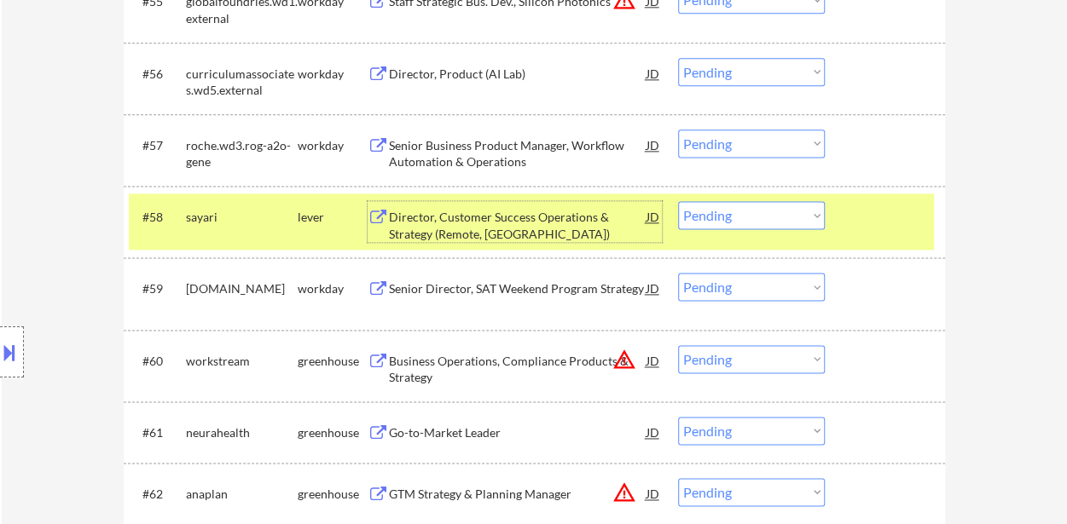
click at [740, 216] on select "Choose an option... Pending Applied Excluded (Questions) Excluded (Expired) Exc…" at bounding box center [751, 215] width 147 height 28
click at [678, 201] on select "Choose an option... Pending Applied Excluded (Questions) Excluded (Expired) Exc…" at bounding box center [751, 215] width 147 height 28
select select ""pending""
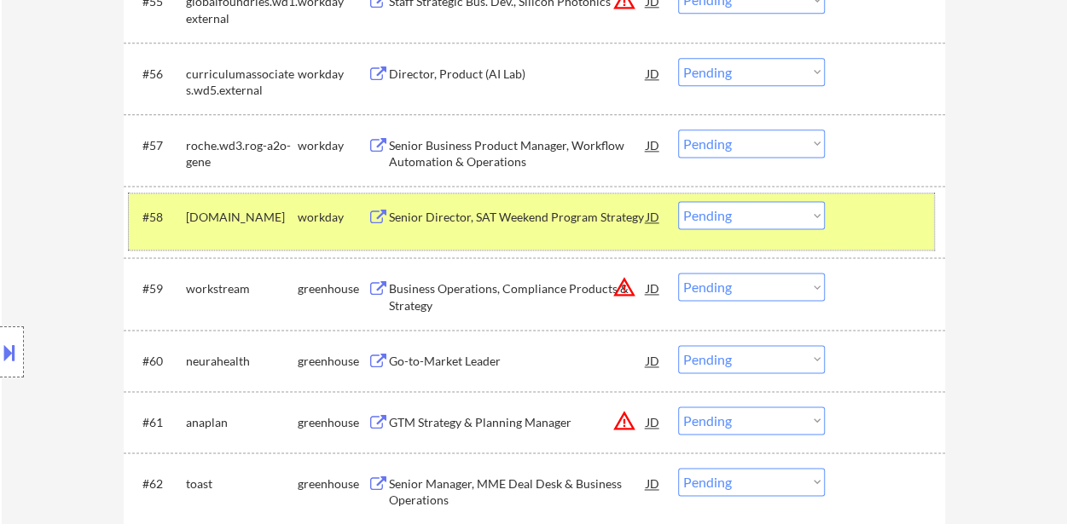
click at [862, 227] on div at bounding box center [886, 216] width 75 height 31
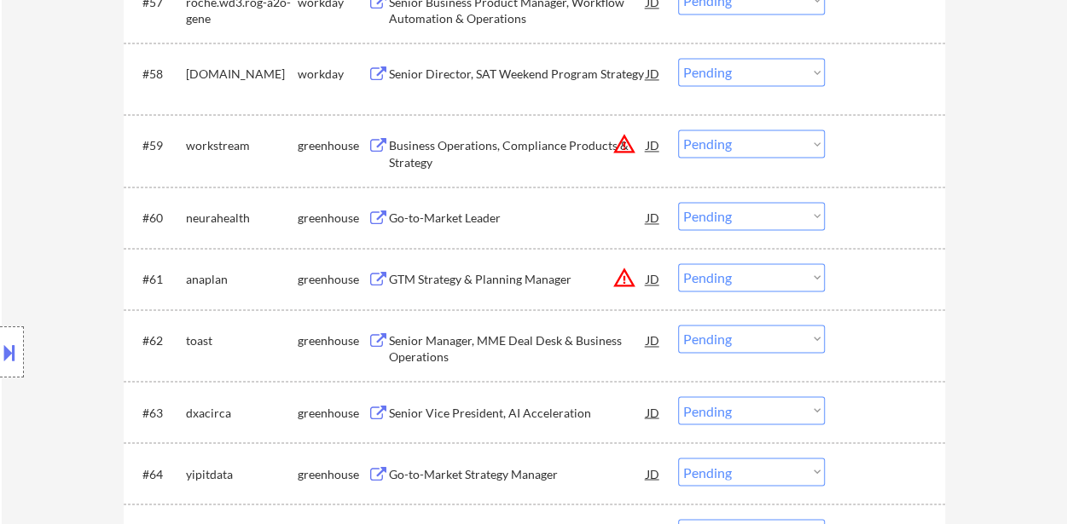
scroll to position [4435, 0]
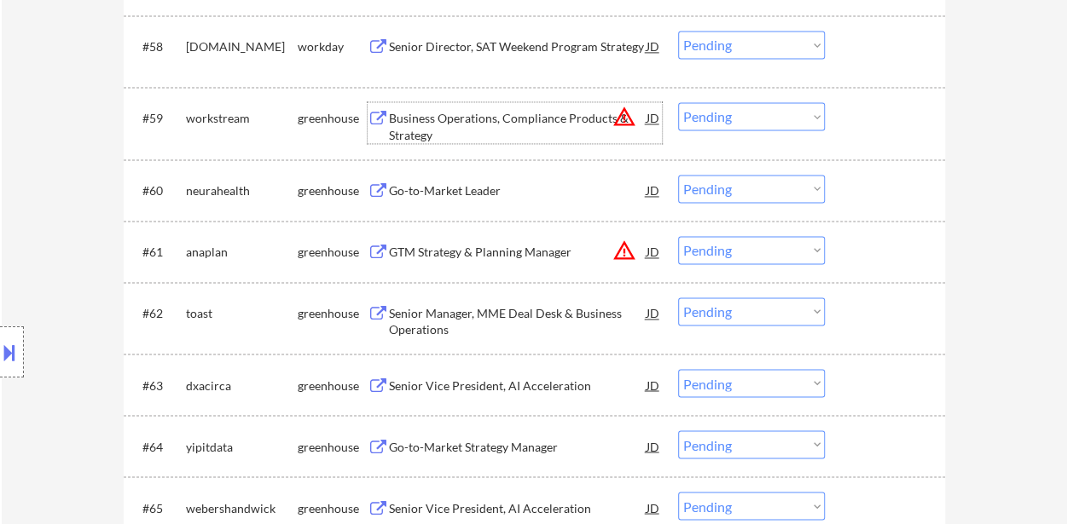
click at [466, 113] on div "Business Operations, Compliance Products & Strategy" at bounding box center [518, 126] width 258 height 33
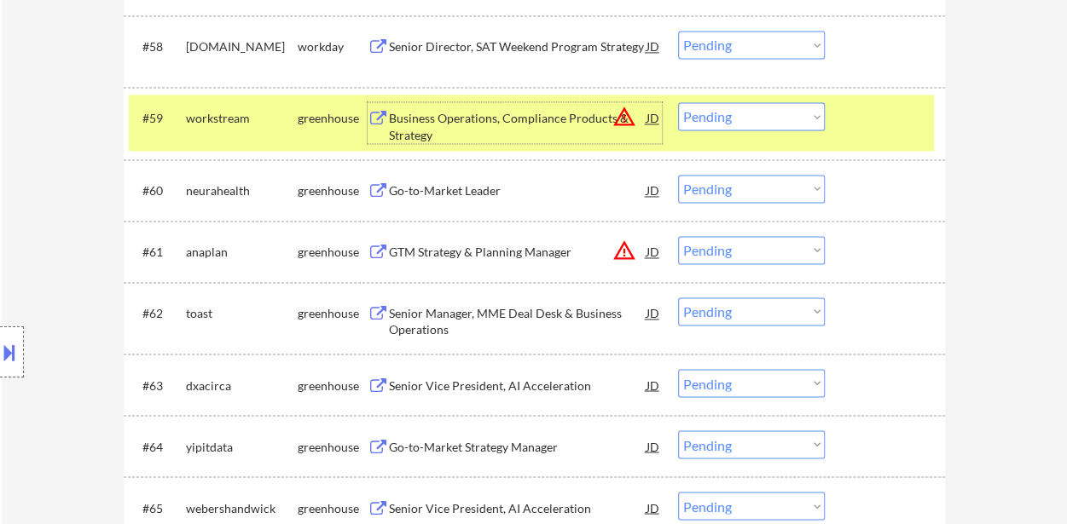
click at [791, 117] on select "Choose an option... Pending Applied Excluded (Questions) Excluded (Expired) Exc…" at bounding box center [751, 116] width 147 height 28
click at [786, 112] on select "Choose an option... Pending Applied Excluded (Questions) Excluded (Expired) Exc…" at bounding box center [751, 116] width 147 height 28
click at [678, 102] on select "Choose an option... Pending Applied Excluded (Questions) Excluded (Expired) Exc…" at bounding box center [751, 116] width 147 height 28
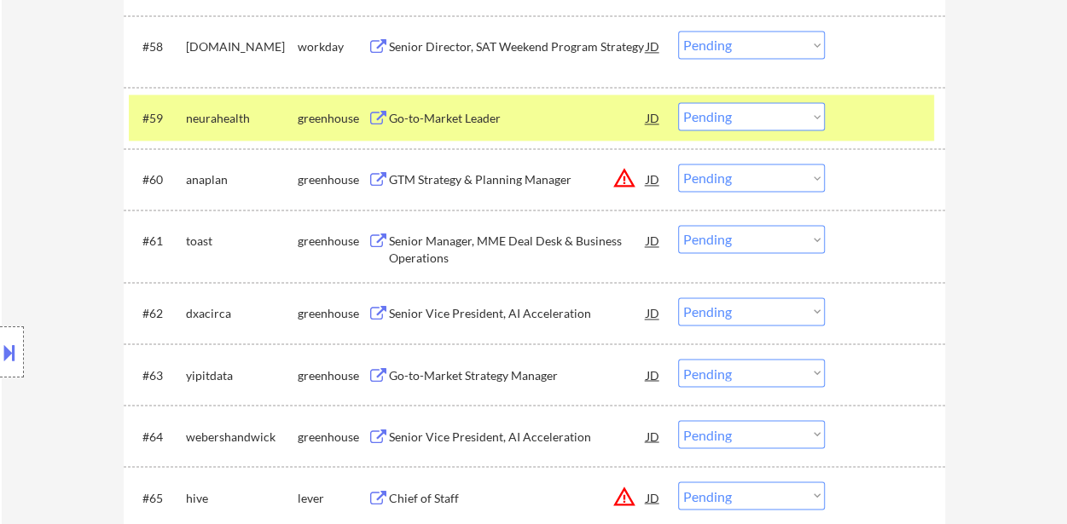
click at [857, 124] on div at bounding box center [886, 117] width 75 height 31
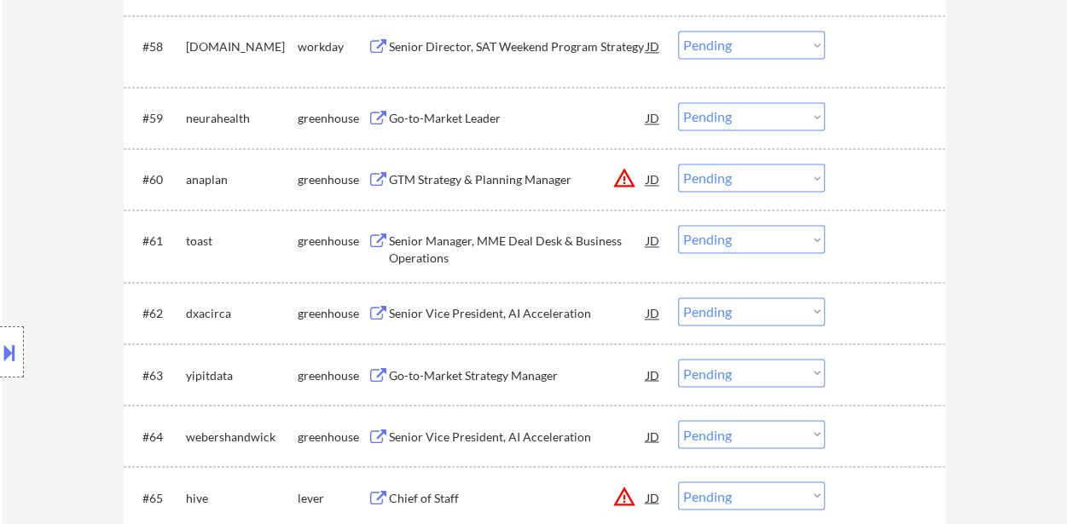
click at [447, 119] on div "Go-to-Market Leader" at bounding box center [518, 118] width 258 height 17
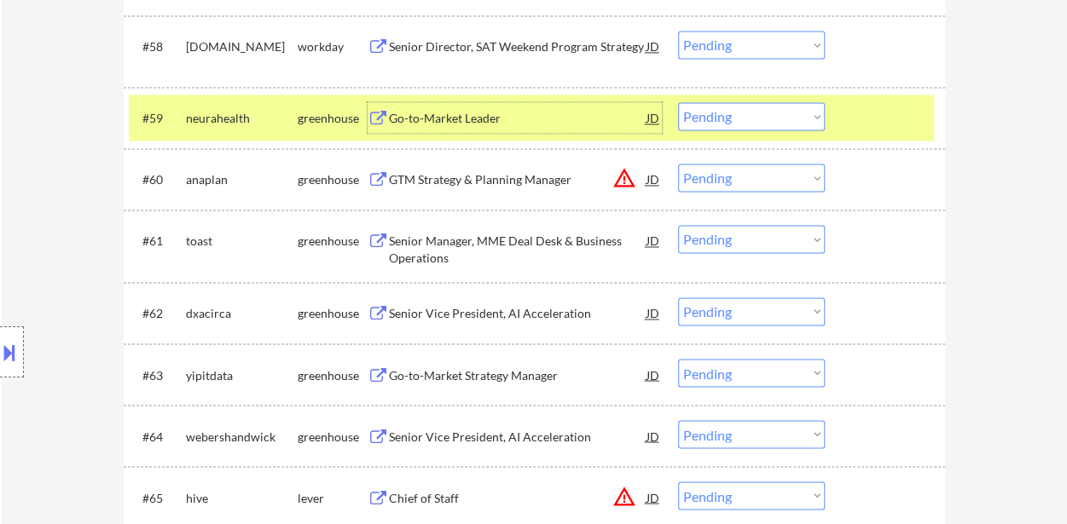
click at [750, 120] on select "Choose an option... Pending Applied Excluded (Questions) Excluded (Expired) Exc…" at bounding box center [751, 116] width 147 height 28
click at [678, 102] on select "Choose an option... Pending Applied Excluded (Questions) Excluded (Expired) Exc…" at bounding box center [751, 116] width 147 height 28
select select ""pending""
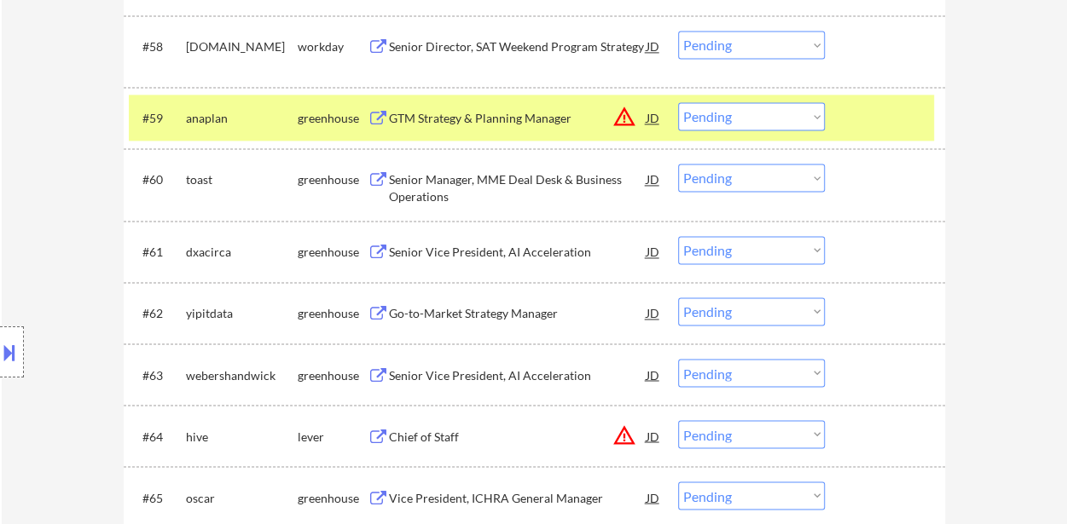
click at [873, 124] on div at bounding box center [886, 117] width 75 height 31
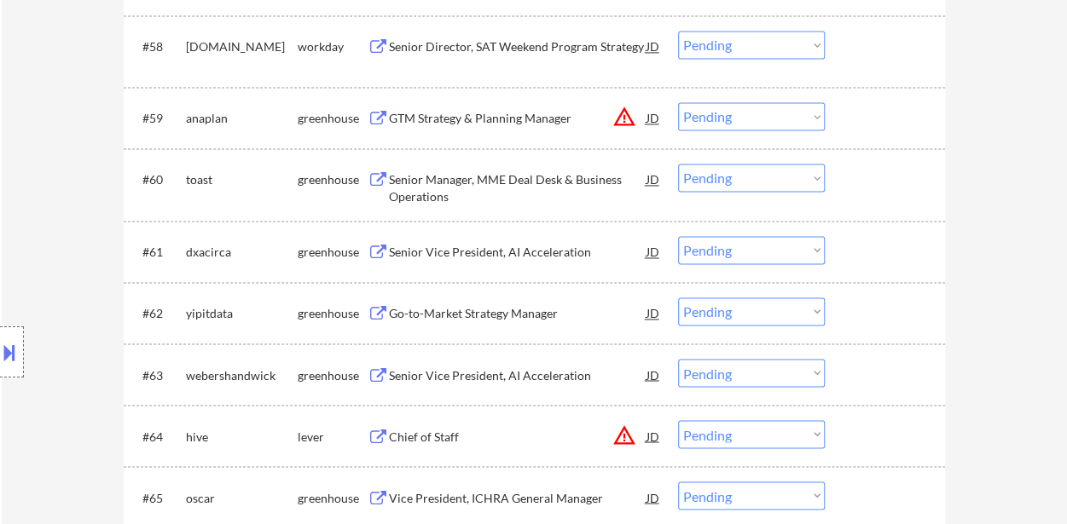
click at [518, 102] on div "GTM Strategy & Planning Manager" at bounding box center [518, 117] width 258 height 31
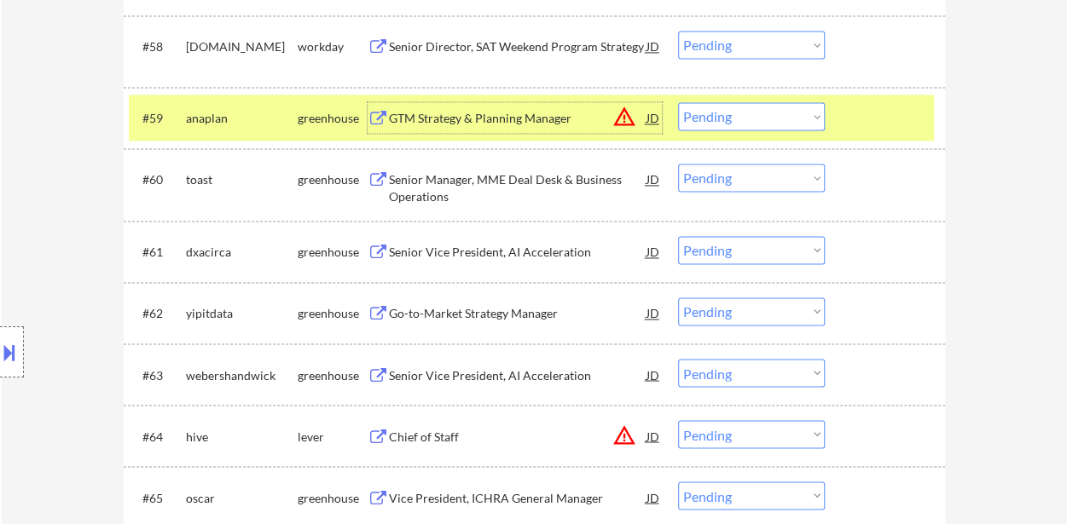
click at [532, 194] on div "Senior Manager, MME Deal Desk & Business Operations" at bounding box center [518, 187] width 258 height 33
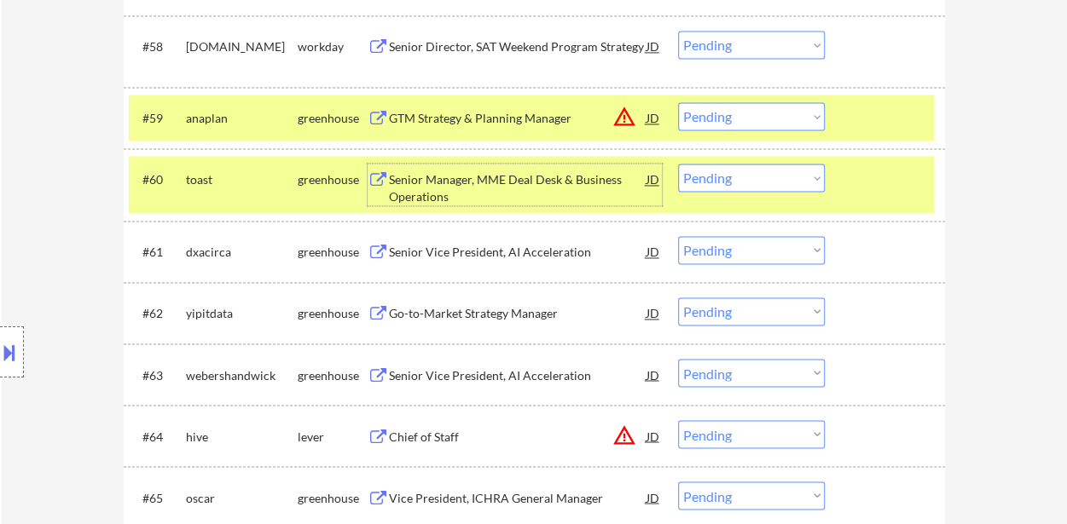
click at [455, 255] on div "Senior Vice President, AI Acceleration" at bounding box center [518, 252] width 258 height 17
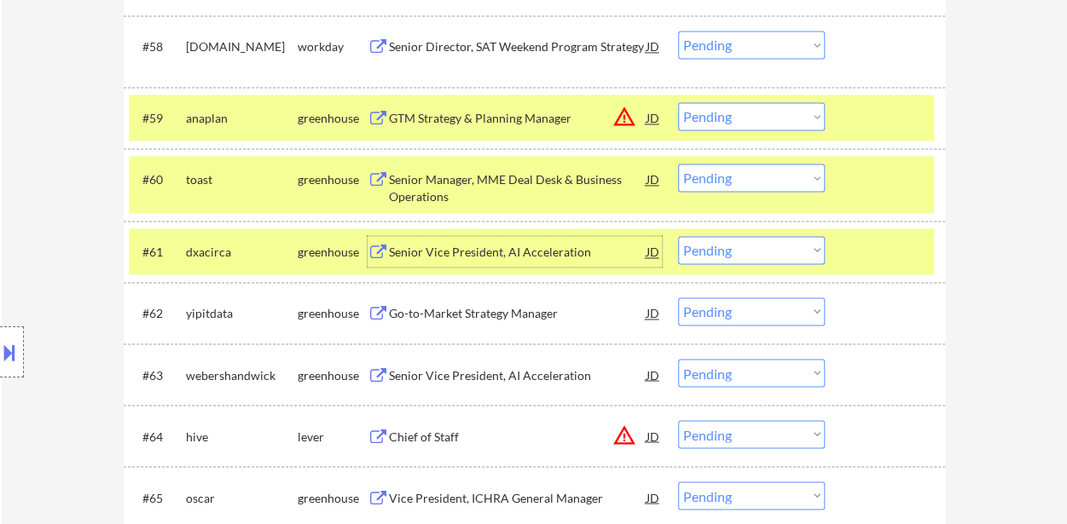
click at [793, 170] on select "Choose an option... Pending Applied Excluded (Questions) Excluded (Expired) Exc…" at bounding box center [751, 178] width 147 height 28
click at [678, 164] on select "Choose an option... Pending Applied Excluded (Questions) Excluded (Expired) Exc…" at bounding box center [751, 178] width 147 height 28
select select ""pending""
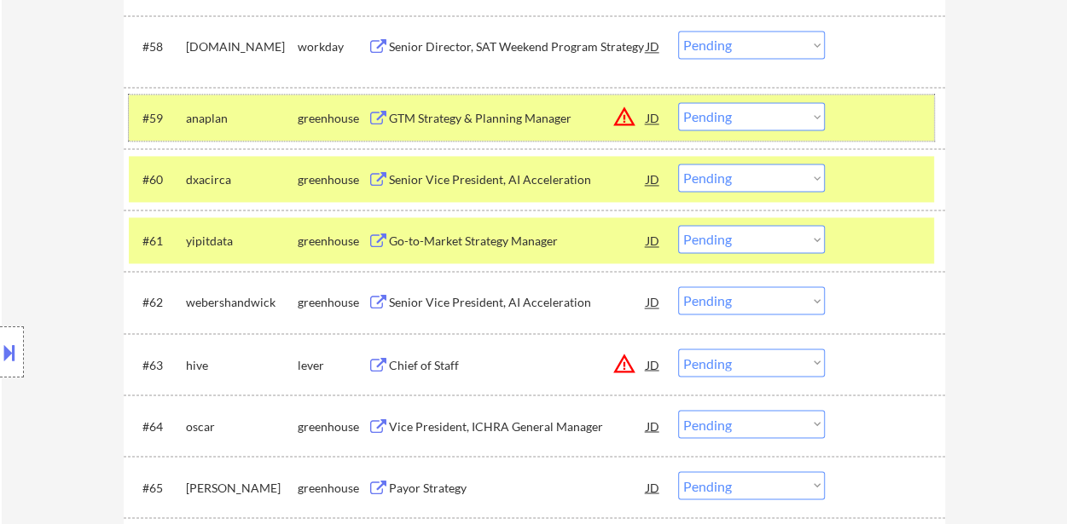
click at [906, 124] on div at bounding box center [886, 117] width 75 height 31
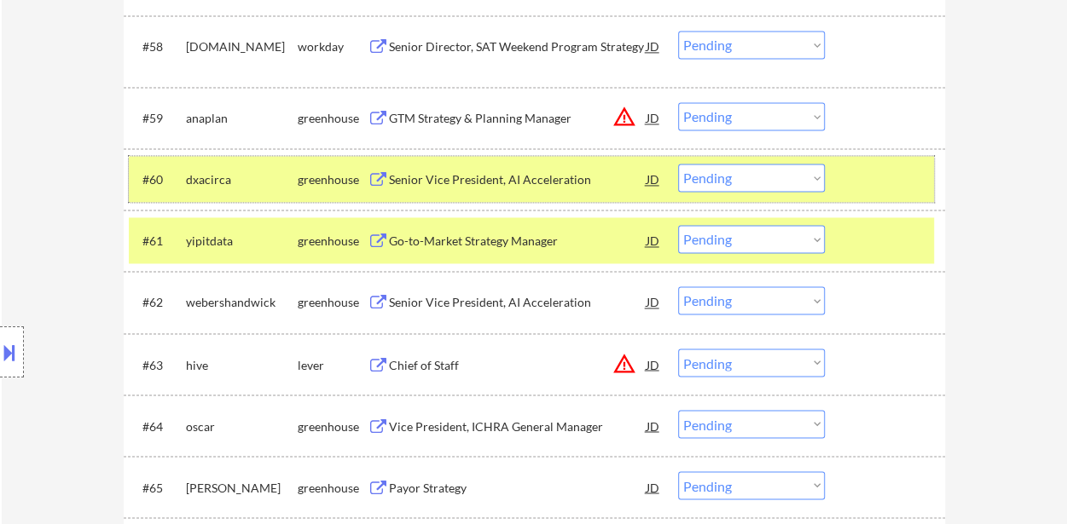
click at [889, 174] on div at bounding box center [886, 179] width 75 height 31
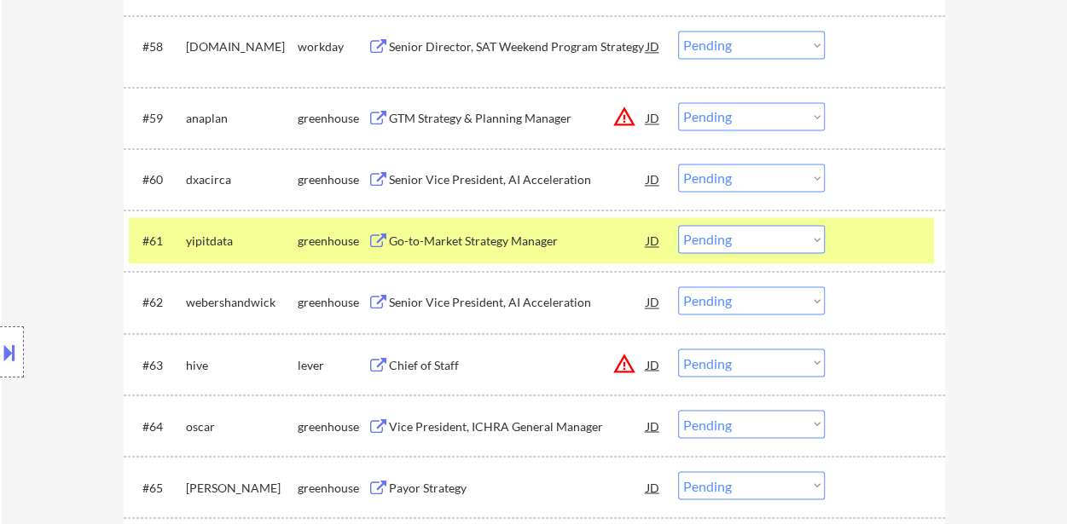
click at [883, 240] on div at bounding box center [886, 240] width 75 height 31
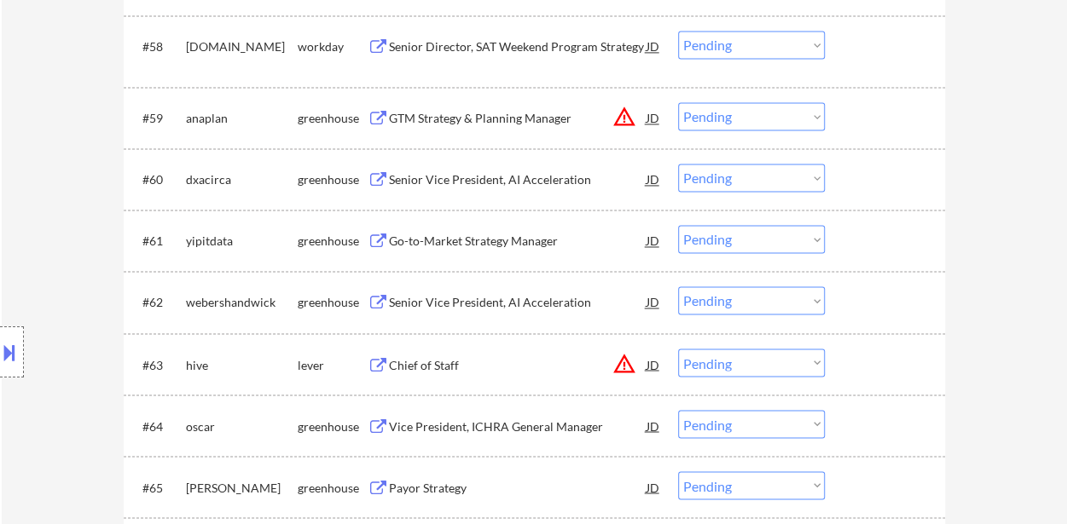
click at [488, 120] on div "GTM Strategy & Planning Manager" at bounding box center [518, 118] width 258 height 17
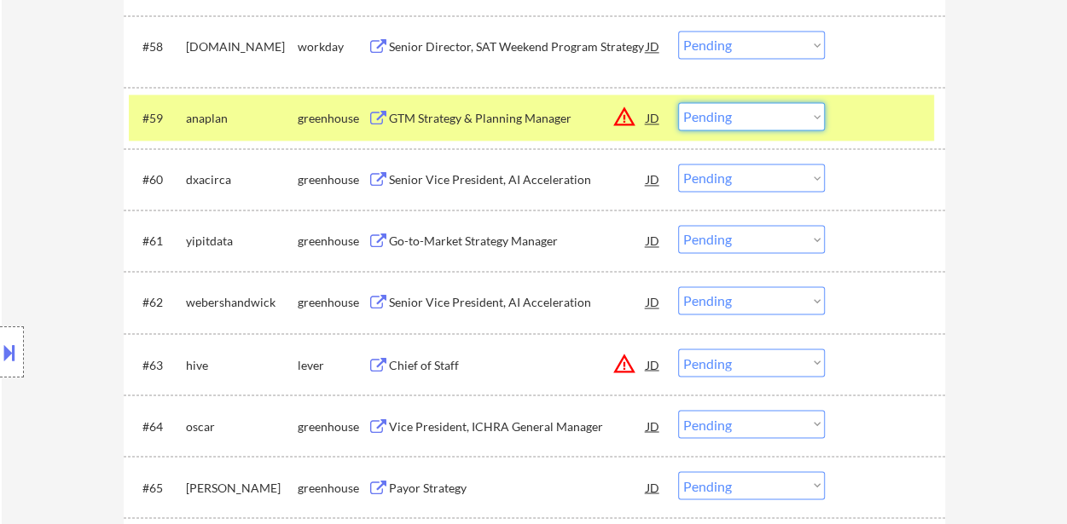
click at [740, 116] on select "Choose an option... Pending Applied Excluded (Questions) Excluded (Expired) Exc…" at bounding box center [751, 116] width 147 height 28
click at [678, 102] on select "Choose an option... Pending Applied Excluded (Questions) Excluded (Expired) Exc…" at bounding box center [751, 116] width 147 height 28
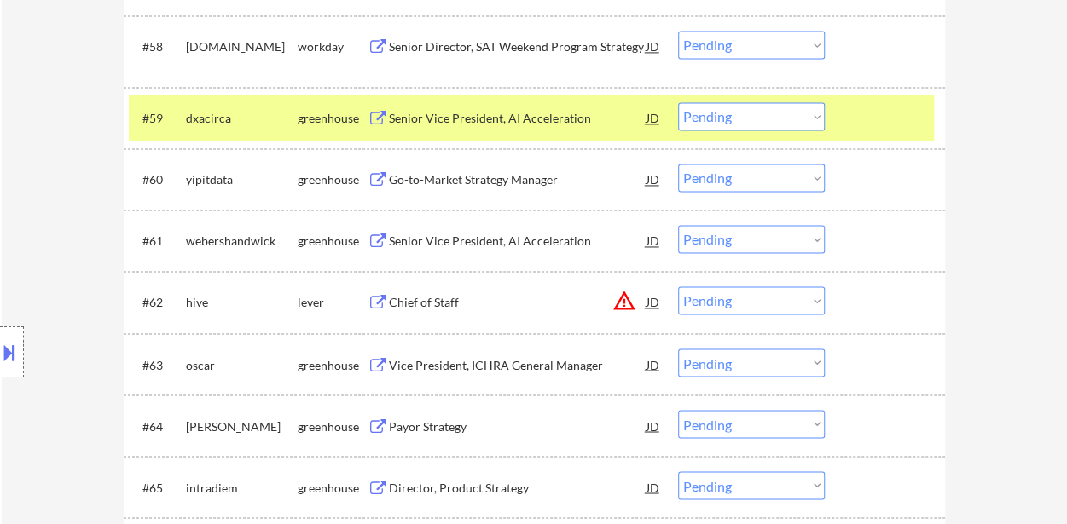
click at [709, 118] on select "Choose an option... Pending Applied Excluded (Questions) Excluded (Expired) Exc…" at bounding box center [751, 116] width 147 height 28
click at [678, 102] on select "Choose an option... Pending Applied Excluded (Questions) Excluded (Expired) Exc…" at bounding box center [751, 116] width 147 height 28
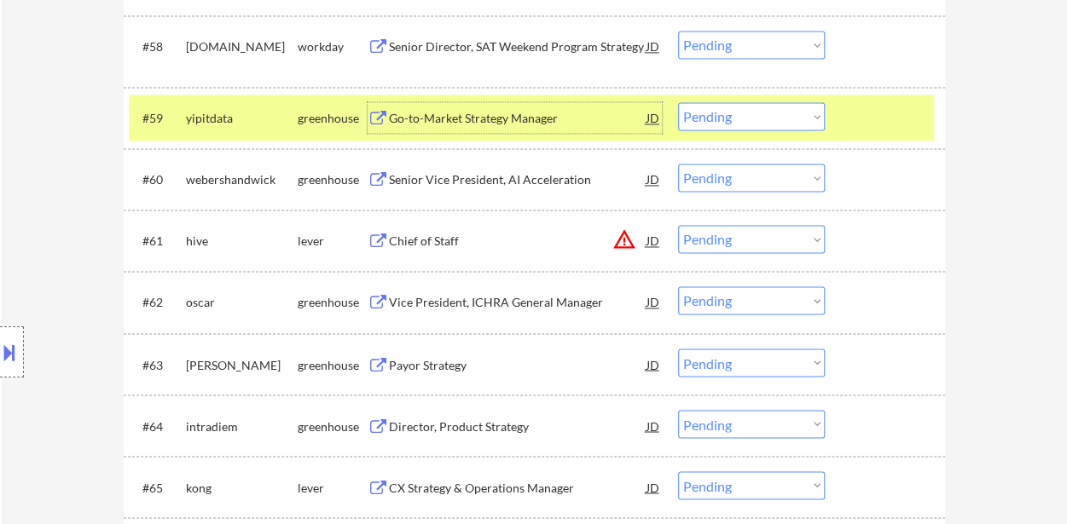
click at [469, 113] on div "Go-to-Market Strategy Manager" at bounding box center [518, 118] width 258 height 17
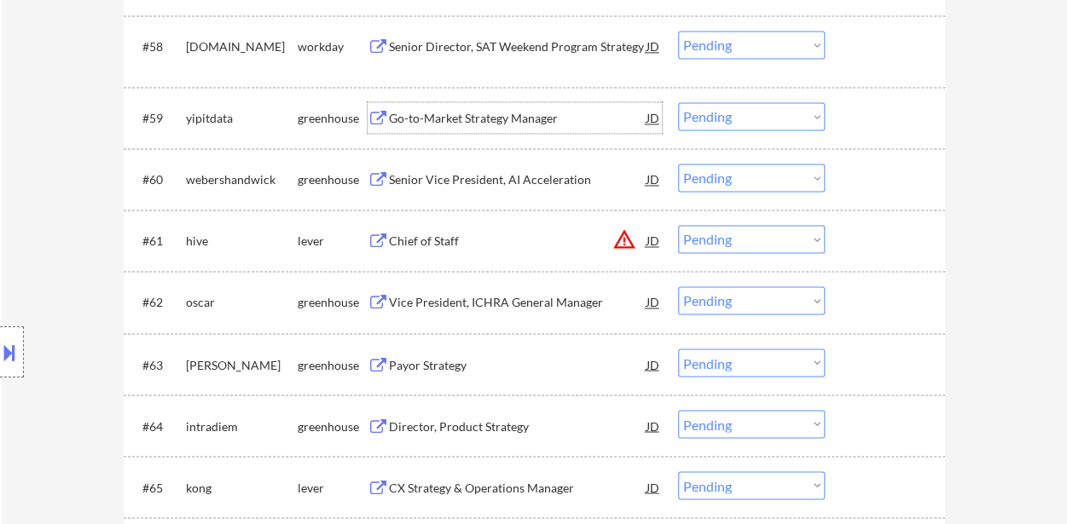
click at [708, 110] on select "Choose an option... Pending Applied Excluded (Questions) Excluded (Expired) Exc…" at bounding box center [751, 116] width 147 height 28
click at [678, 102] on select "Choose an option... Pending Applied Excluded (Questions) Excluded (Expired) Exc…" at bounding box center [751, 116] width 147 height 28
select select ""pending""
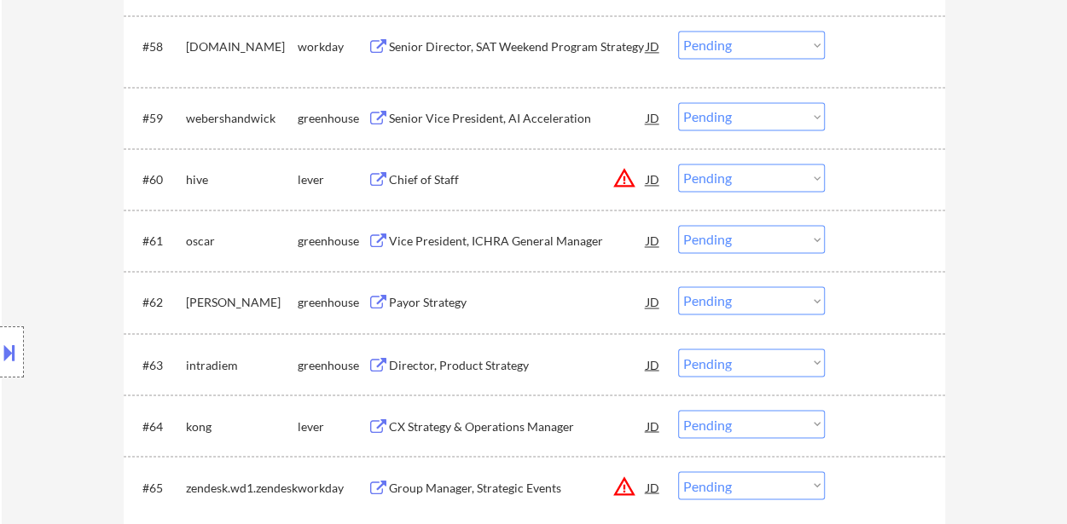
click at [455, 183] on div "Chief of Staff" at bounding box center [518, 179] width 258 height 17
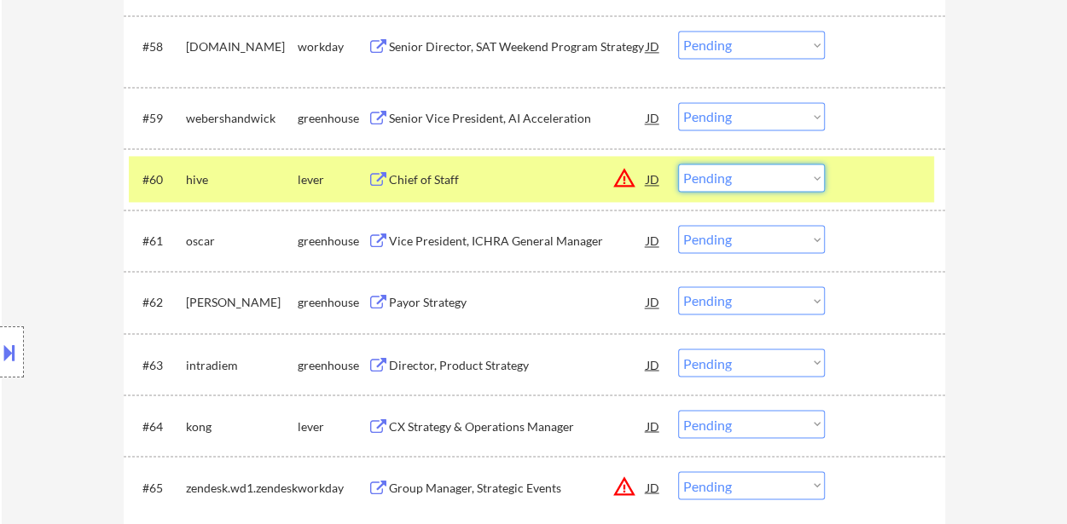
drag, startPoint x: 711, startPoint y: 168, endPoint x: 711, endPoint y: 184, distance: 16.2
click at [711, 168] on select "Choose an option... Pending Applied Excluded (Questions) Excluded (Expired) Exc…" at bounding box center [751, 178] width 147 height 28
click at [678, 164] on select "Choose an option... Pending Applied Excluded (Questions) Excluded (Expired) Exc…" at bounding box center [751, 178] width 147 height 28
click at [488, 246] on div "Vice President, ICHRA General Manager" at bounding box center [518, 241] width 258 height 17
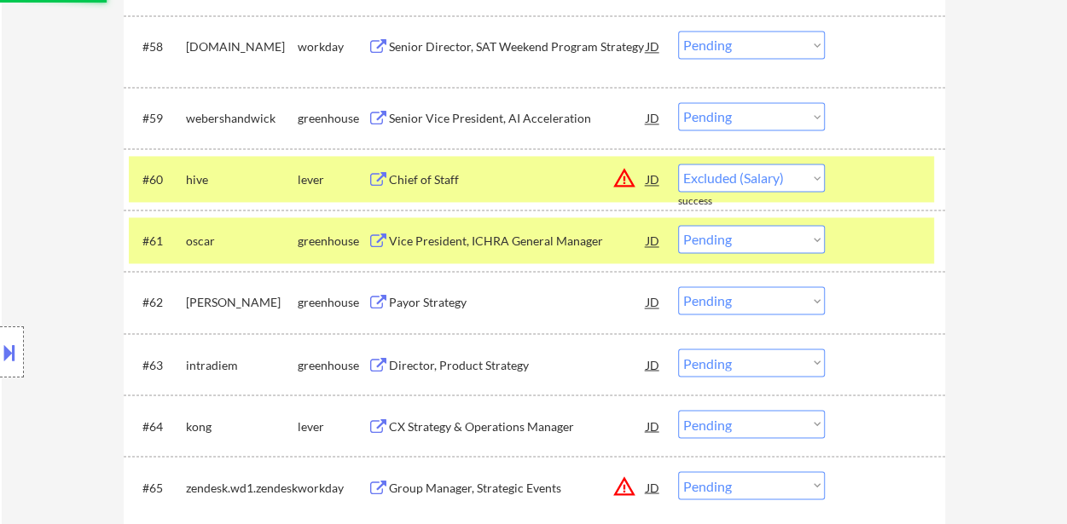
select select ""pending""
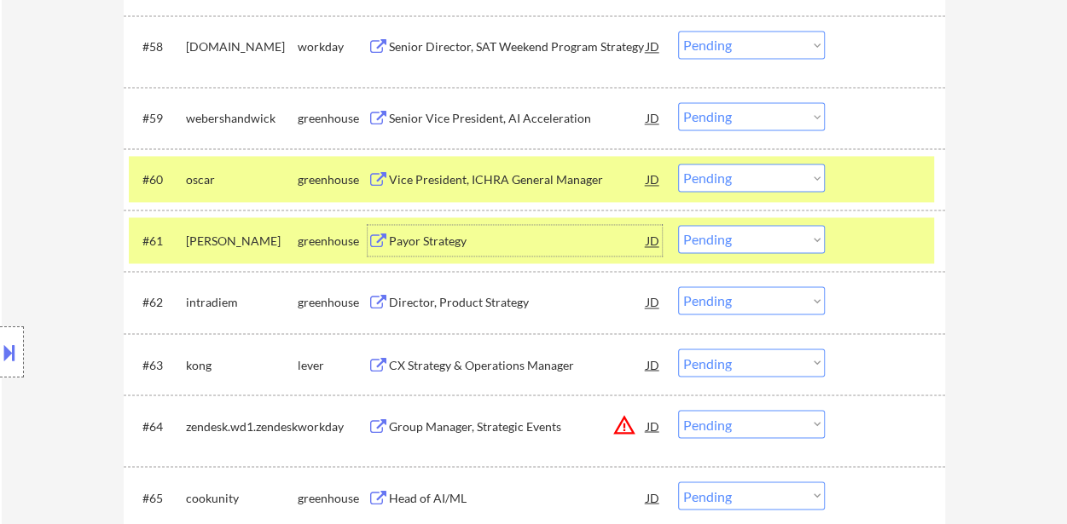
click at [908, 254] on div at bounding box center [886, 240] width 75 height 31
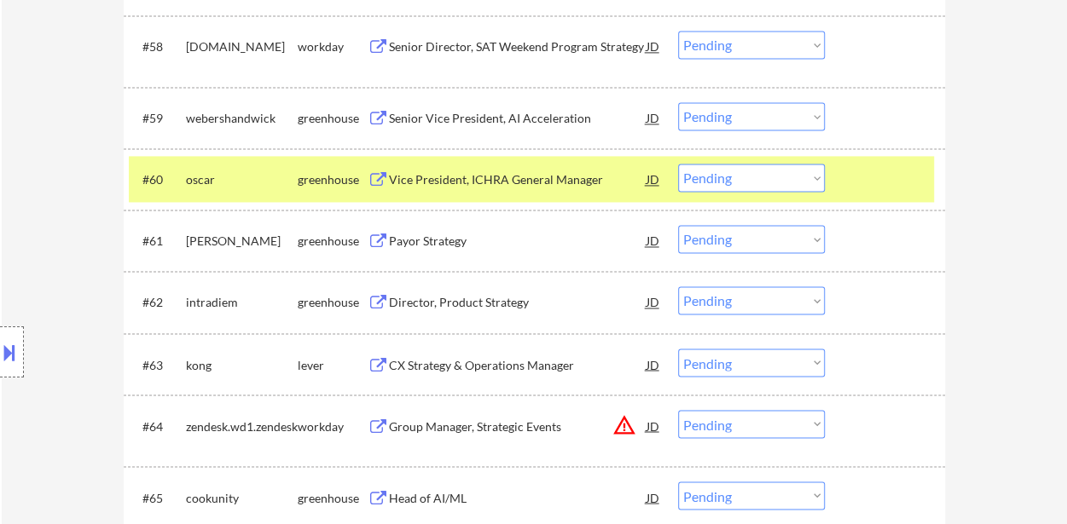
click at [909, 165] on div at bounding box center [886, 179] width 75 height 31
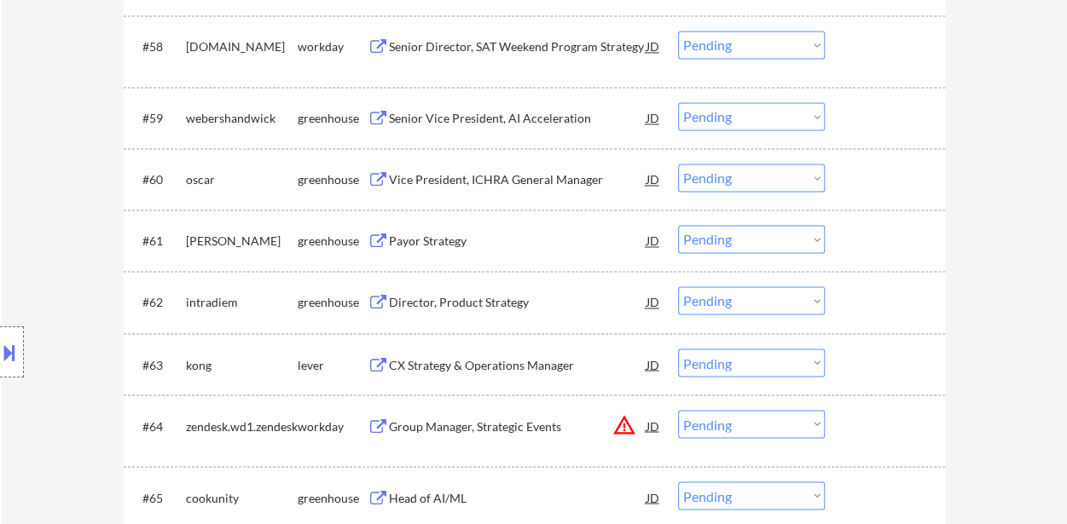
click at [885, 178] on div at bounding box center [886, 179] width 75 height 31
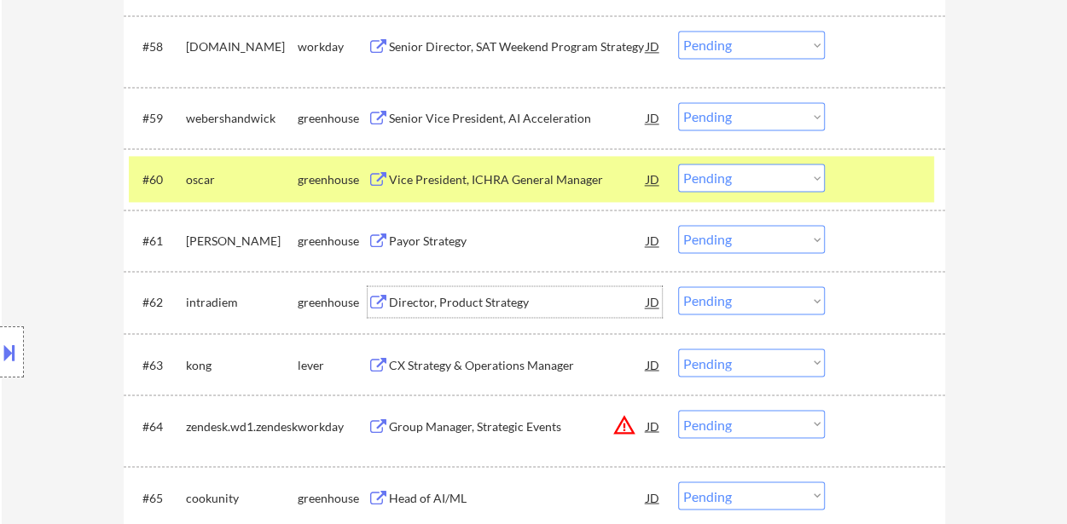
click at [456, 303] on div "Director, Product Strategy" at bounding box center [518, 302] width 258 height 17
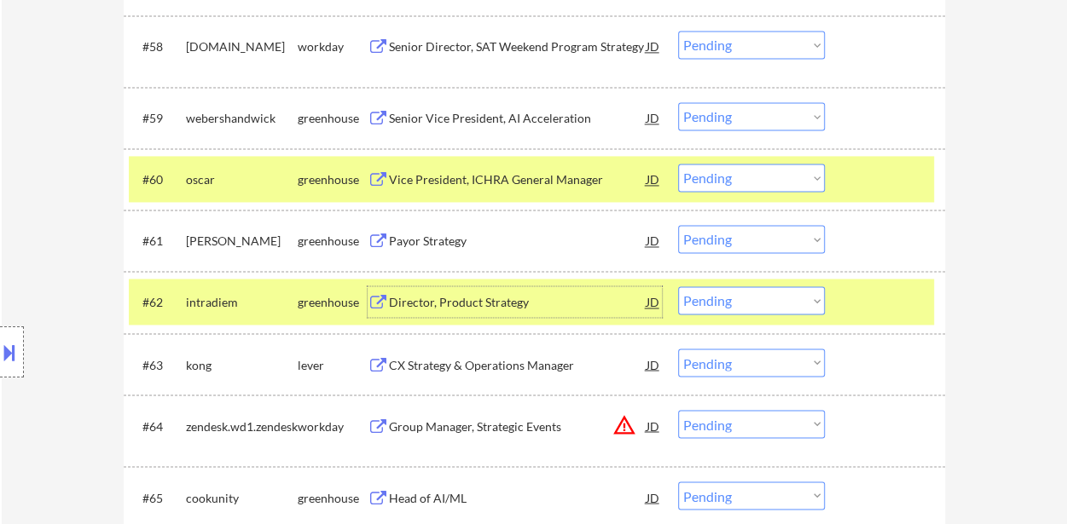
click at [756, 296] on select "Choose an option... Pending Applied Excluded (Questions) Excluded (Expired) Exc…" at bounding box center [751, 301] width 147 height 28
click at [678, 287] on select "Choose an option... Pending Applied Excluded (Questions) Excluded (Expired) Exc…" at bounding box center [751, 301] width 147 height 28
click at [526, 359] on div "CX Strategy & Operations Manager" at bounding box center [518, 364] width 258 height 17
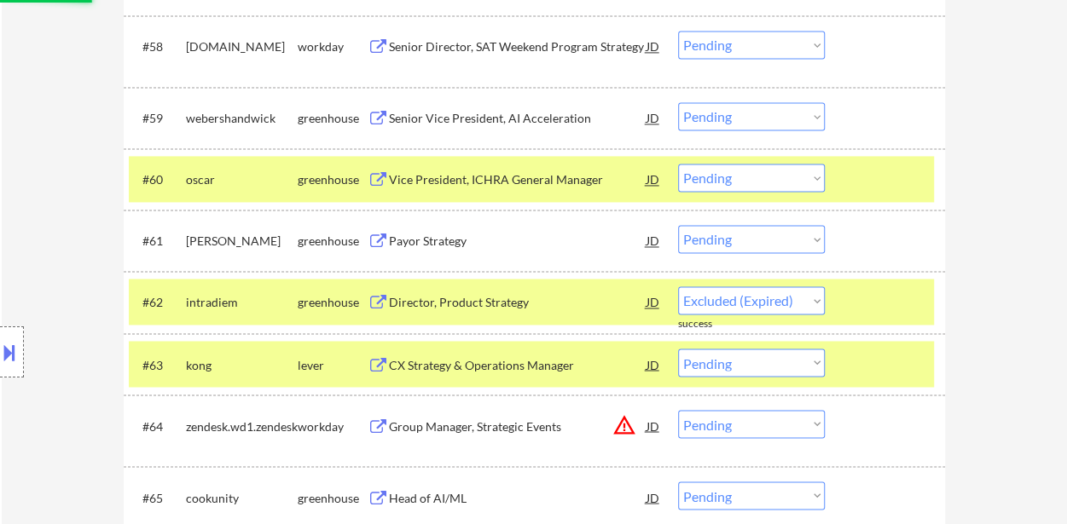
select select ""pending""
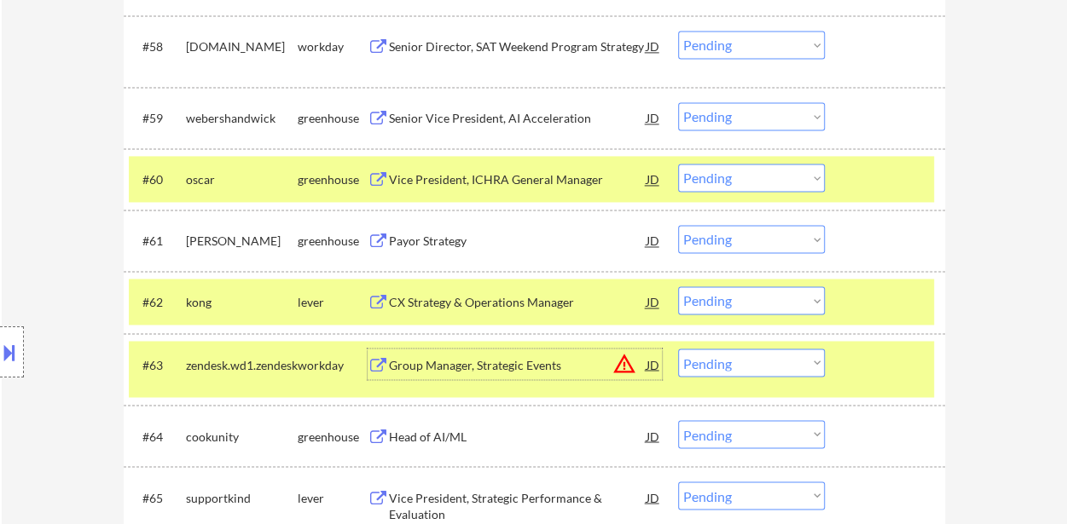
click at [766, 176] on select "Choose an option... Pending Applied Excluded (Questions) Excluded (Expired) Exc…" at bounding box center [751, 178] width 147 height 28
click at [678, 164] on select "Choose an option... Pending Applied Excluded (Questions) Excluded (Expired) Exc…" at bounding box center [751, 178] width 147 height 28
select select ""pending""
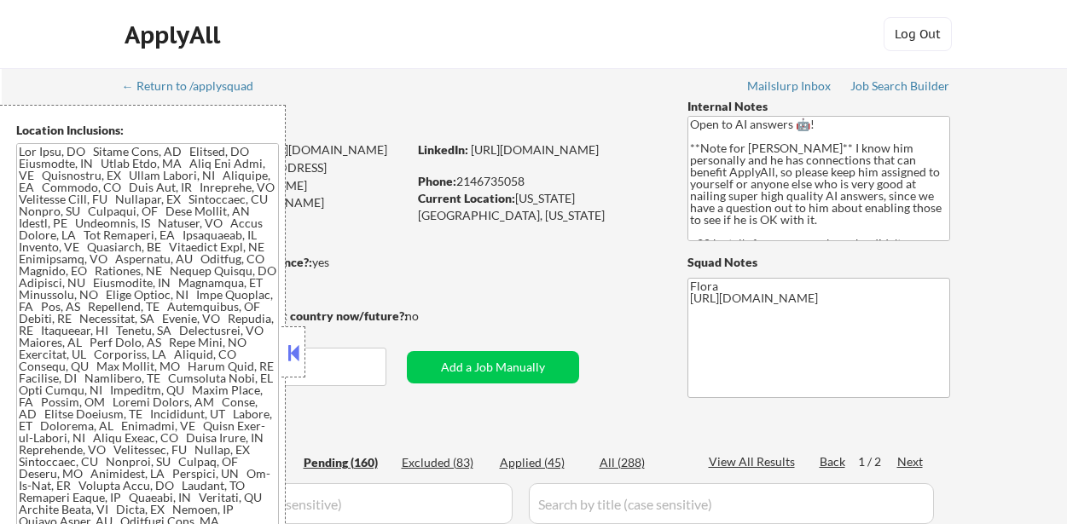
select select ""pending""
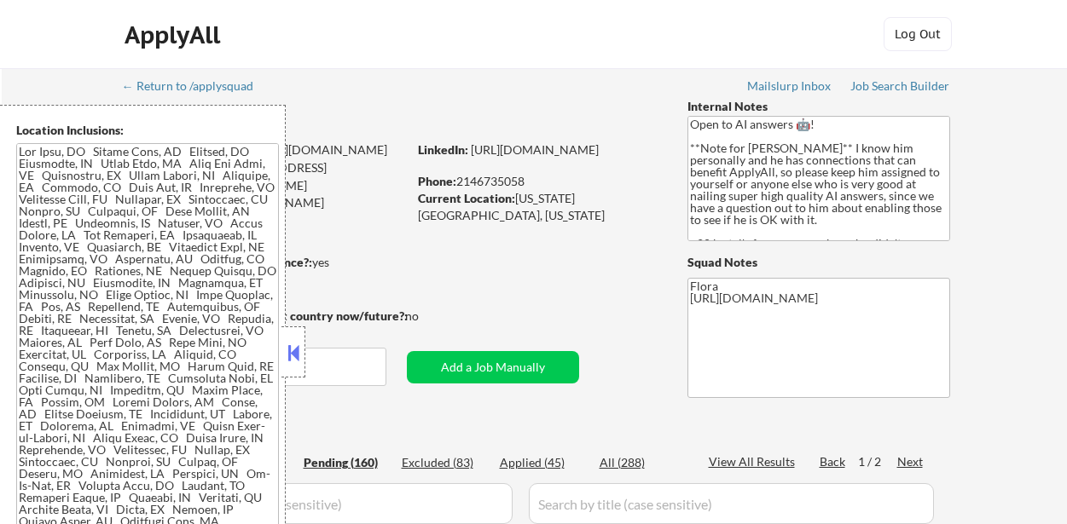
select select ""pending""
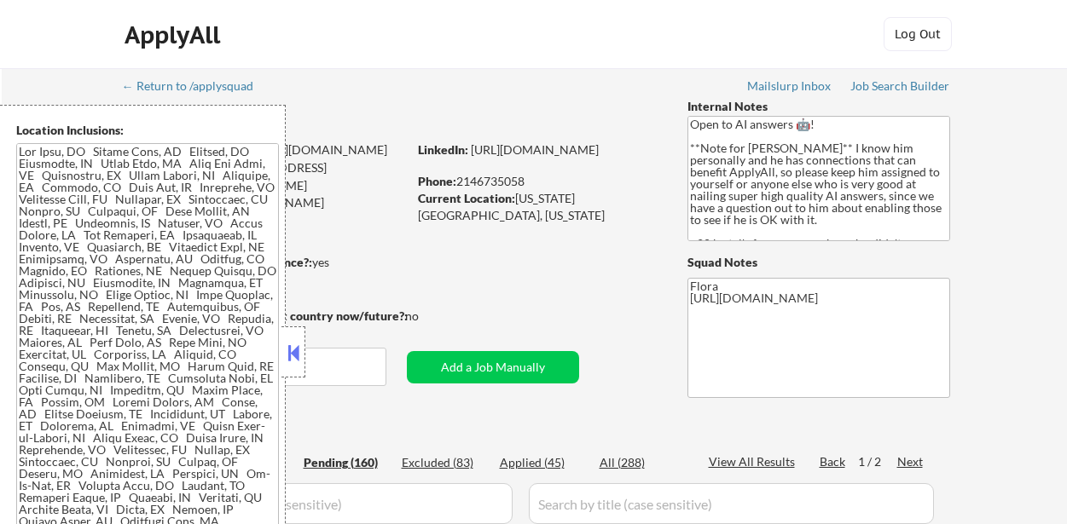
select select ""pending""
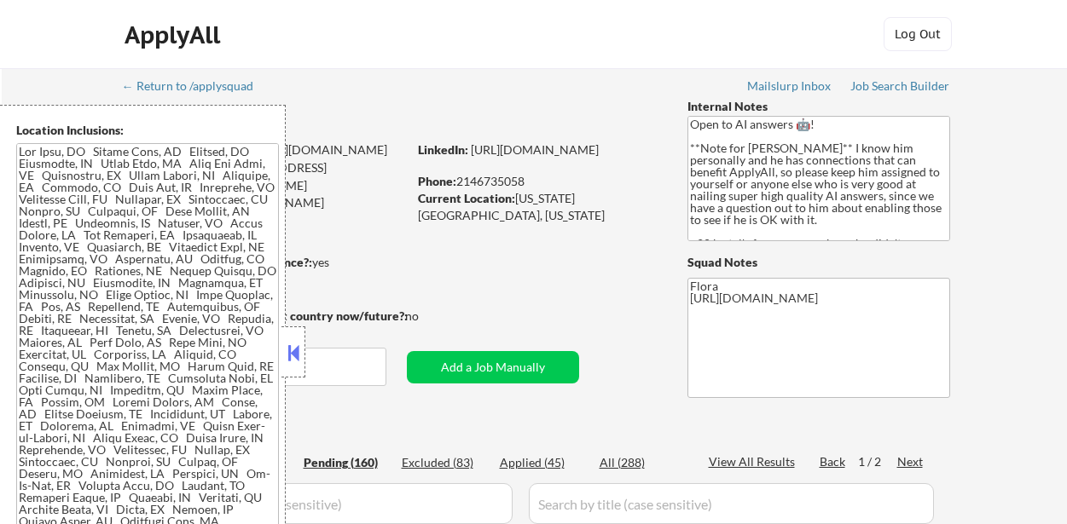
select select ""pending""
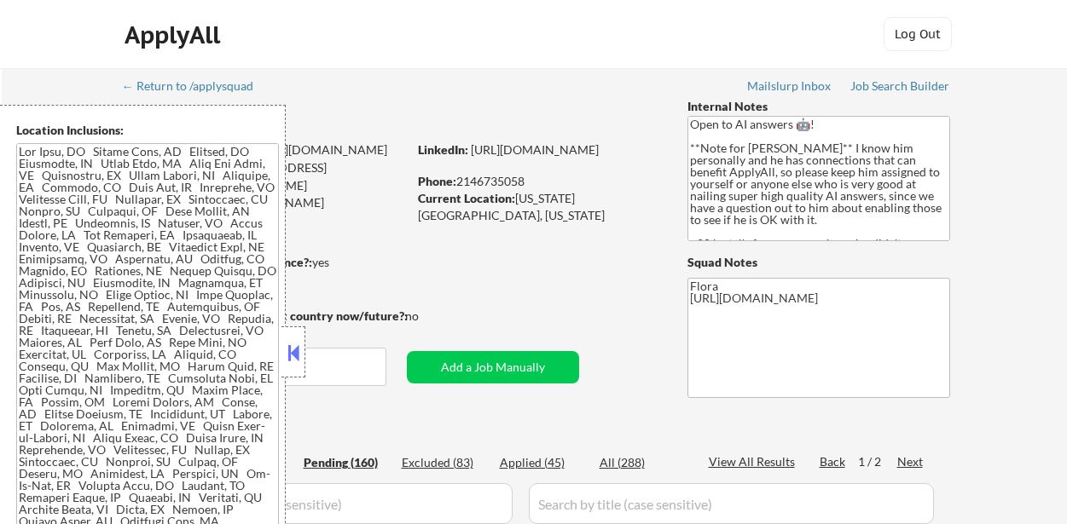
select select ""pending""
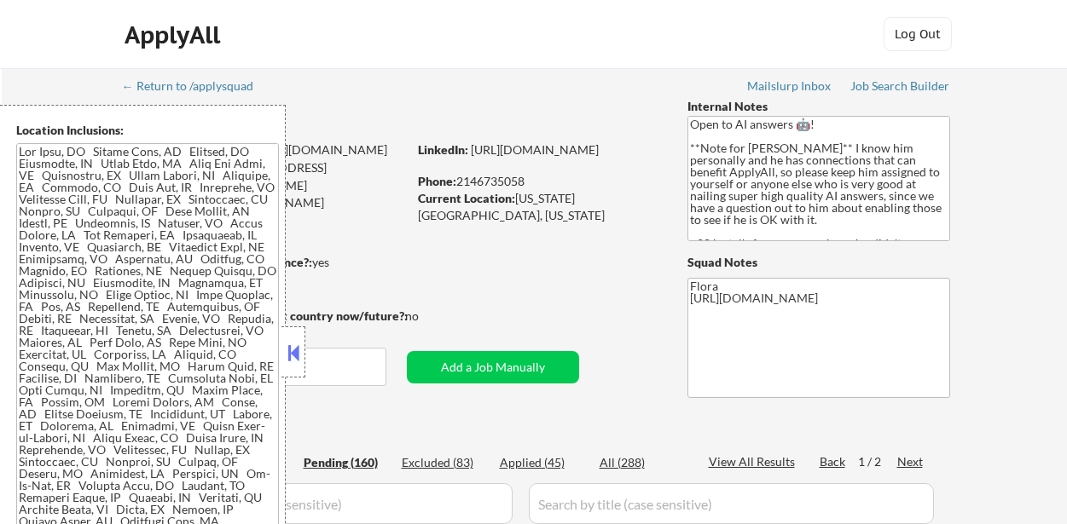
select select ""pending""
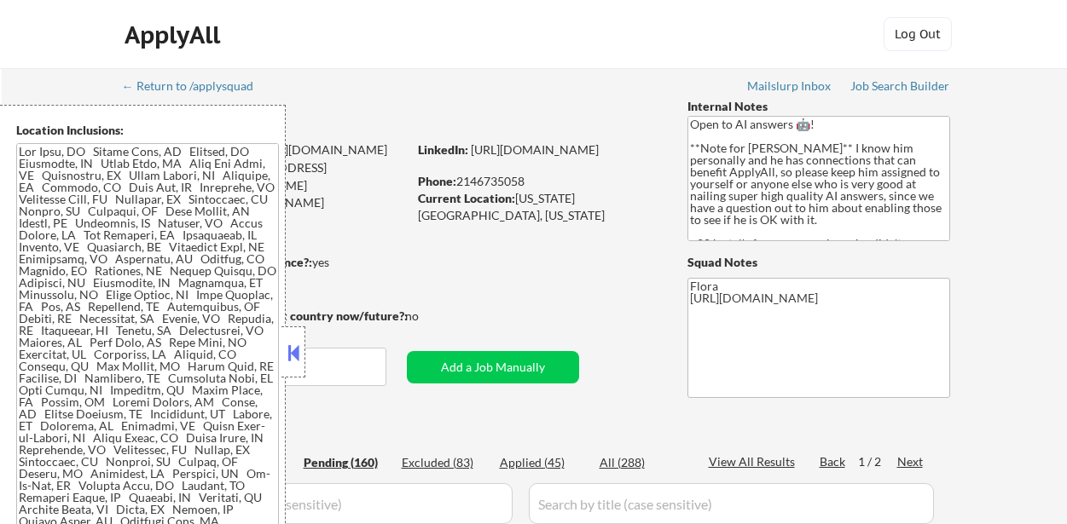
select select ""pending""
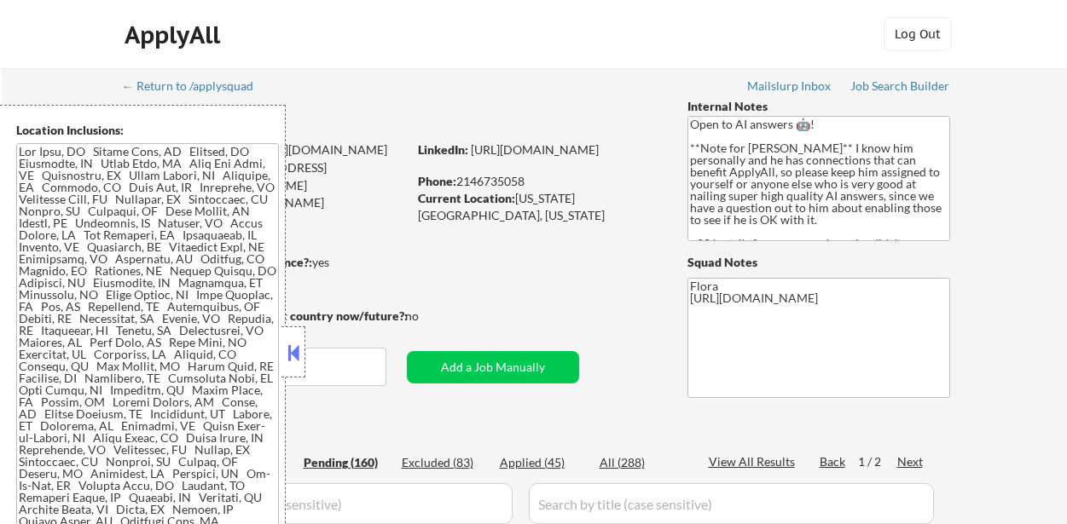
select select ""pending""
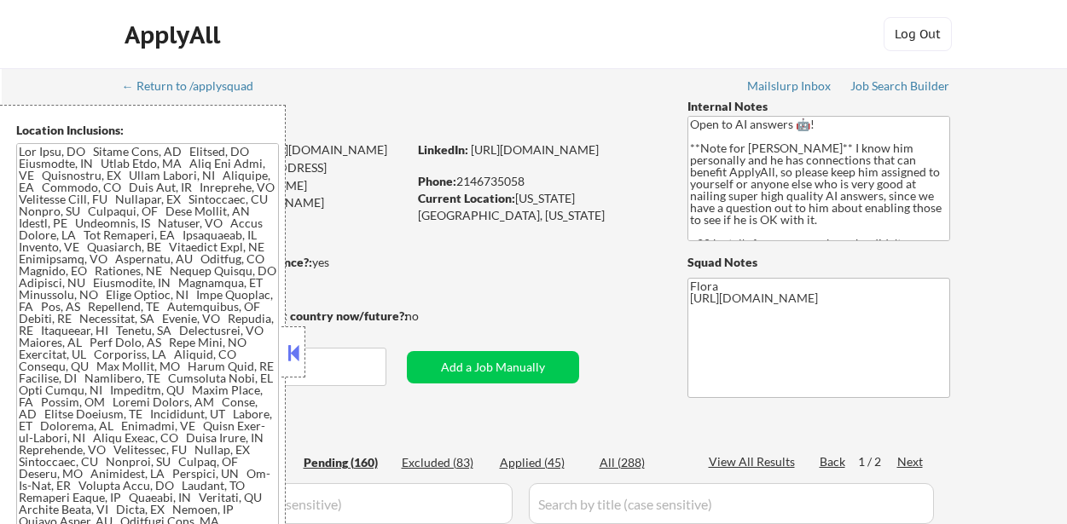
select select ""pending""
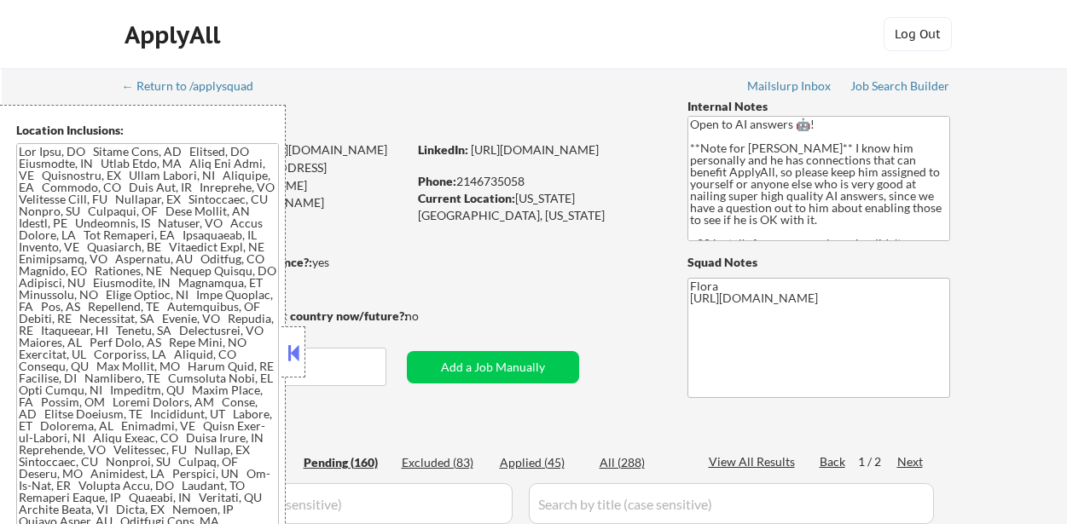
select select ""pending""
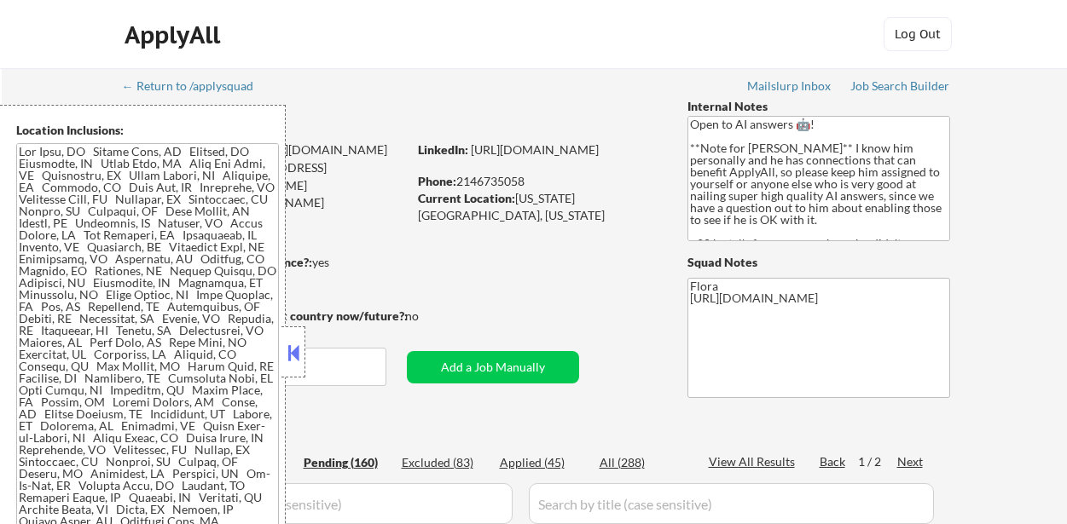
select select ""pending""
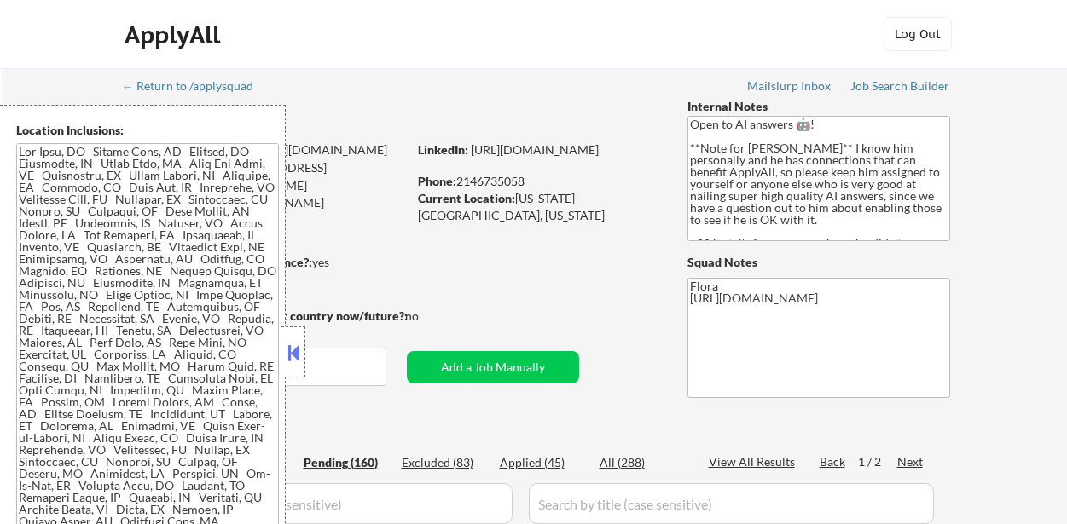
select select ""pending""
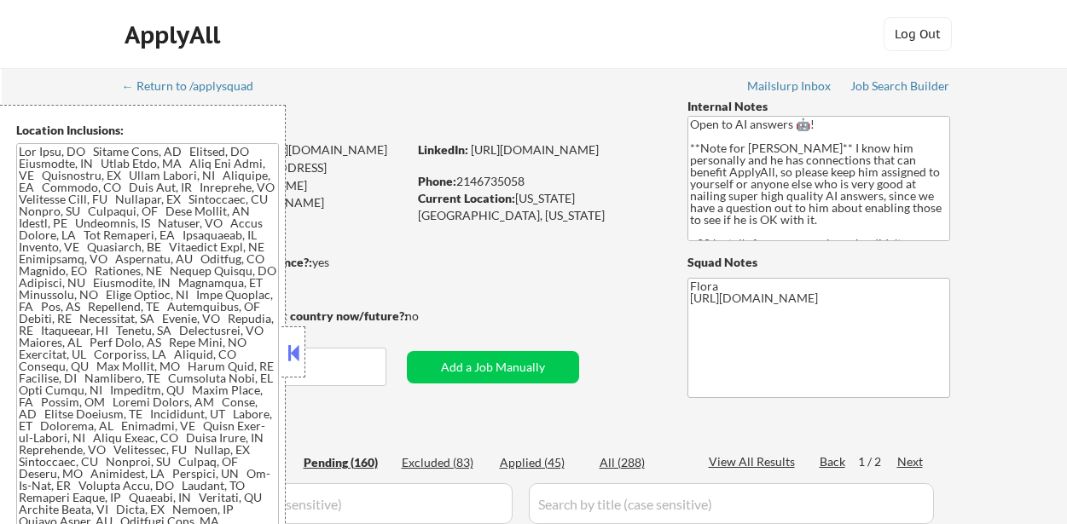
select select ""pending""
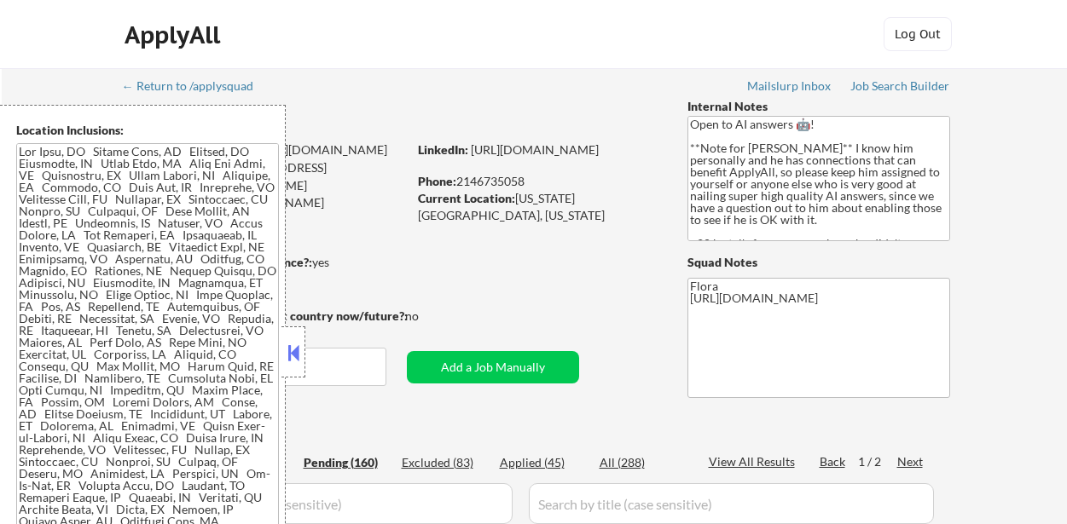
select select ""pending""
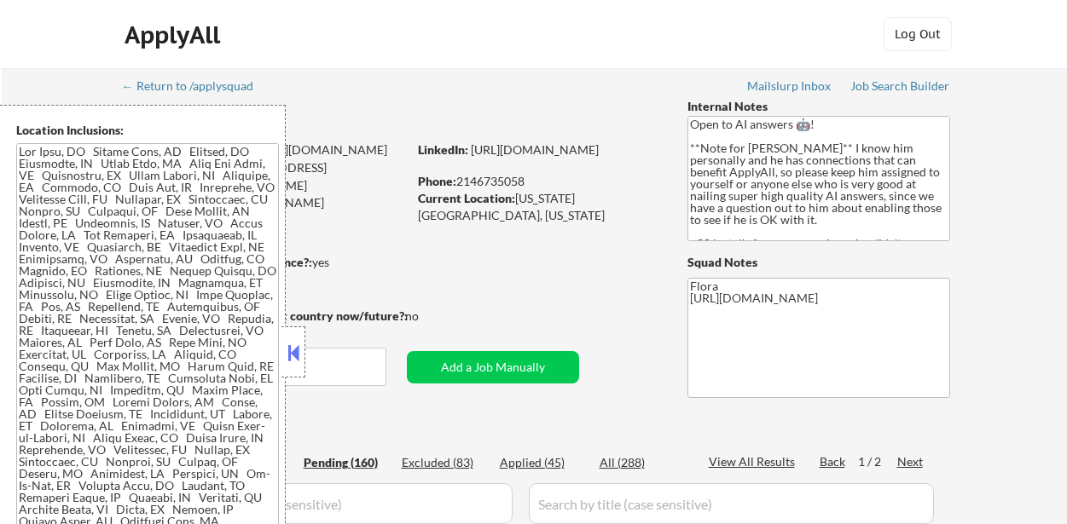
select select ""pending""
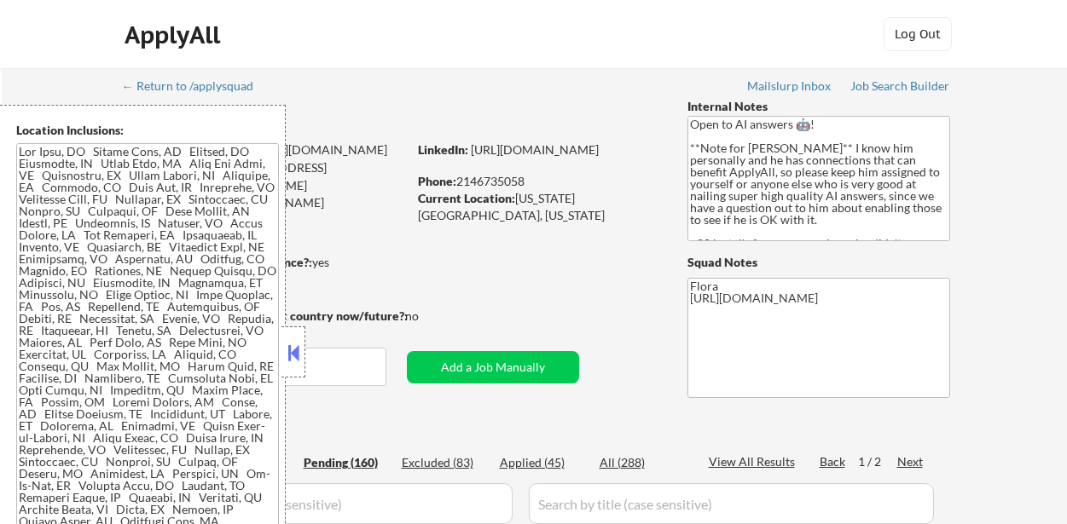
select select ""pending""
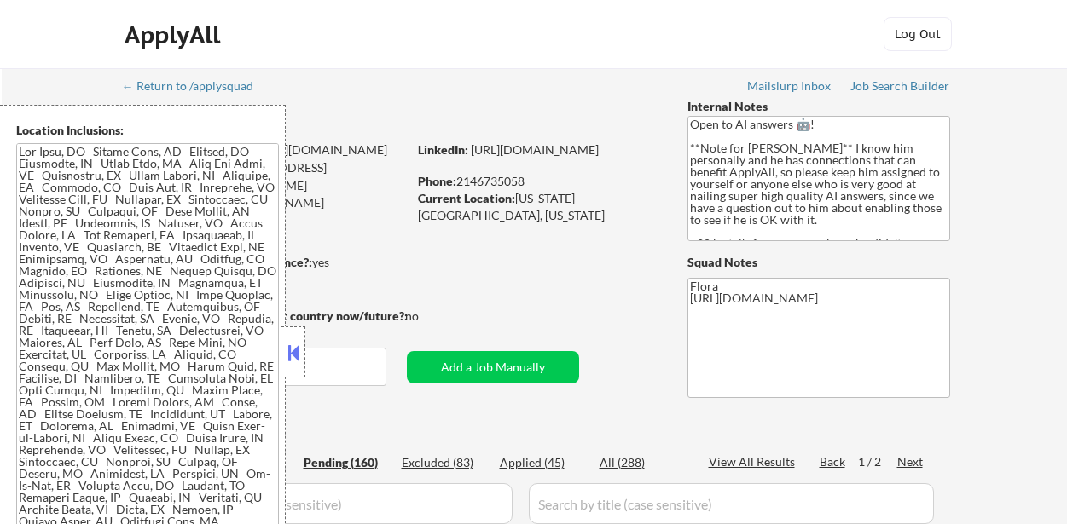
select select ""pending""
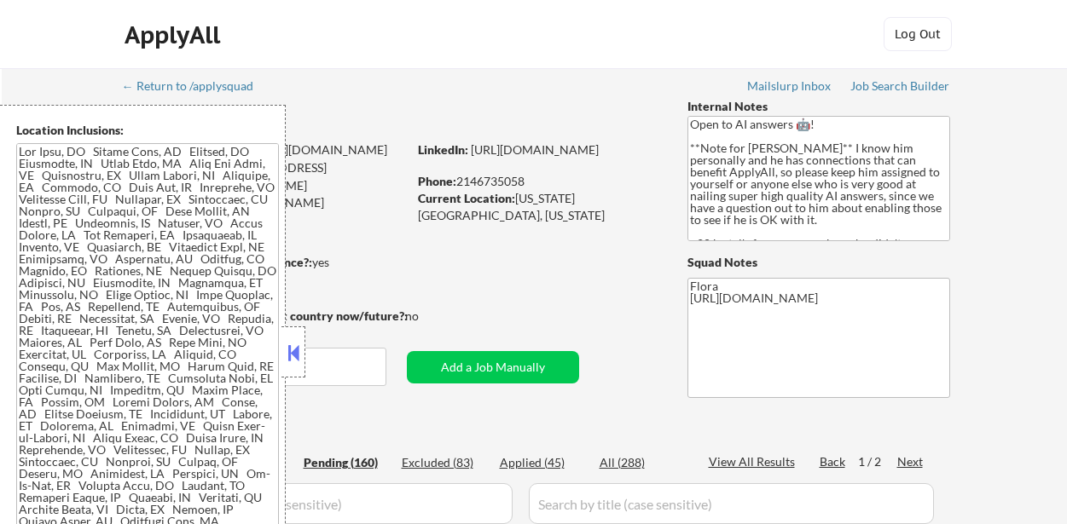
select select ""pending""
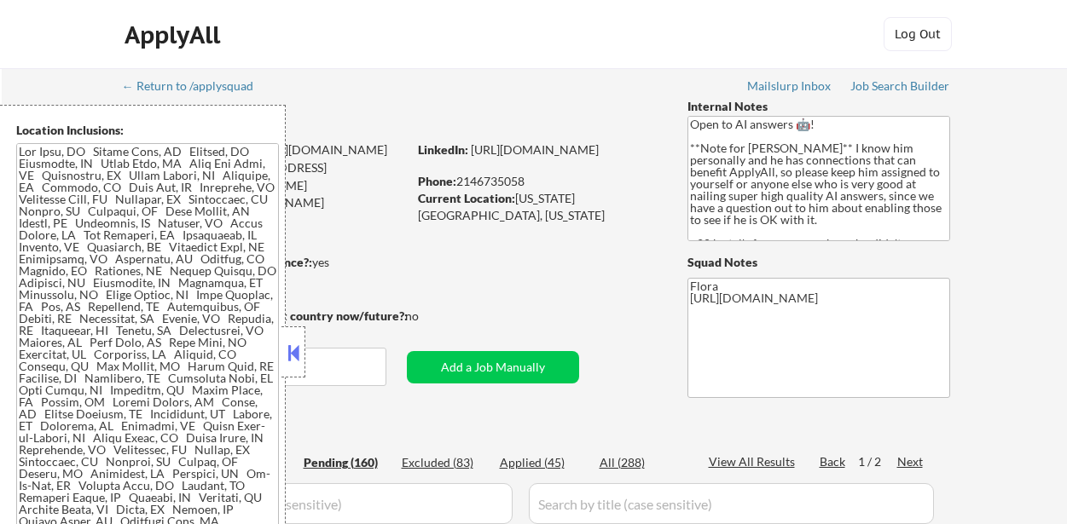
select select ""pending""
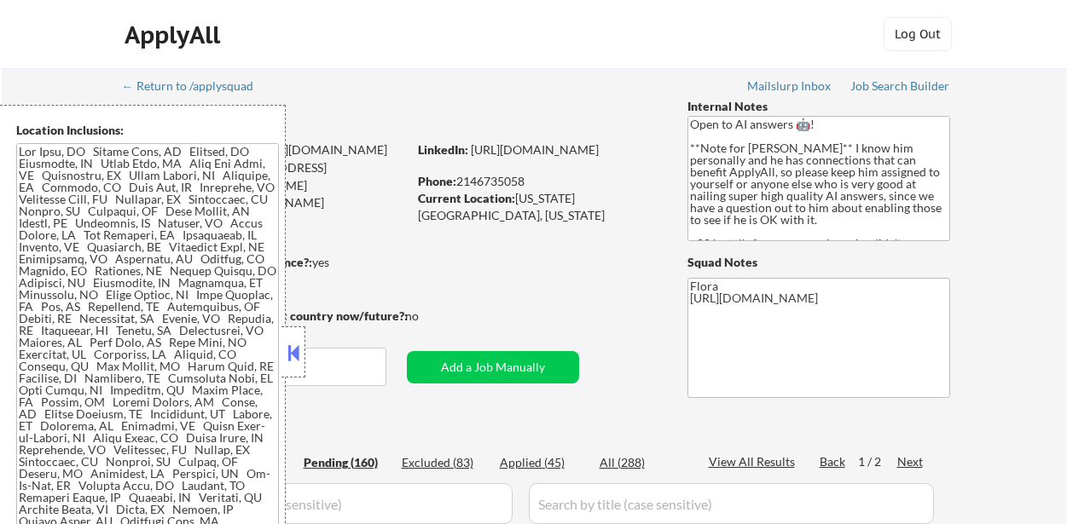
select select ""pending""
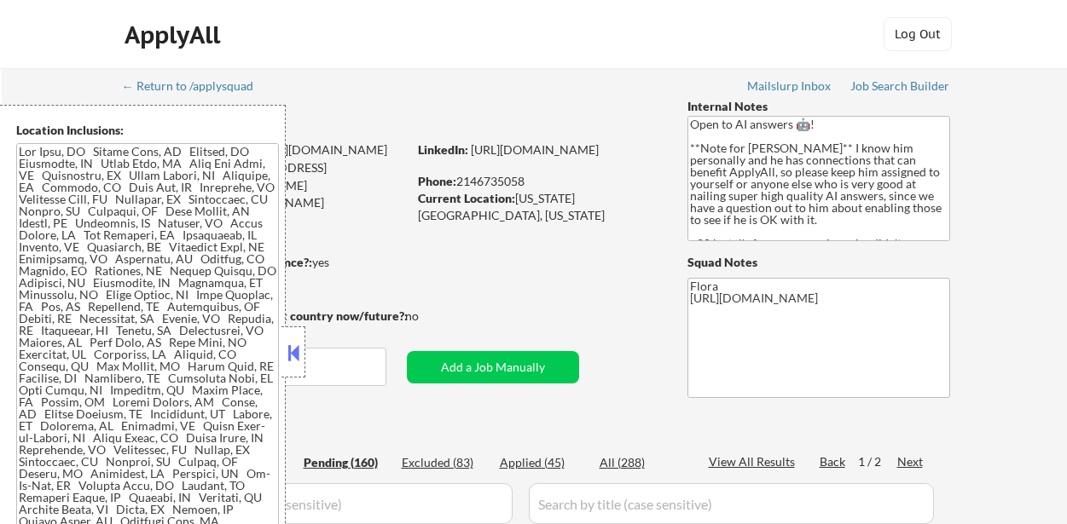
select select ""pending""
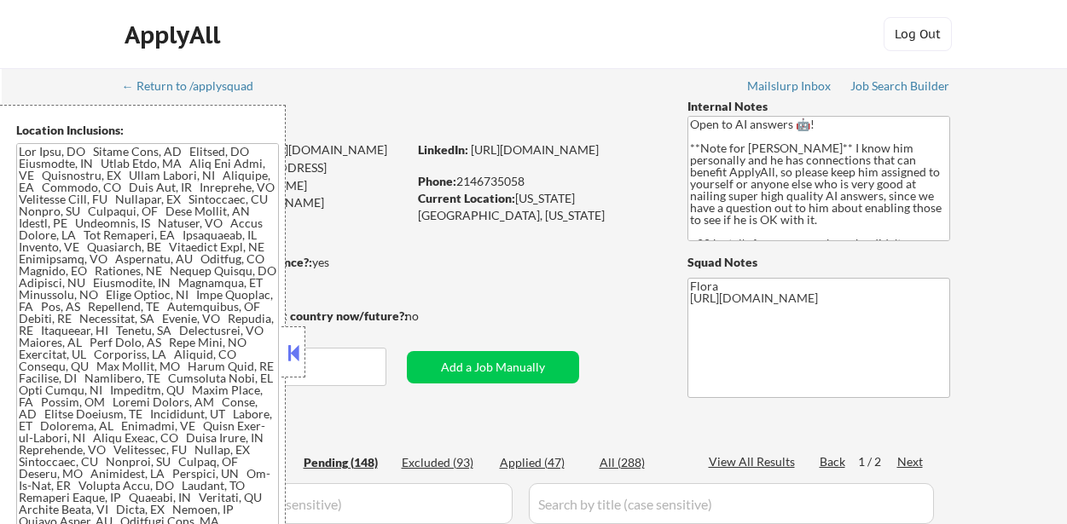
select select ""pending""
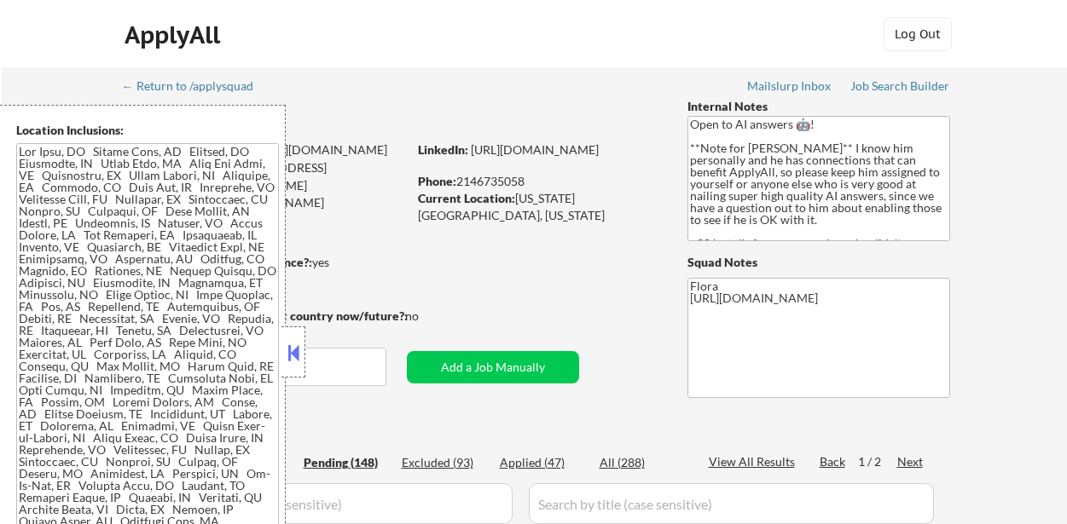
select select ""pending""
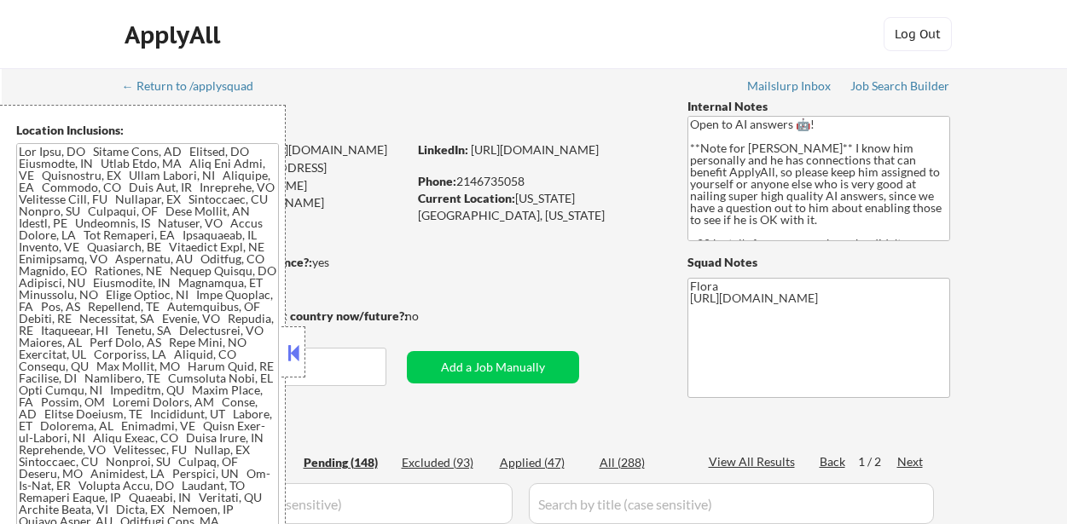
select select ""pending""
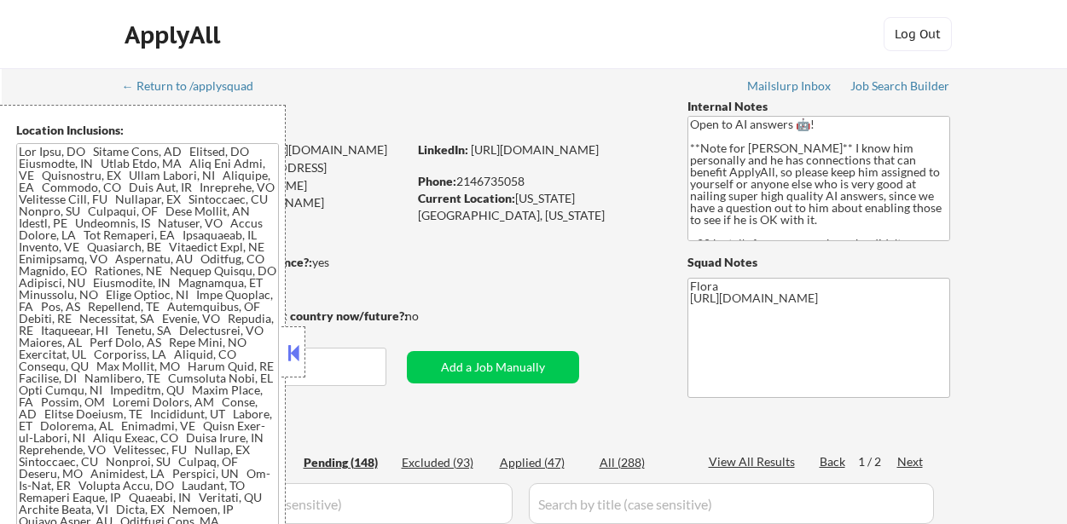
select select ""pending""
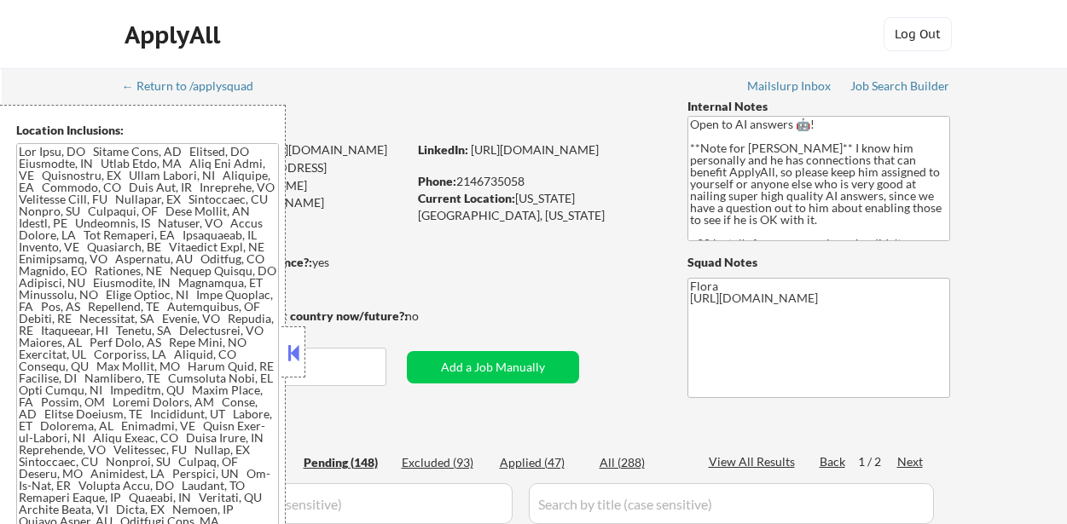
select select ""pending""
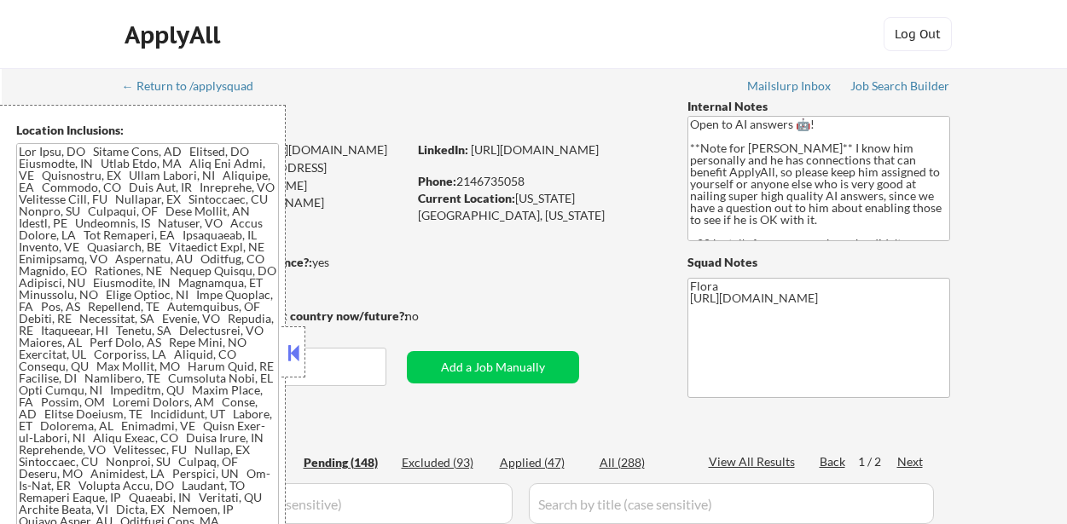
select select ""pending""
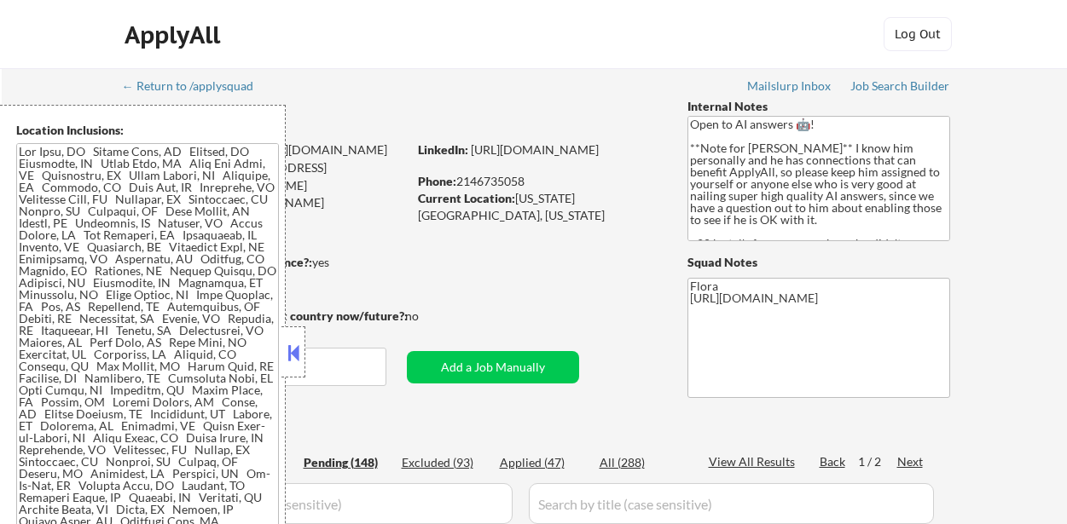
select select ""pending""
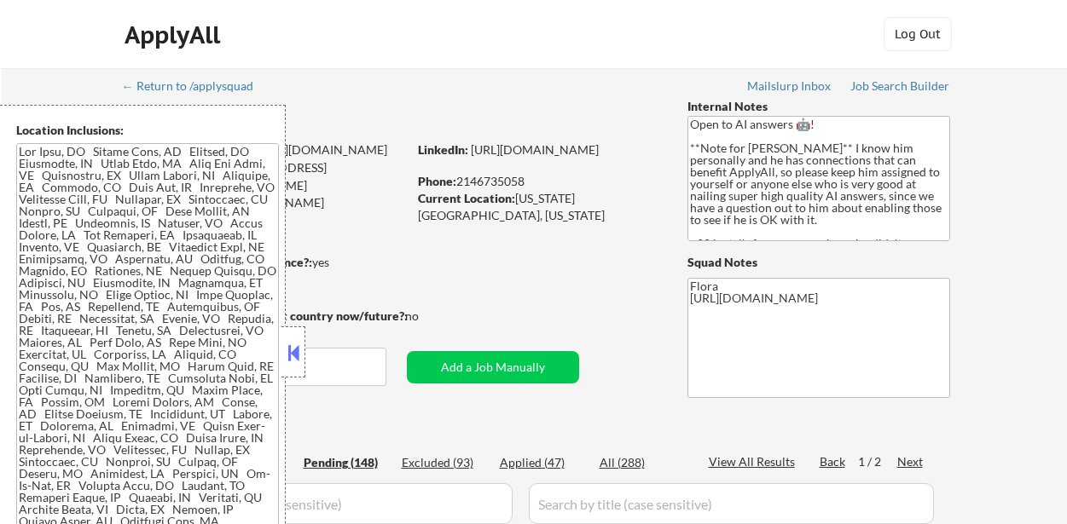
select select ""pending""
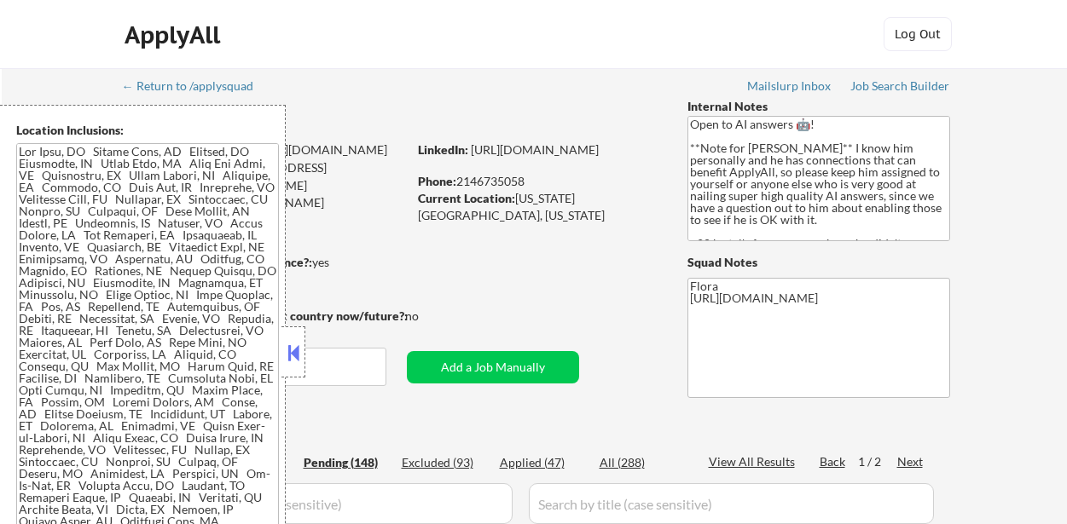
select select ""pending""
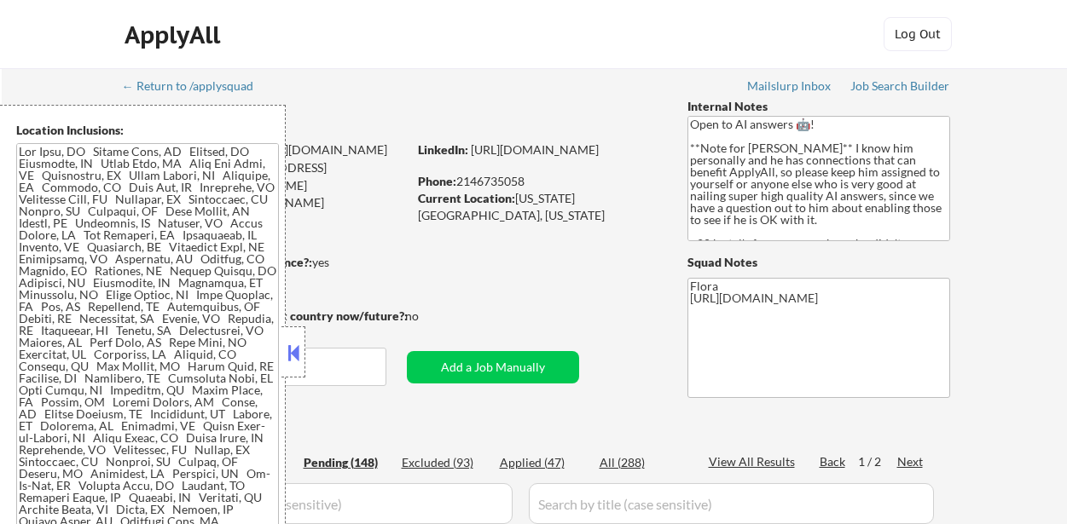
select select ""pending""
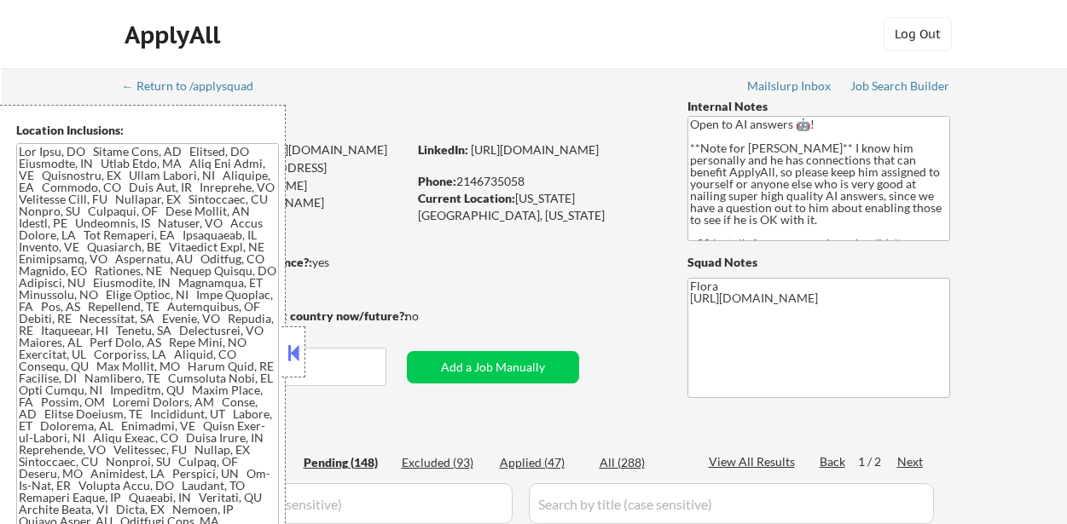
select select ""pending""
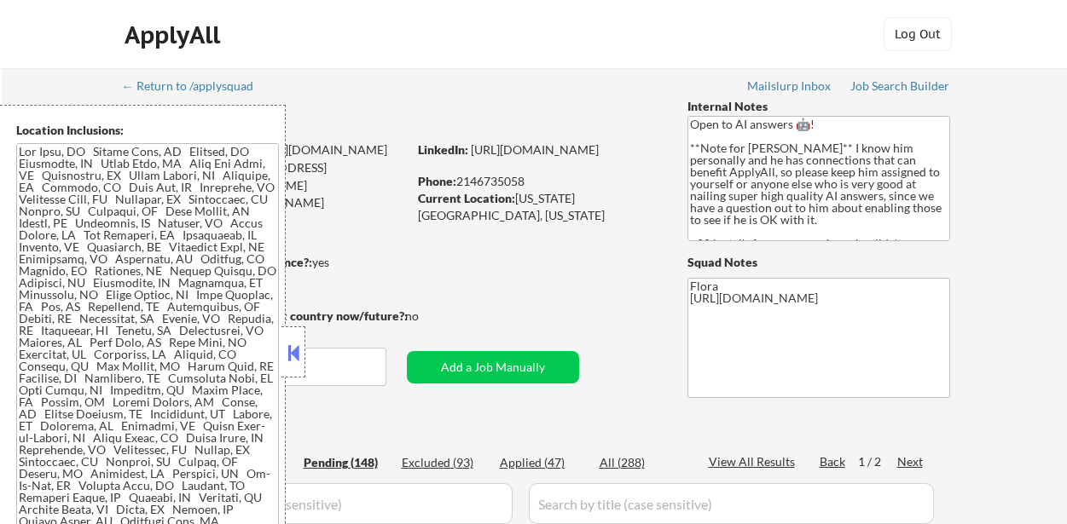
select select ""pending""
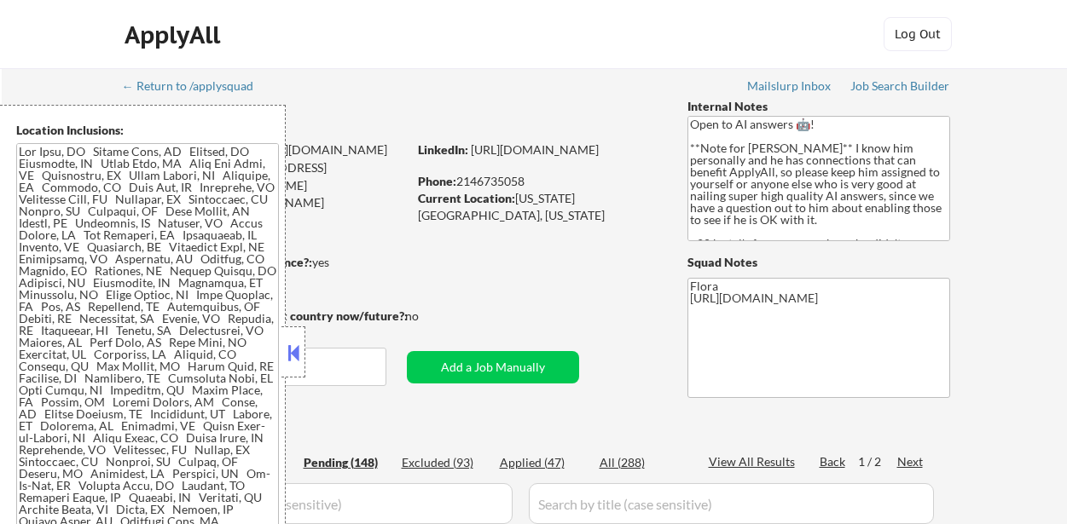
select select ""pending""
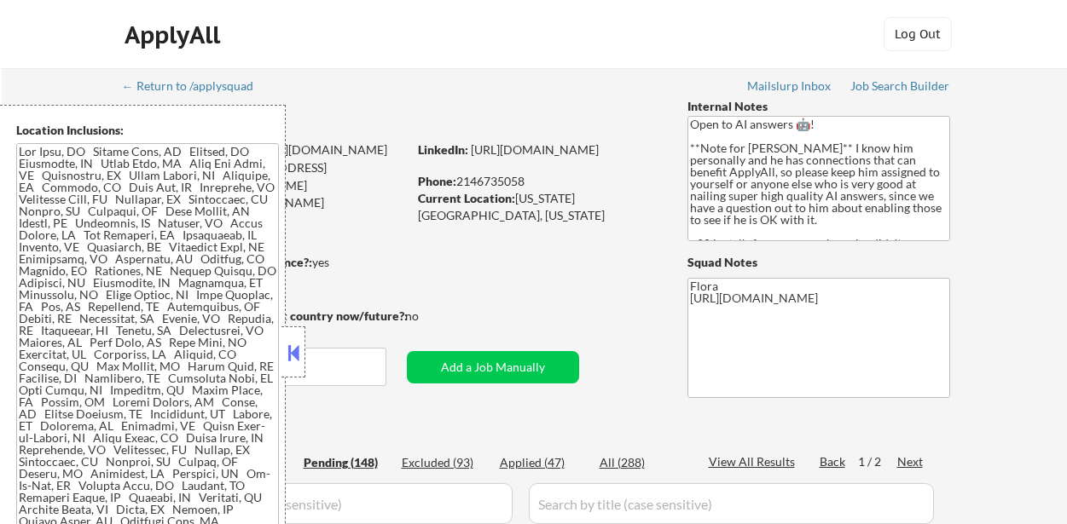
select select ""pending""
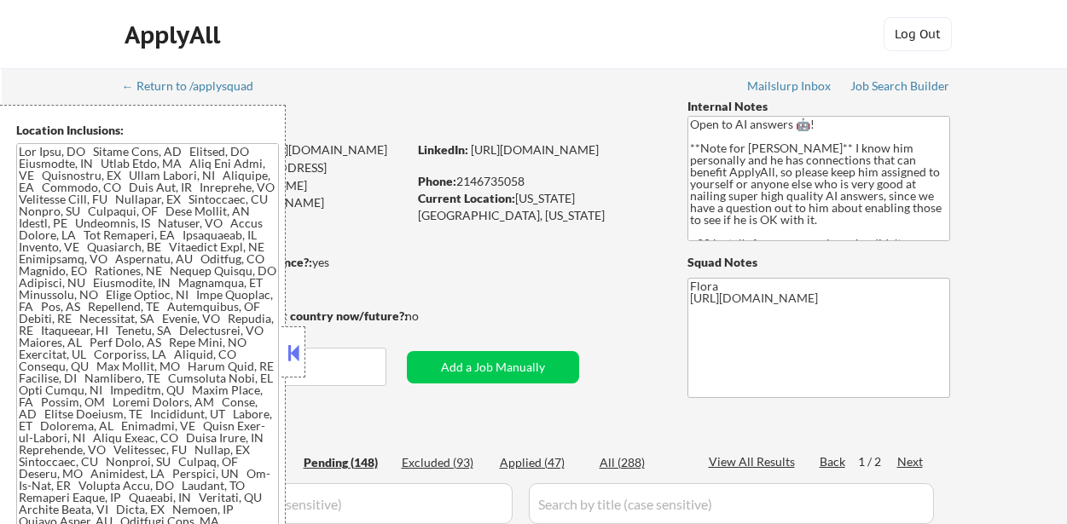
select select ""pending""
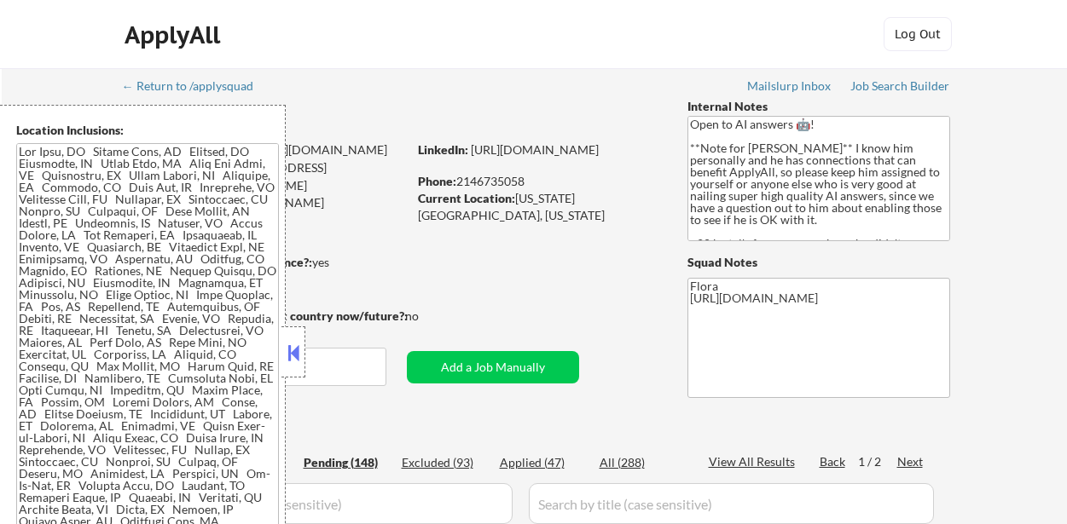
select select ""pending""
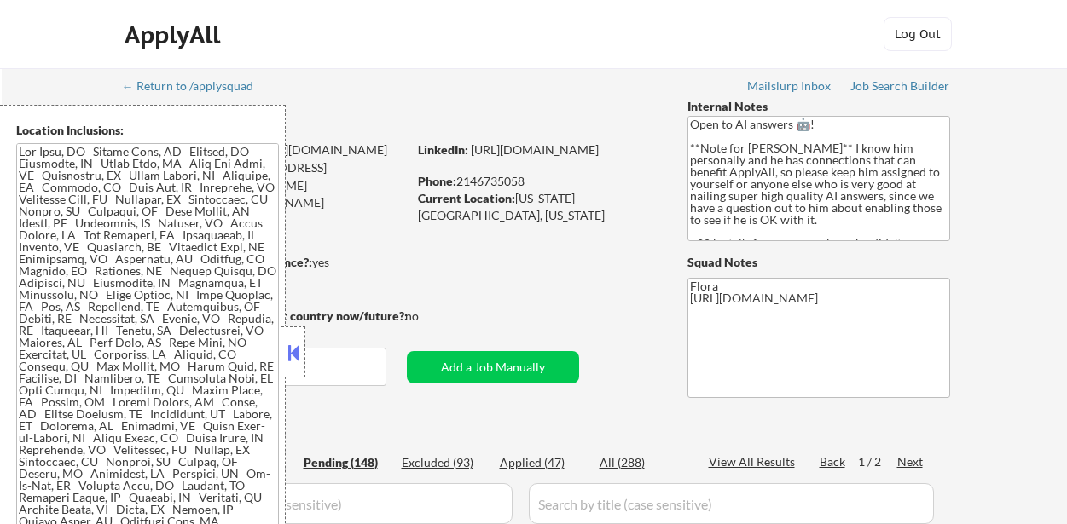
select select ""pending""
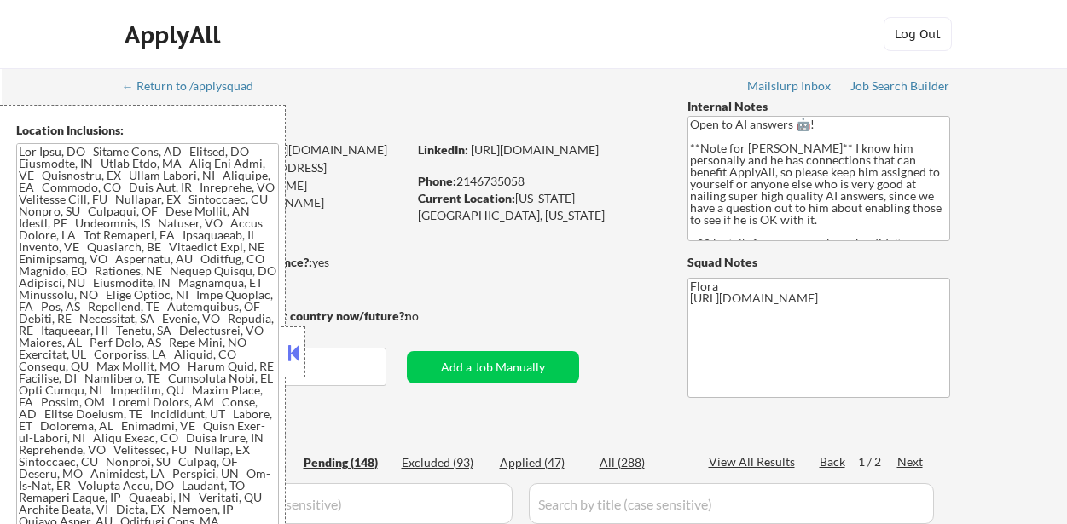
select select ""pending""
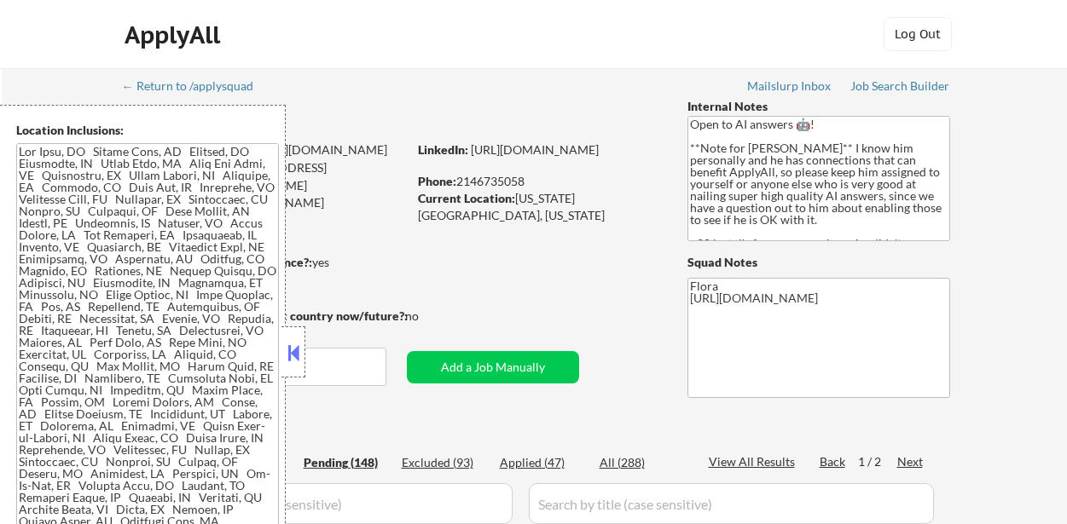
select select ""pending""
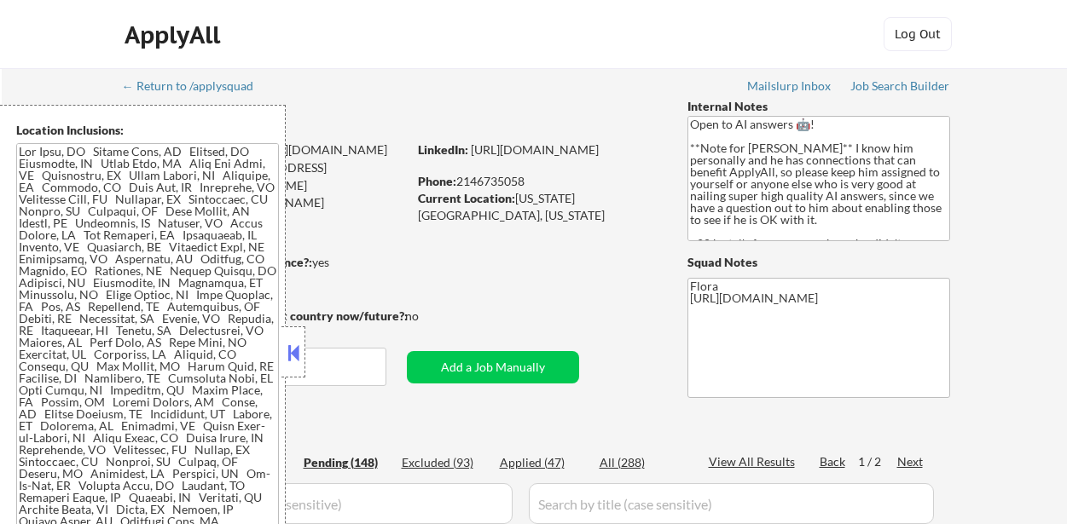
select select ""pending""
click at [293, 347] on button at bounding box center [293, 353] width 19 height 26
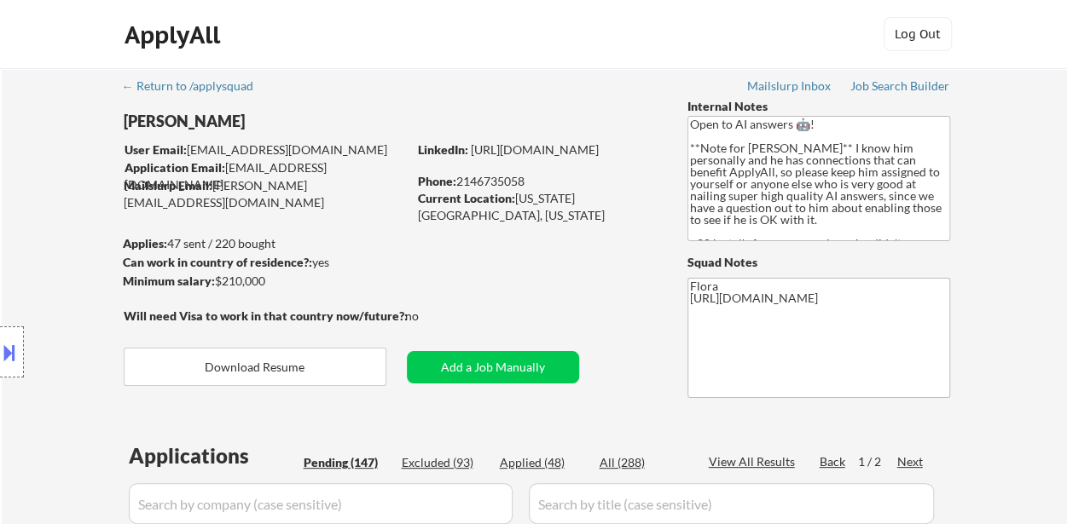
select select ""pending""
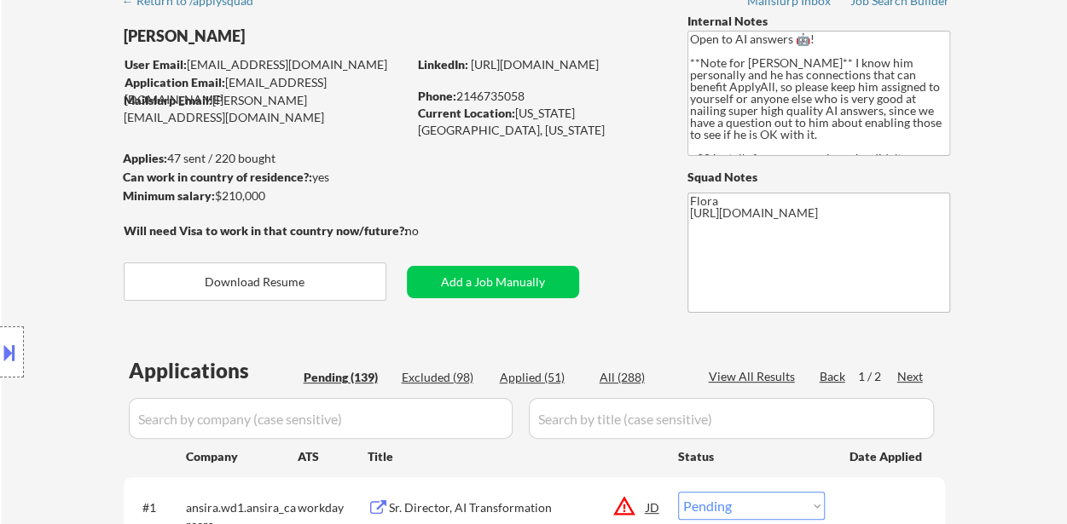
select select ""pending""
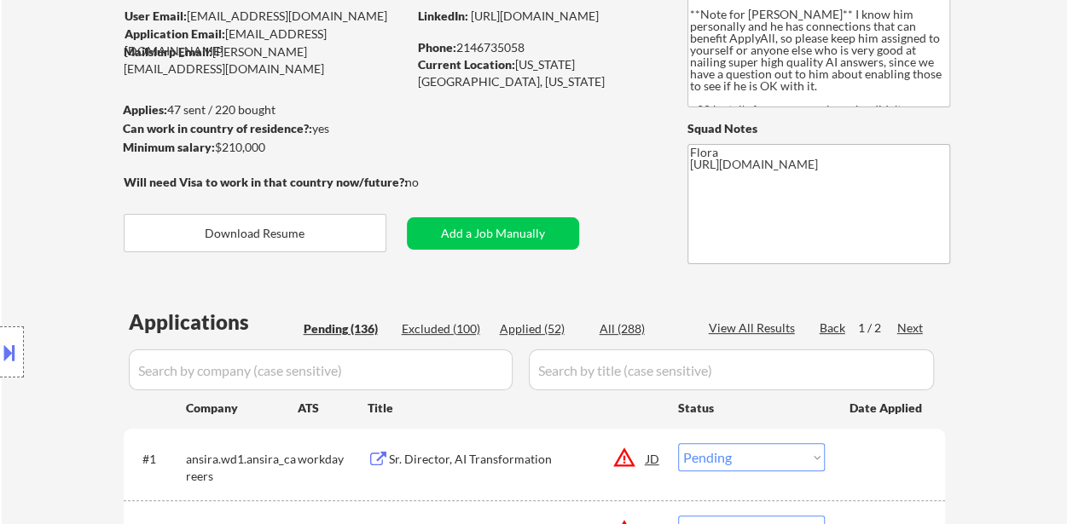
scroll to position [171, 0]
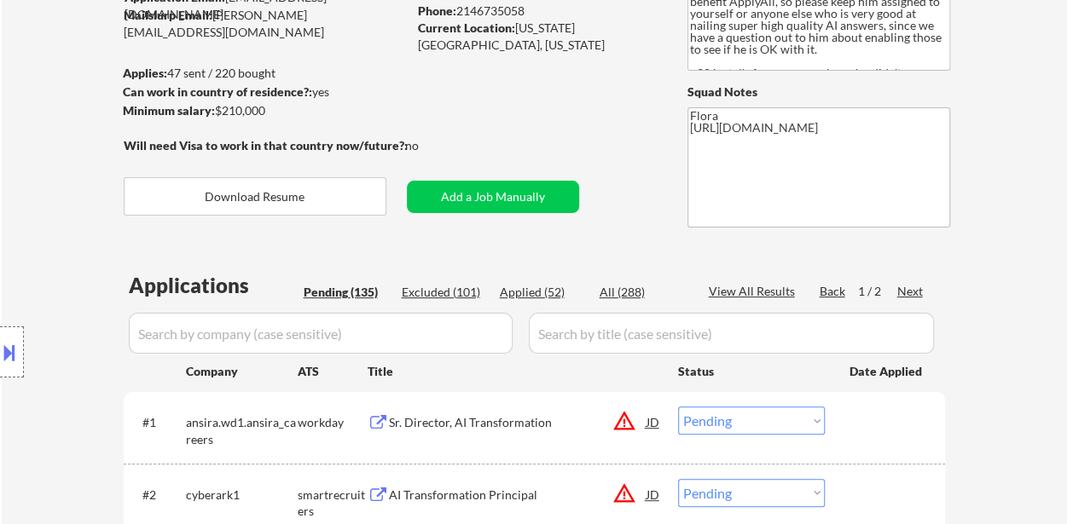
select select ""pending""
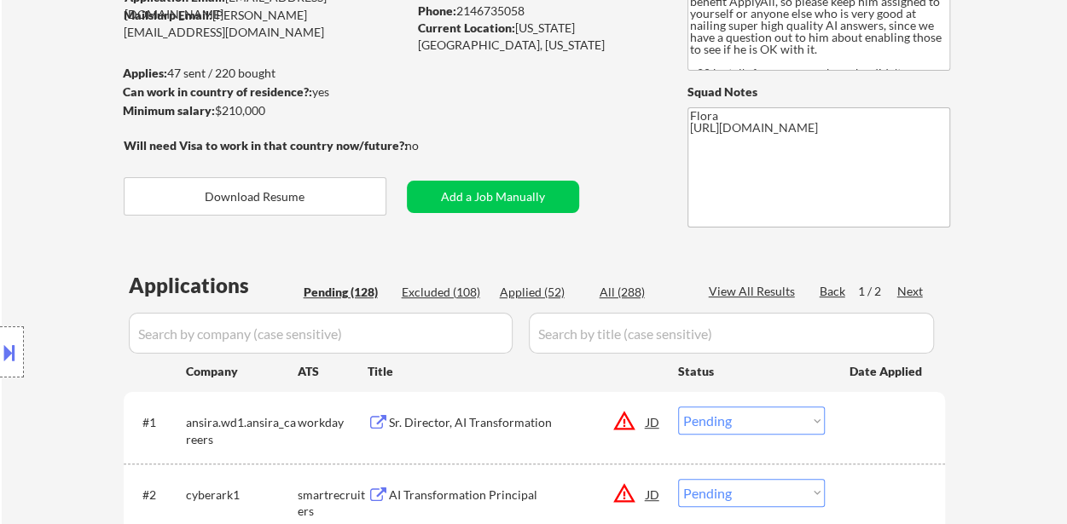
select select ""pending""
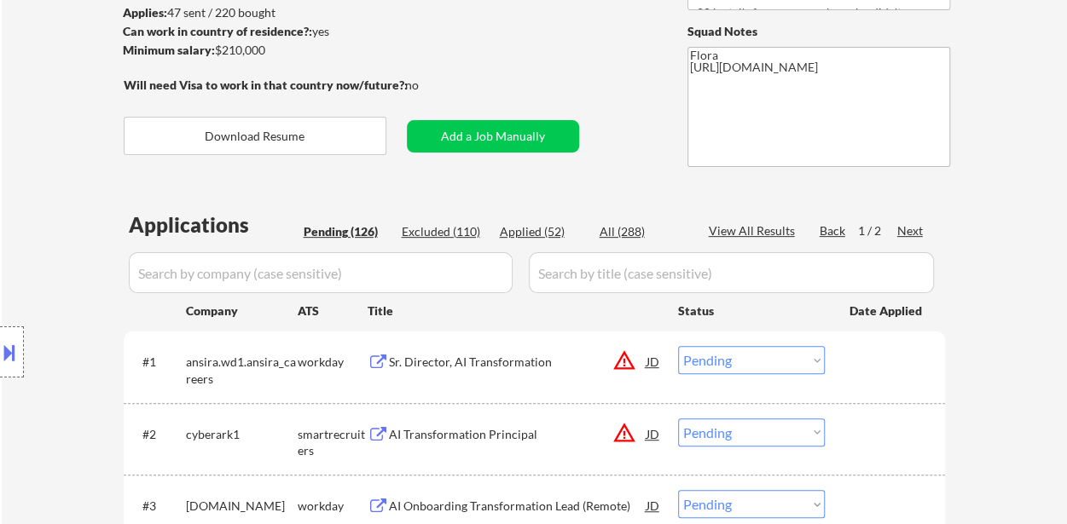
scroll to position [256, 0]
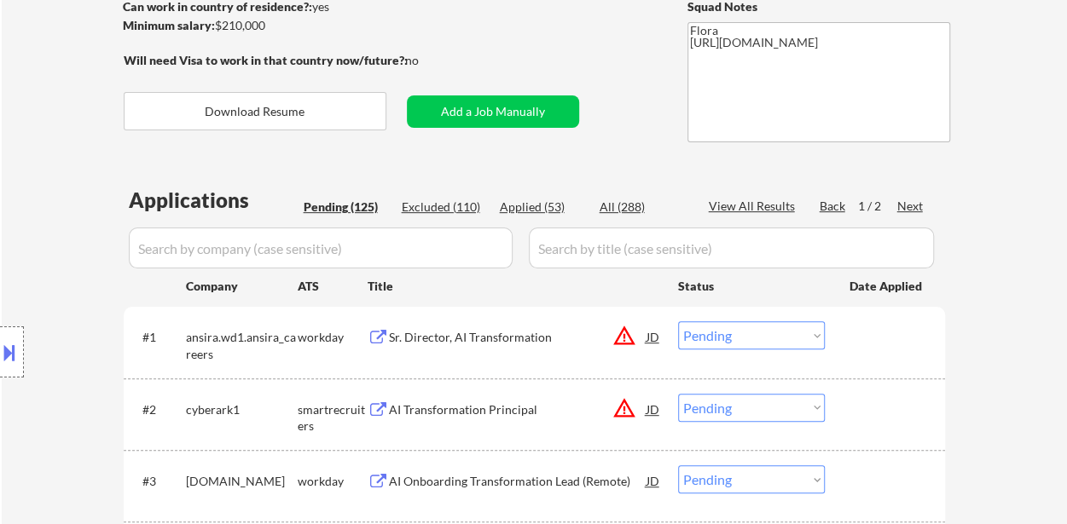
select select ""pending""
click at [519, 208] on div "Applied (53)" at bounding box center [542, 207] width 85 height 17
select select ""applied""
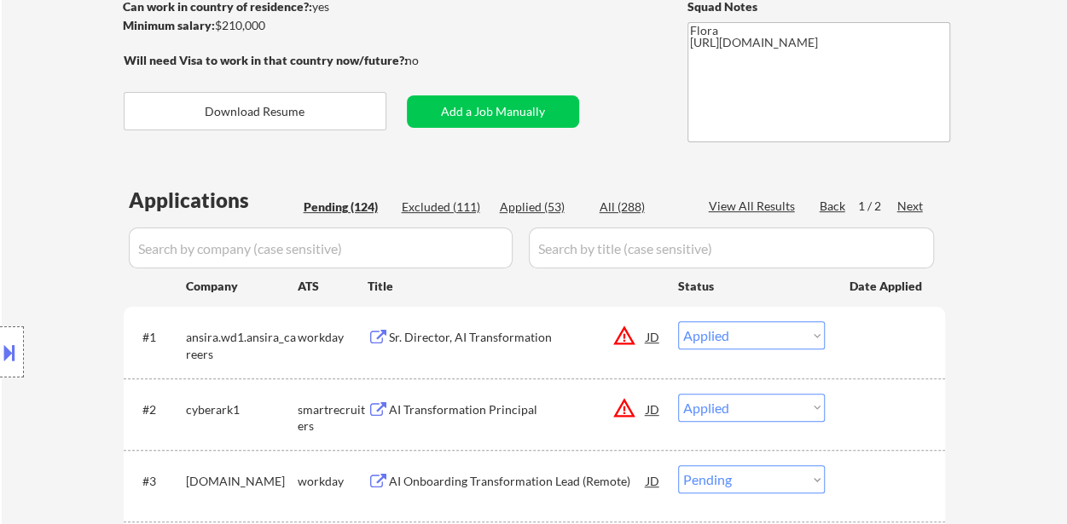
select select ""applied""
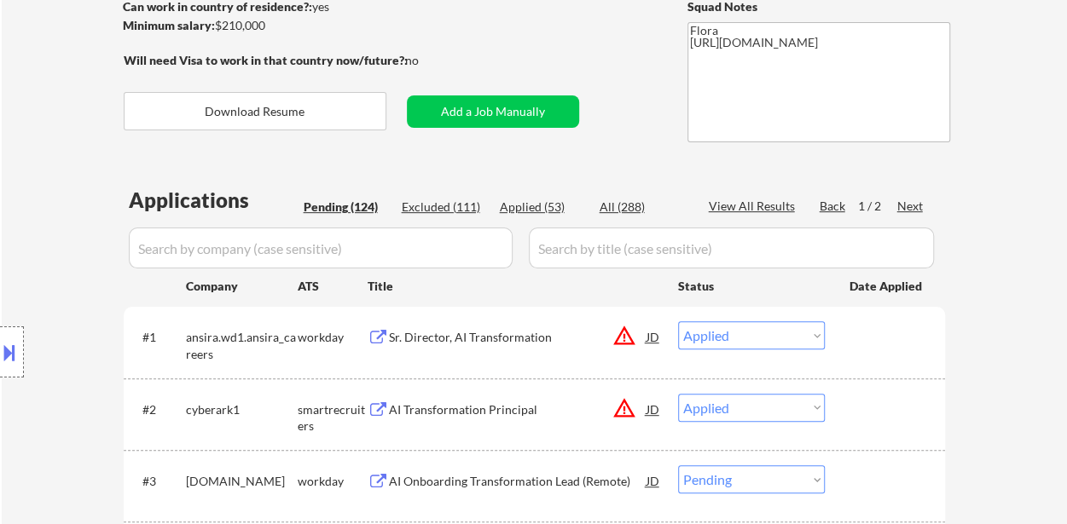
select select ""applied""
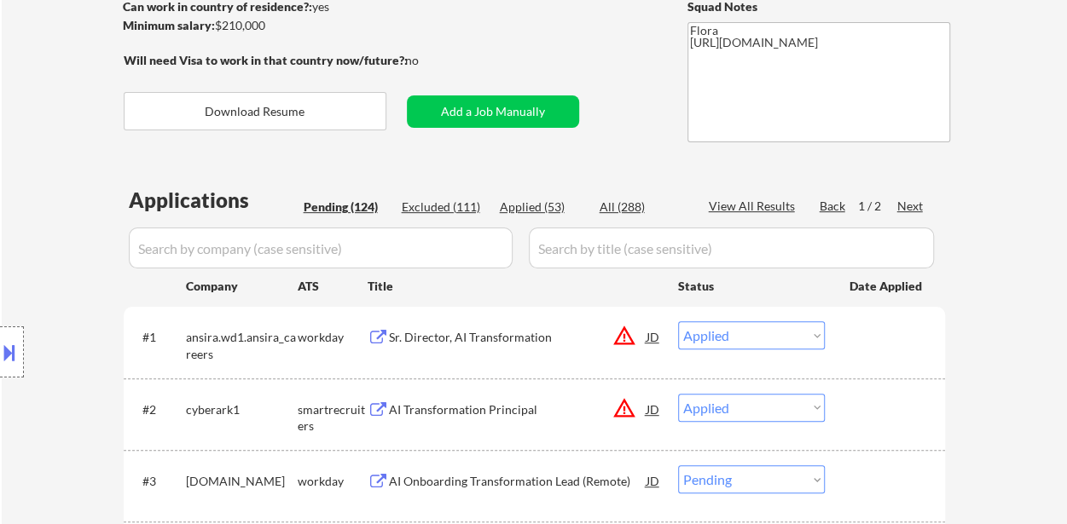
select select ""applied""
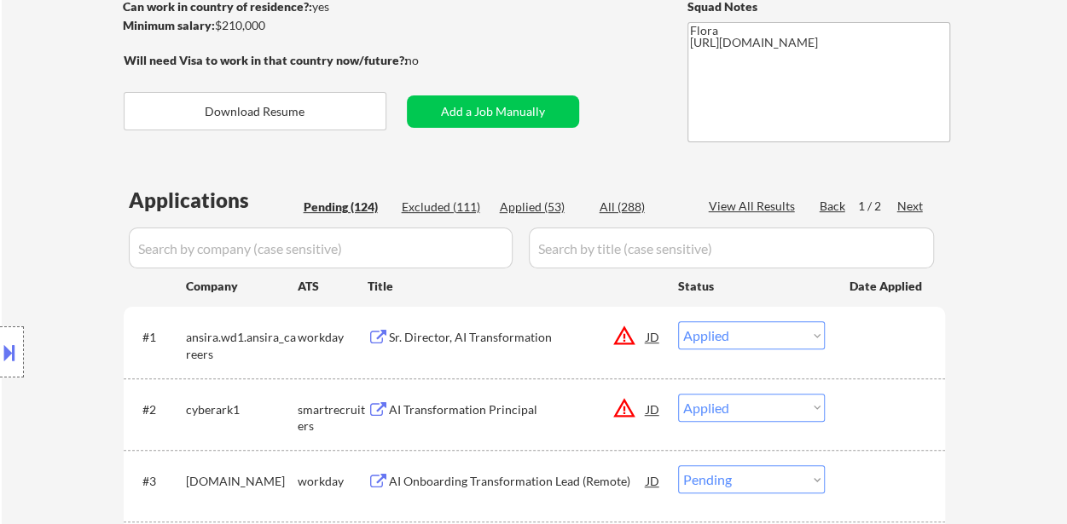
select select ""applied""
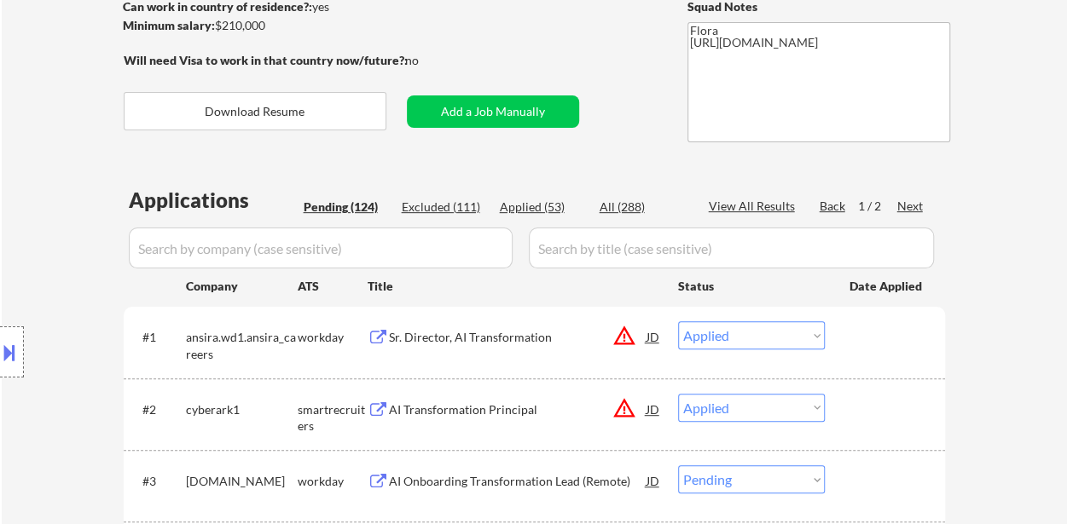
select select ""applied""
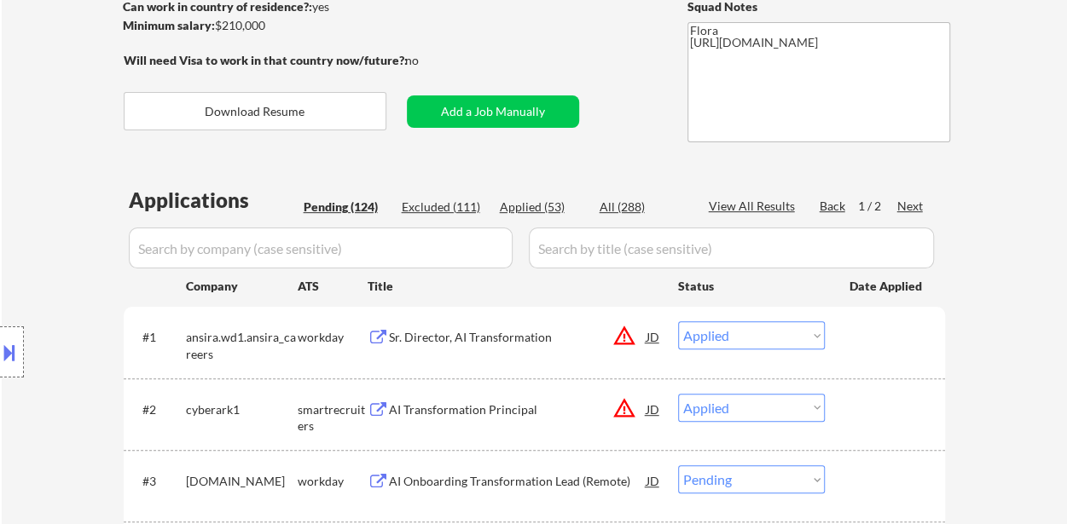
select select ""applied""
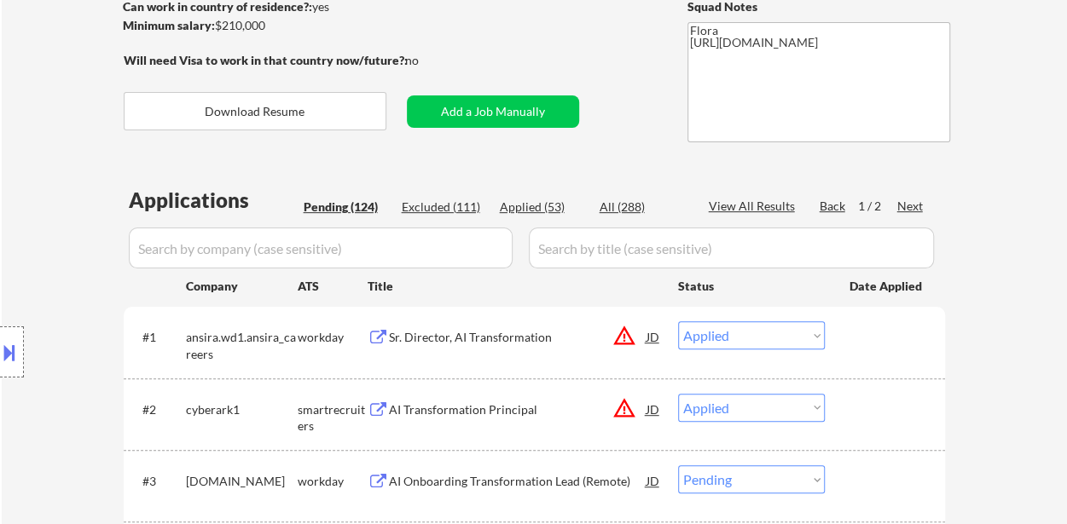
select select ""applied""
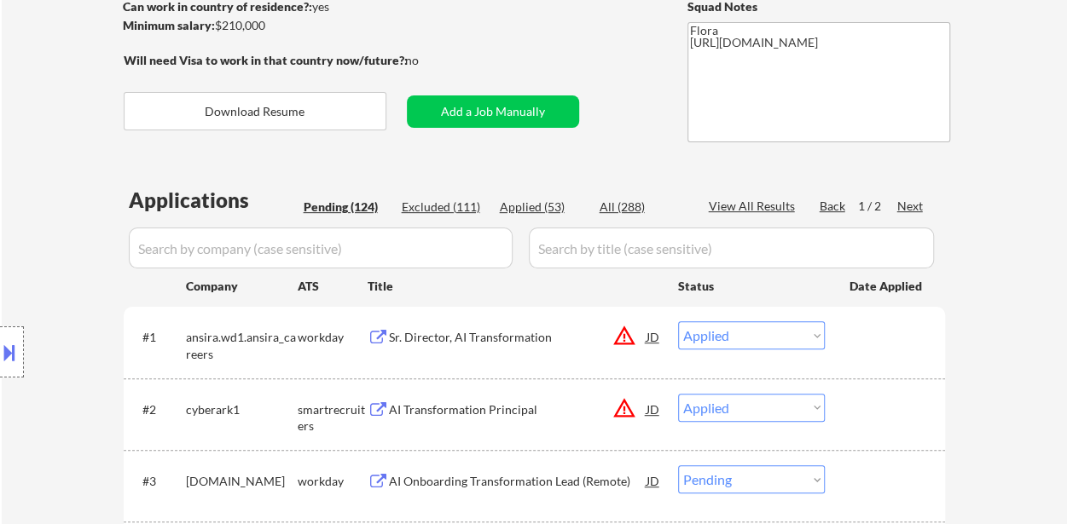
select select ""applied""
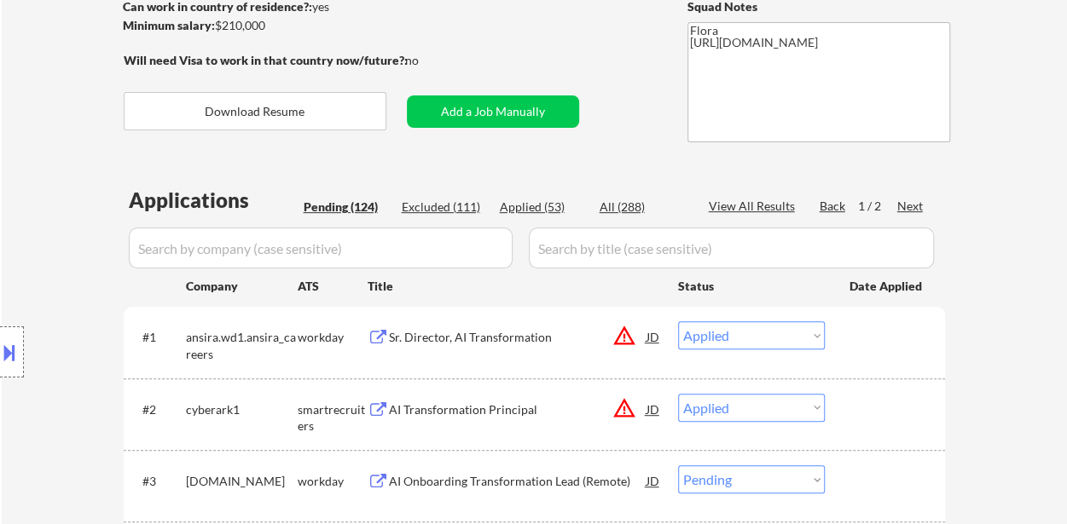
select select ""applied""
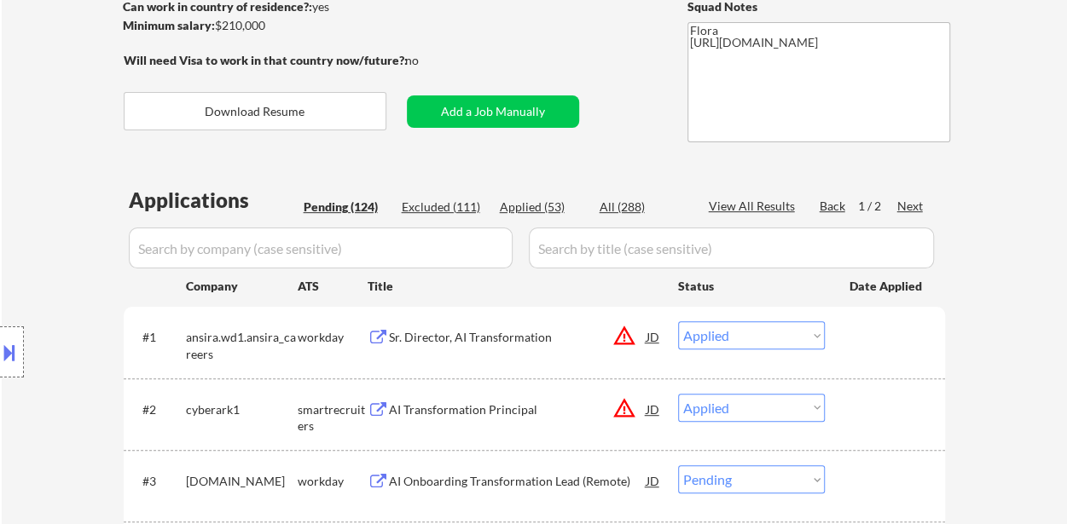
select select ""applied""
